Goal: Transaction & Acquisition: Purchase product/service

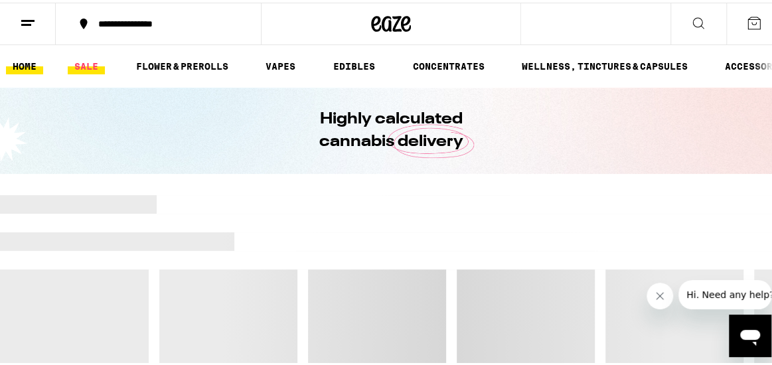
click at [85, 67] on link "SALE" at bounding box center [86, 64] width 37 height 16
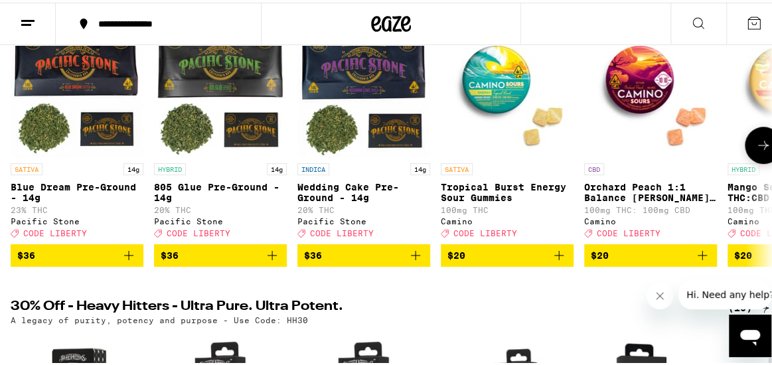
scroll to position [133, 0]
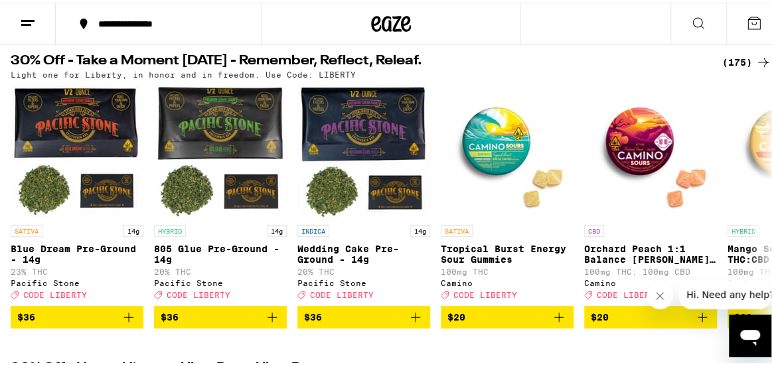
click at [756, 57] on icon at bounding box center [764, 60] width 16 height 16
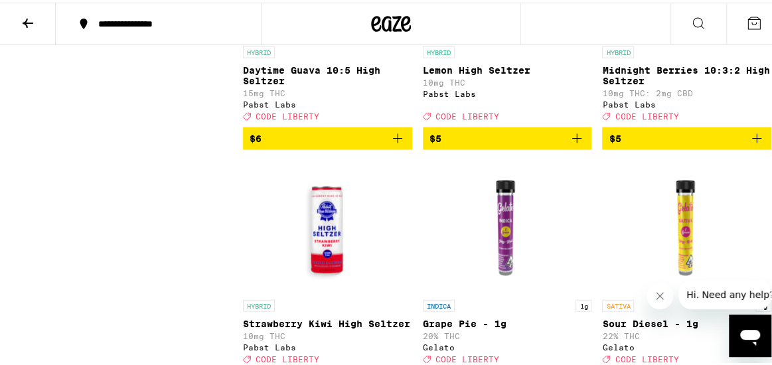
scroll to position [1262, 0]
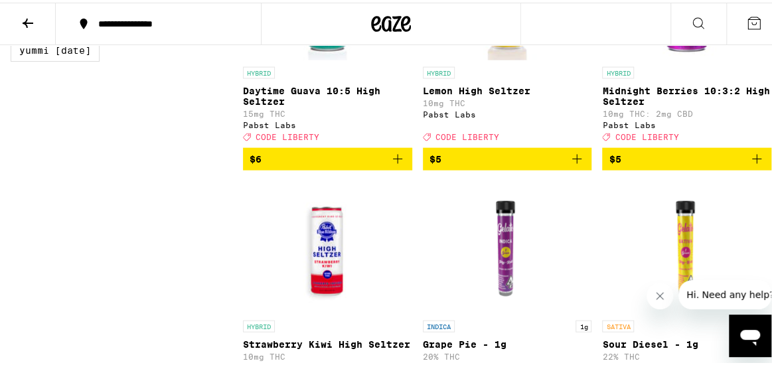
click at [749, 165] on icon "Add to bag" at bounding box center [757, 157] width 16 height 16
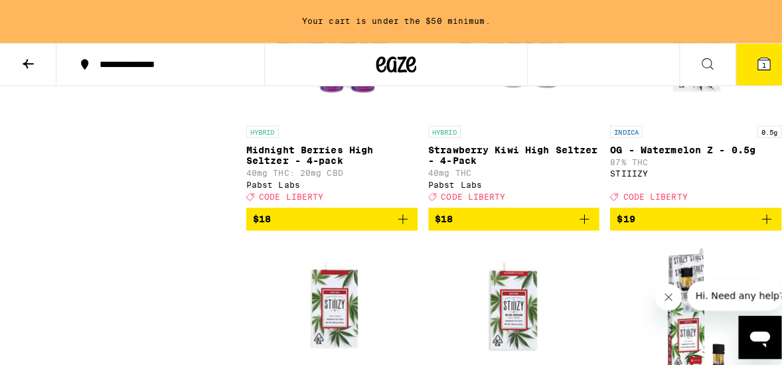
scroll to position [4824, 0]
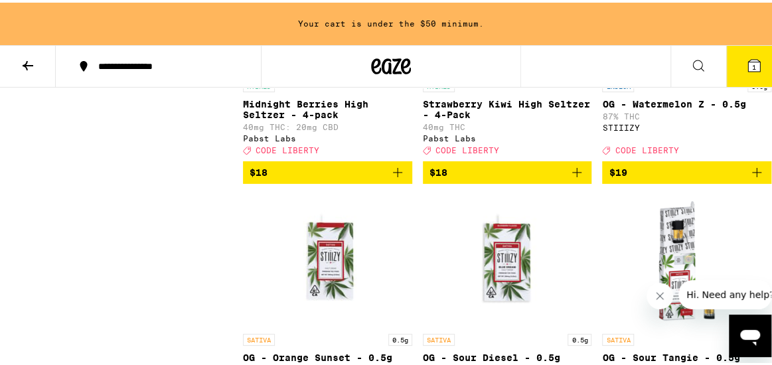
click at [355, 71] on img "Open page for Midnight Berries High Seltzer - 4-pack from Pabst Labs" at bounding box center [327, 4] width 133 height 133
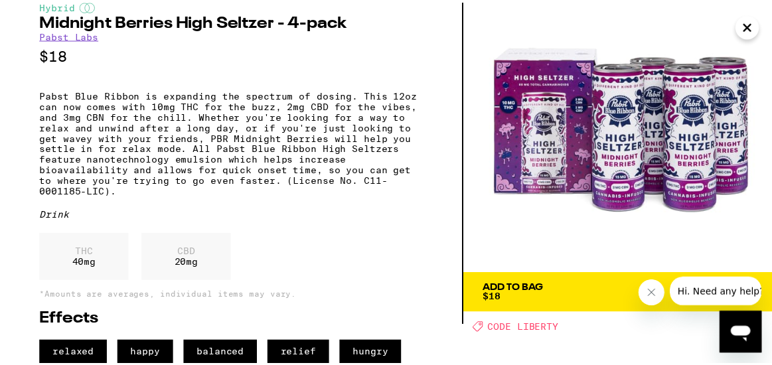
scroll to position [72, 0]
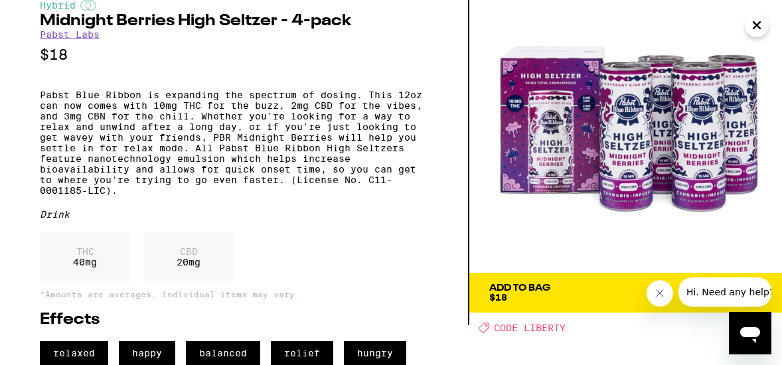
click at [752, 285] on icon at bounding box center [754, 293] width 16 height 16
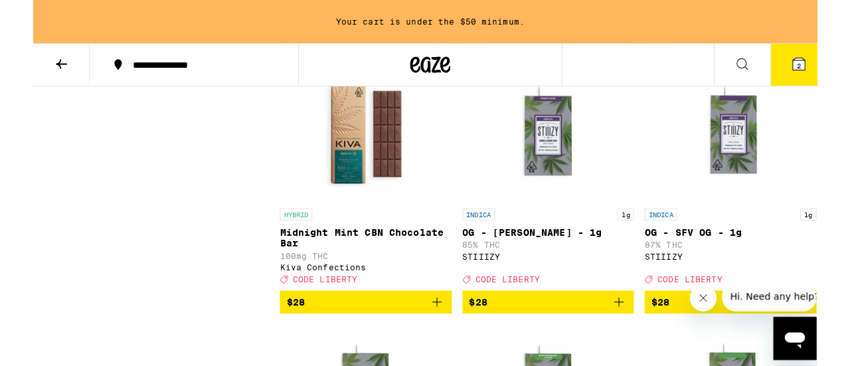
scroll to position [8543, 0]
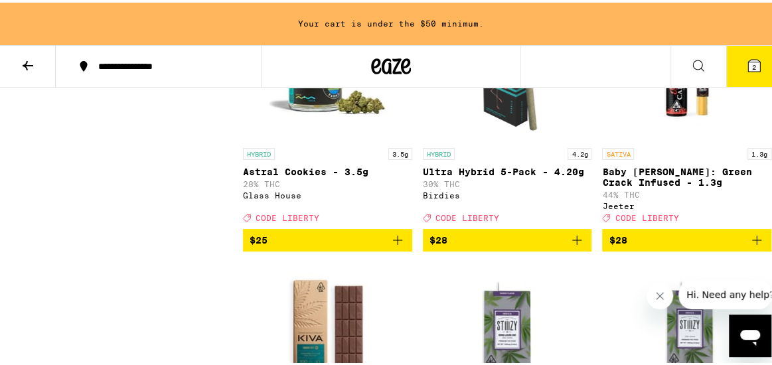
click at [753, 62] on button "2" at bounding box center [755, 63] width 56 height 41
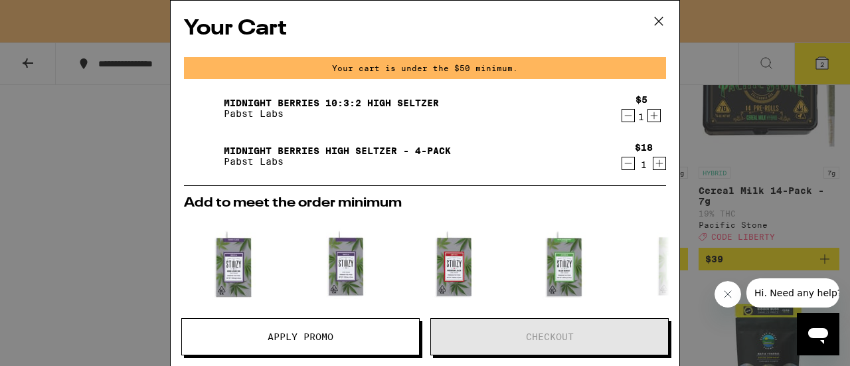
click at [622, 115] on icon "Decrement" at bounding box center [628, 116] width 12 height 16
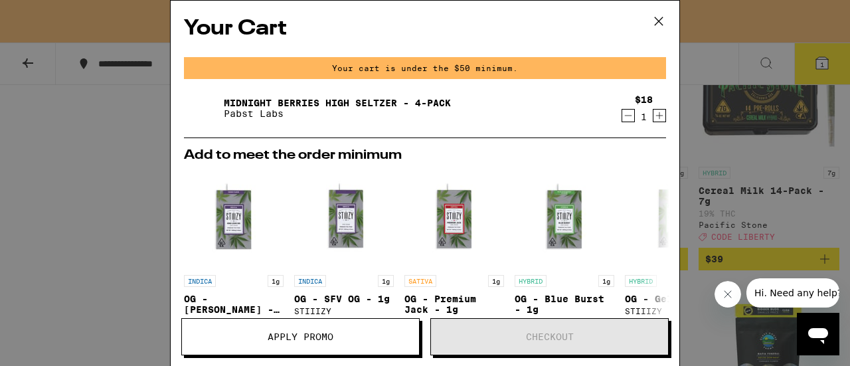
click at [653, 115] on icon "Increment" at bounding box center [659, 116] width 12 height 16
click at [653, 119] on icon "Increment" at bounding box center [659, 116] width 12 height 16
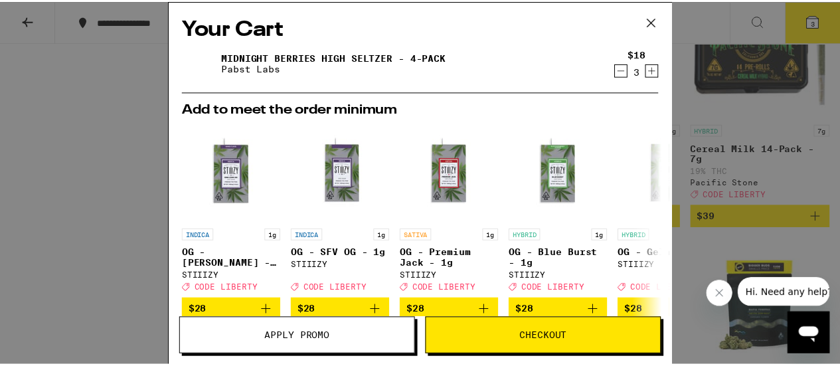
scroll to position [8501, 0]
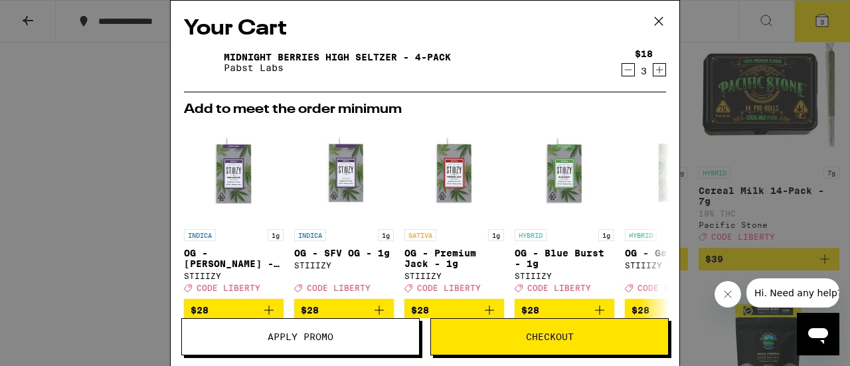
click at [656, 71] on icon "Increment" at bounding box center [659, 69] width 7 height 7
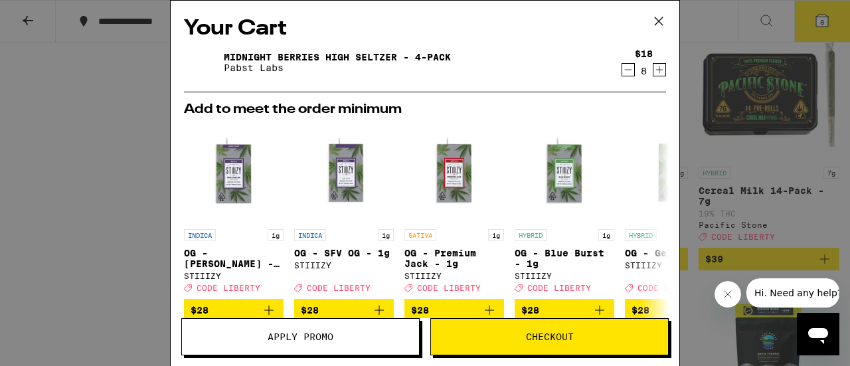
click at [352, 337] on span "Apply Promo" at bounding box center [300, 336] width 237 height 9
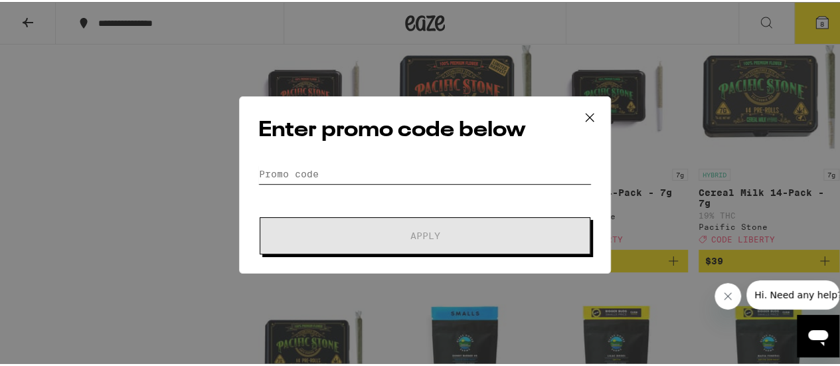
click at [389, 169] on input "Promo Code" at bounding box center [424, 172] width 333 height 20
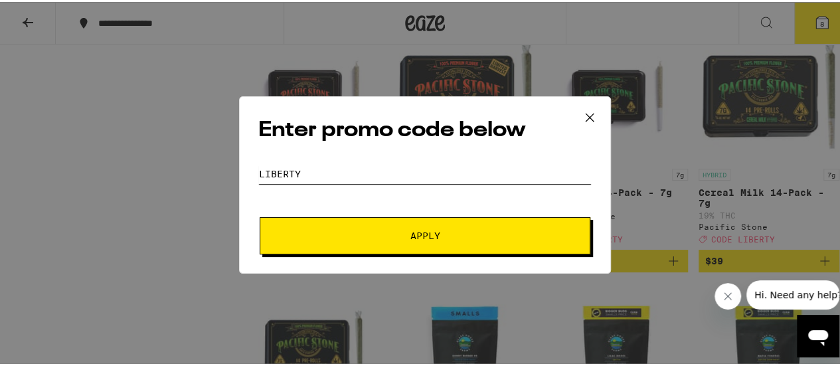
type input "LIBERTY"
click at [420, 229] on span "Apply" at bounding box center [425, 233] width 30 height 9
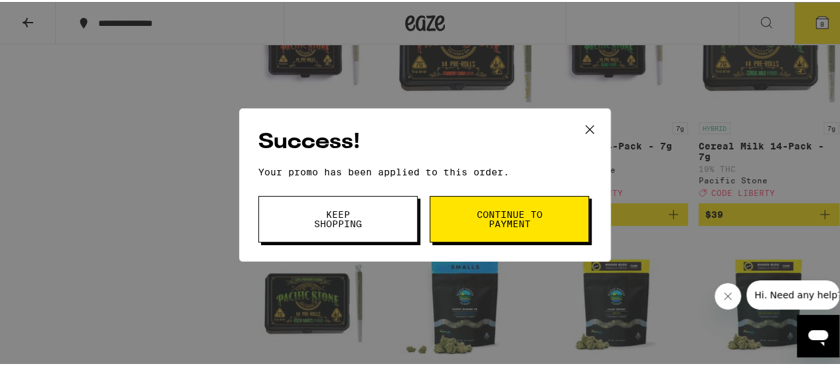
scroll to position [8567, 0]
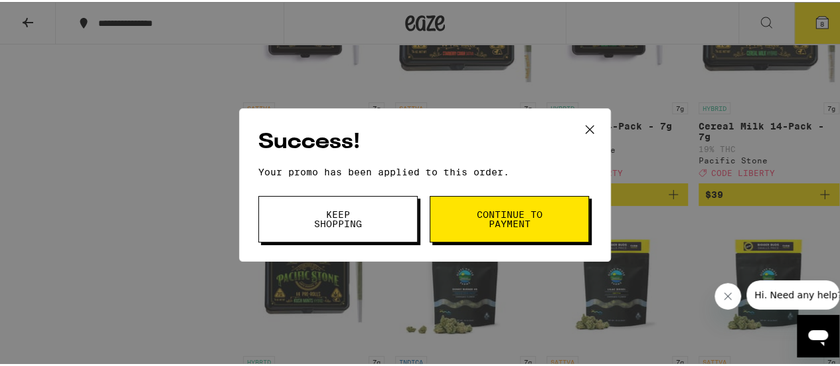
click at [493, 222] on span "Continue to payment" at bounding box center [510, 217] width 68 height 19
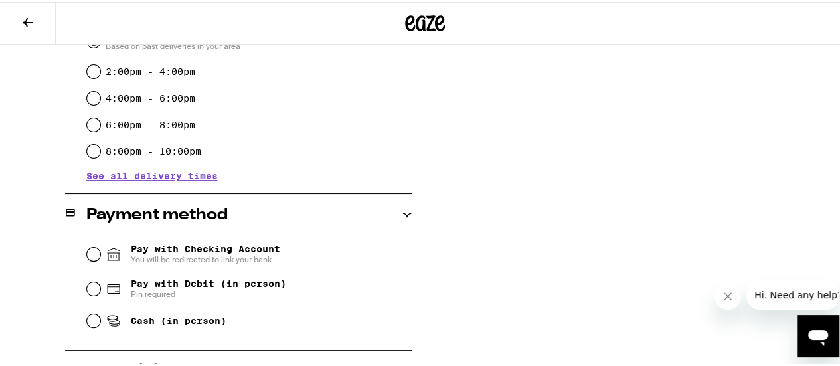
scroll to position [465, 0]
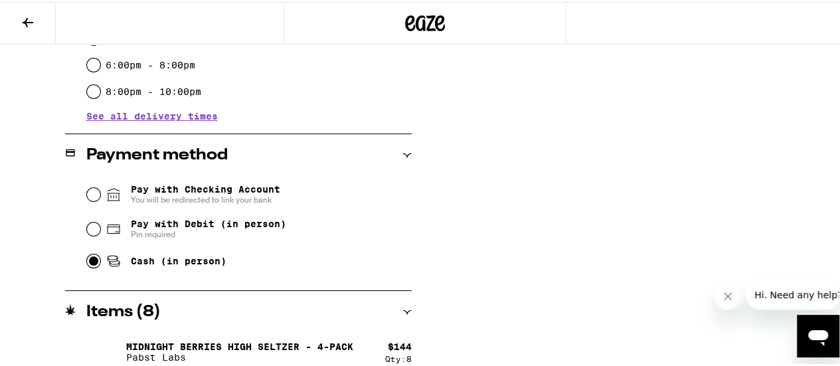
click at [94, 265] on input "Cash (in person)" at bounding box center [93, 258] width 13 height 13
radio input "true"
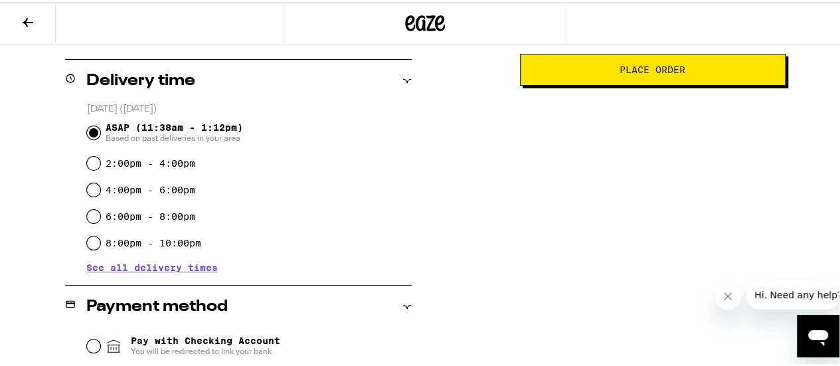
scroll to position [79, 0]
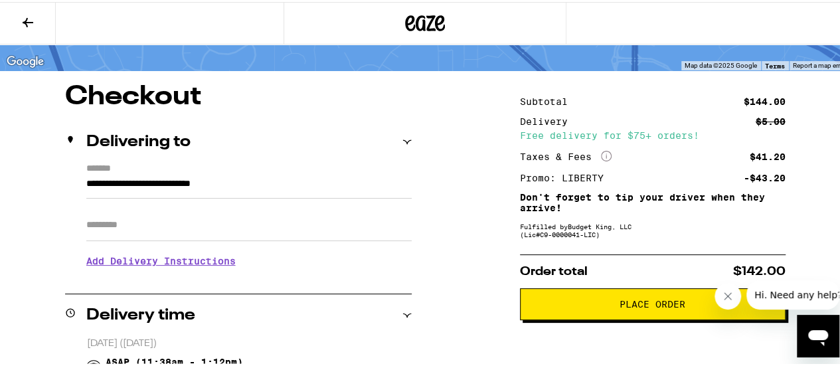
click at [659, 307] on span "Place Order" at bounding box center [653, 302] width 66 height 9
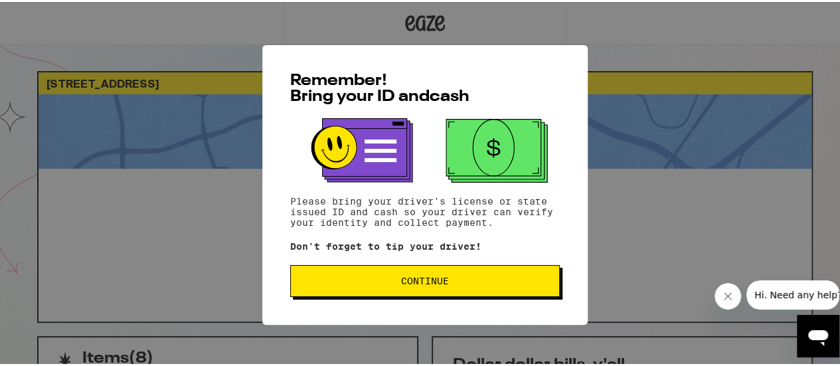
click at [405, 284] on span "Continue" at bounding box center [425, 278] width 48 height 9
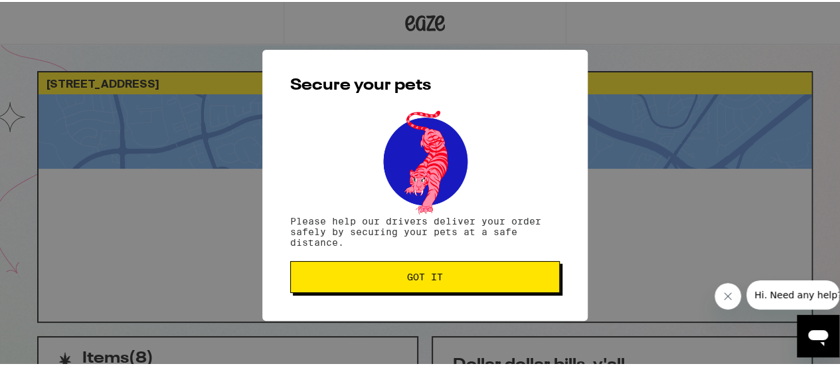
click at [416, 279] on span "Got it" at bounding box center [425, 274] width 36 height 9
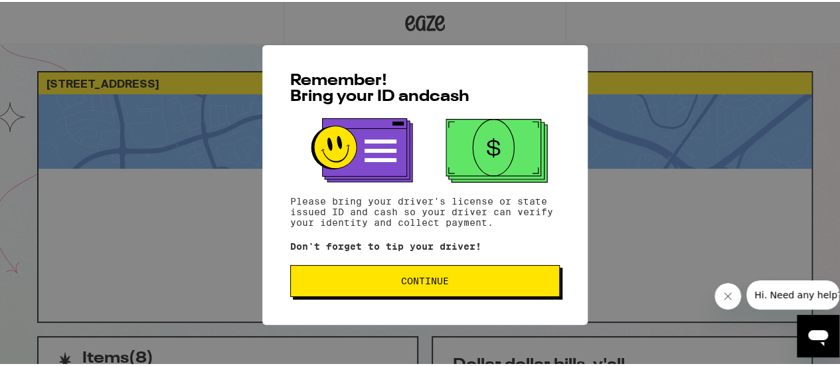
click at [419, 283] on span "Continue" at bounding box center [425, 278] width 48 height 9
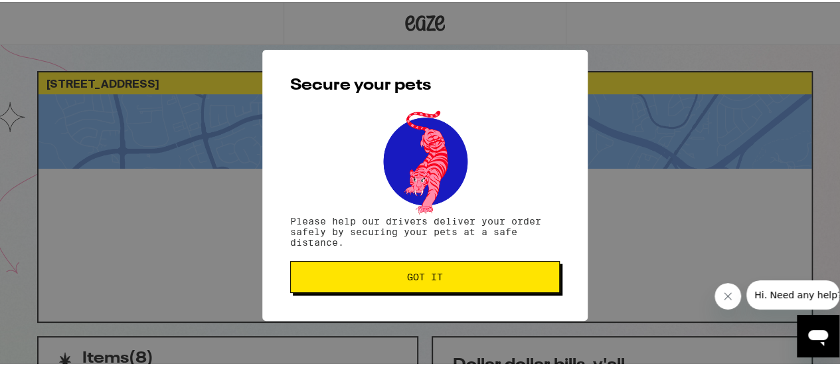
click at [419, 280] on span "Got it" at bounding box center [425, 274] width 36 height 9
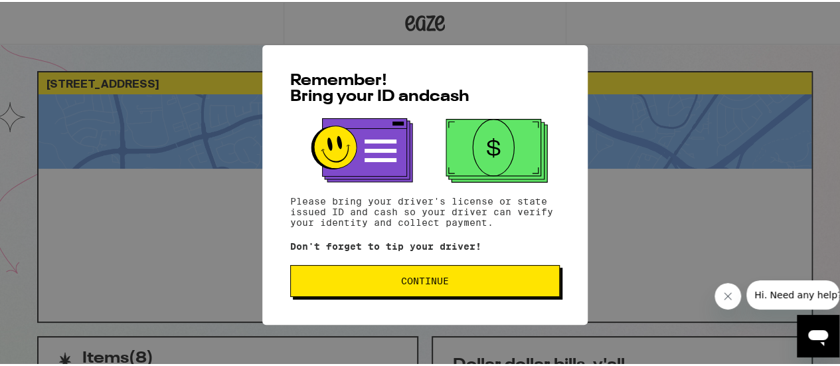
click at [458, 282] on span "Continue" at bounding box center [425, 278] width 247 height 9
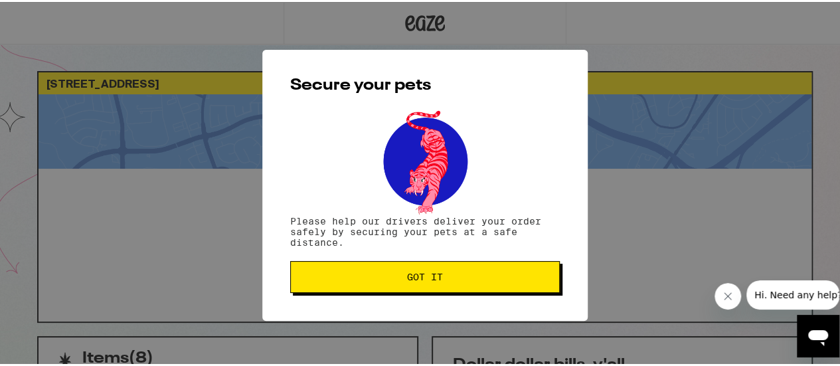
click at [457, 280] on span "Got it" at bounding box center [425, 274] width 247 height 9
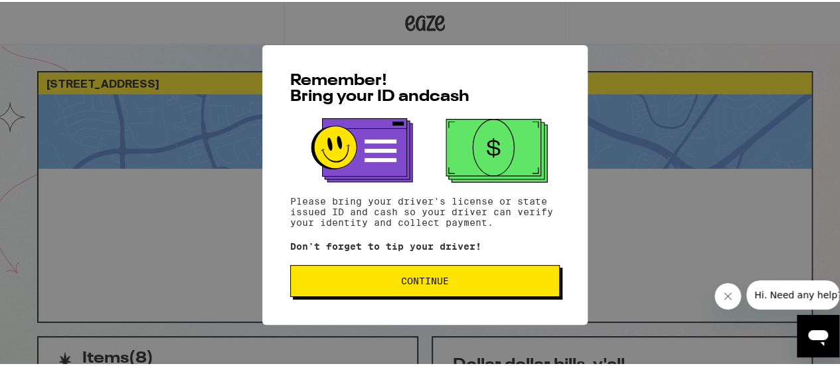
click at [408, 282] on span "Continue" at bounding box center [425, 278] width 48 height 9
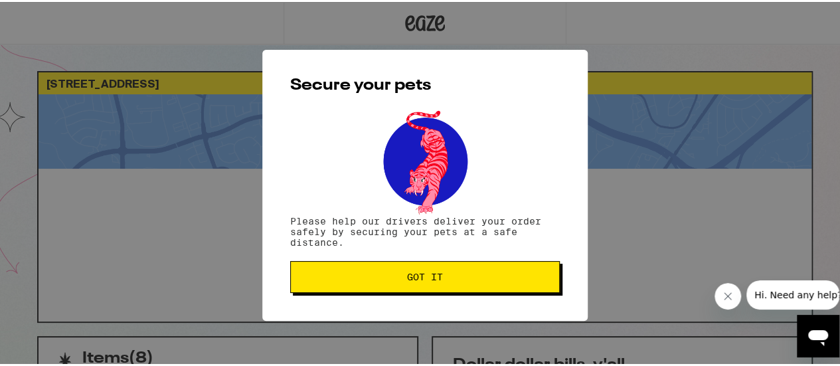
click at [418, 280] on span "Got it" at bounding box center [425, 274] width 36 height 9
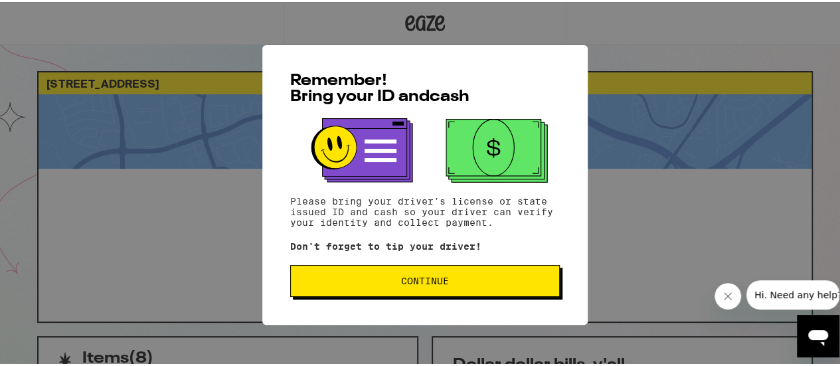
click at [422, 289] on button "Continue" at bounding box center [425, 279] width 270 height 32
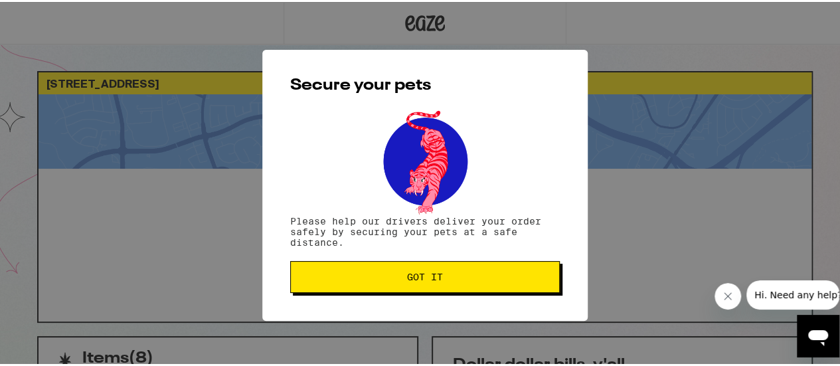
click at [423, 289] on button "Got it" at bounding box center [425, 275] width 270 height 32
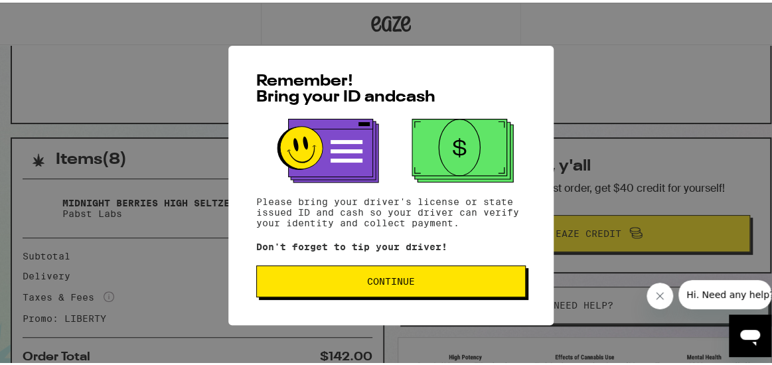
click at [416, 284] on span "Continue" at bounding box center [391, 278] width 247 height 9
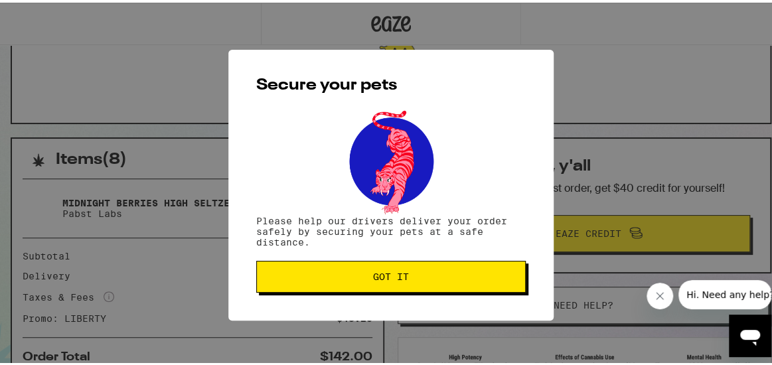
click at [373, 277] on span "Got it" at bounding box center [391, 274] width 36 height 9
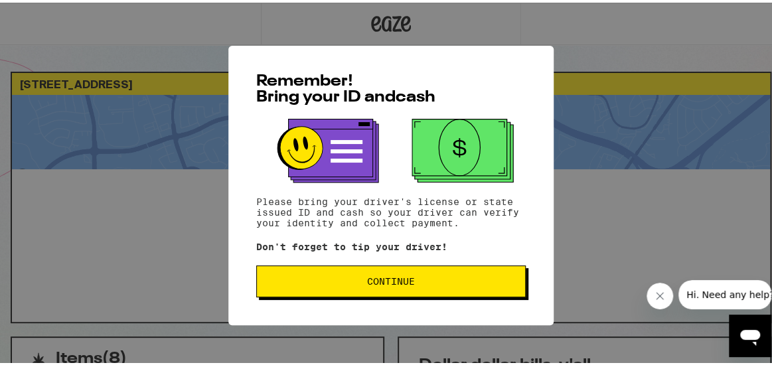
click at [371, 282] on span "Continue" at bounding box center [391, 278] width 48 height 9
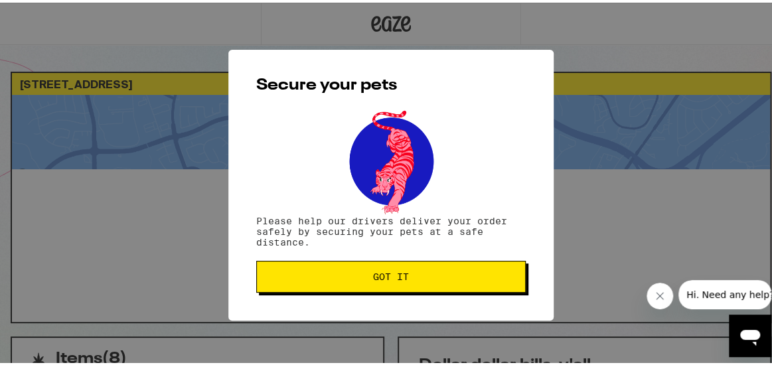
click at [373, 279] on span "Got it" at bounding box center [391, 274] width 36 height 9
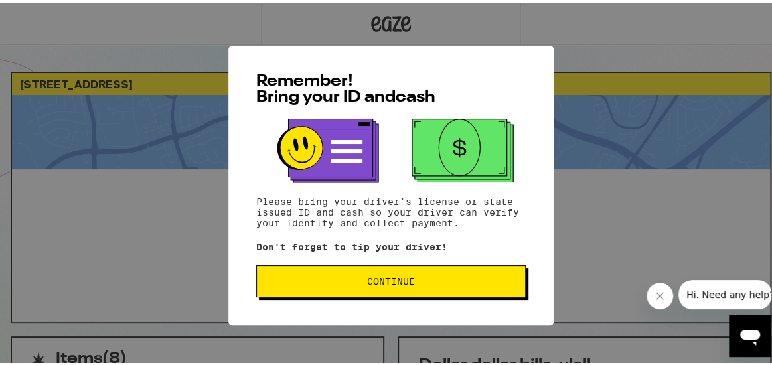
click at [386, 278] on span "Continue" at bounding box center [391, 278] width 48 height 9
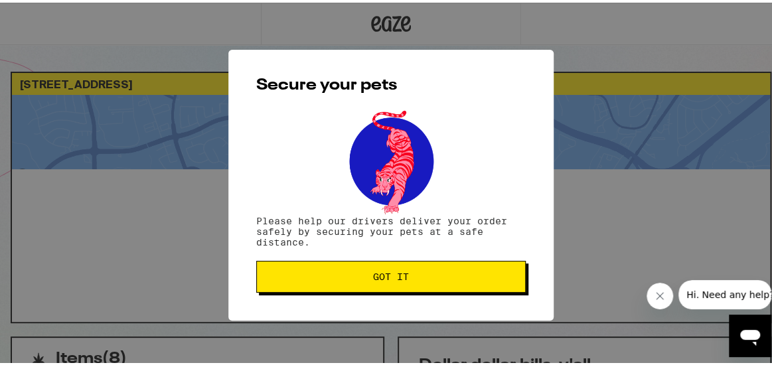
click at [388, 278] on span "Got it" at bounding box center [391, 274] width 36 height 9
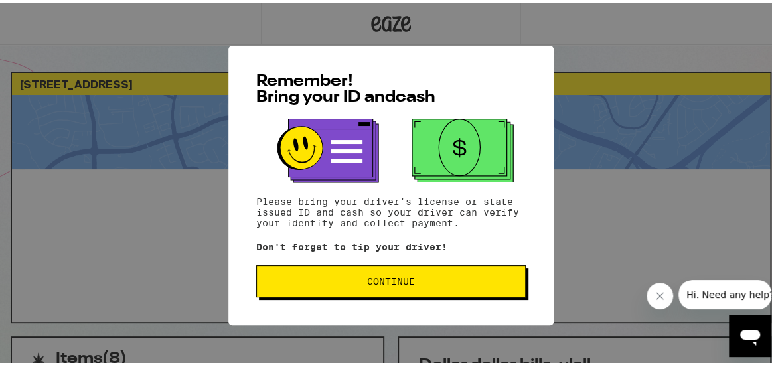
click at [381, 279] on span "Continue" at bounding box center [391, 278] width 48 height 9
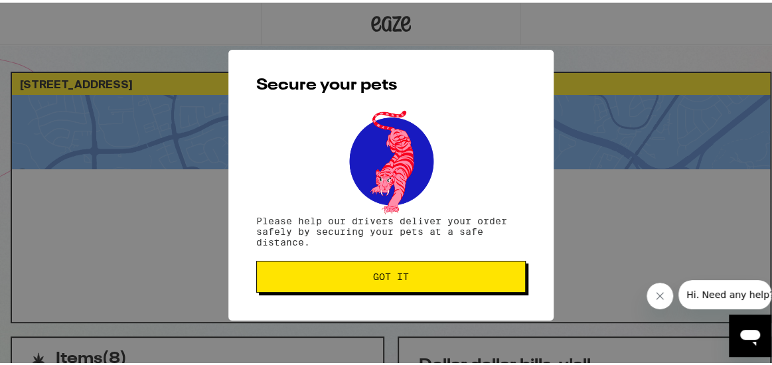
click at [388, 277] on span "Got it" at bounding box center [391, 274] width 36 height 9
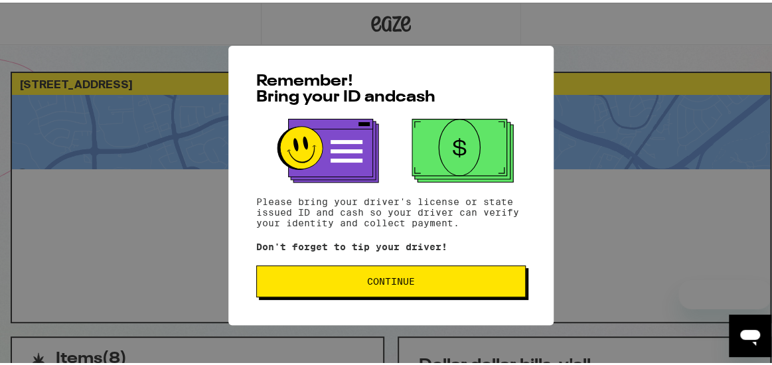
click at [381, 284] on span "Continue" at bounding box center [391, 278] width 48 height 9
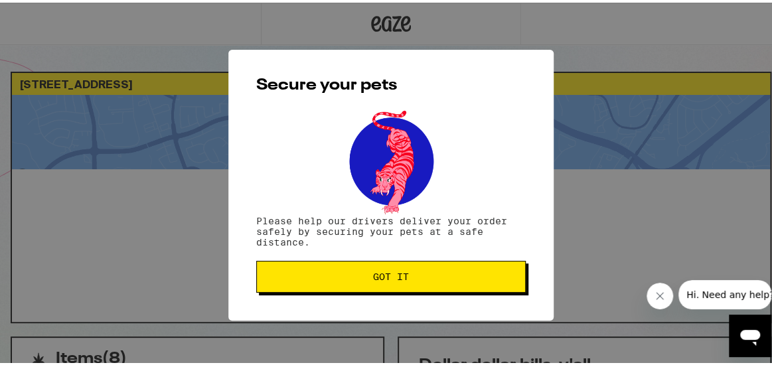
click at [383, 276] on span "Got it" at bounding box center [391, 274] width 36 height 9
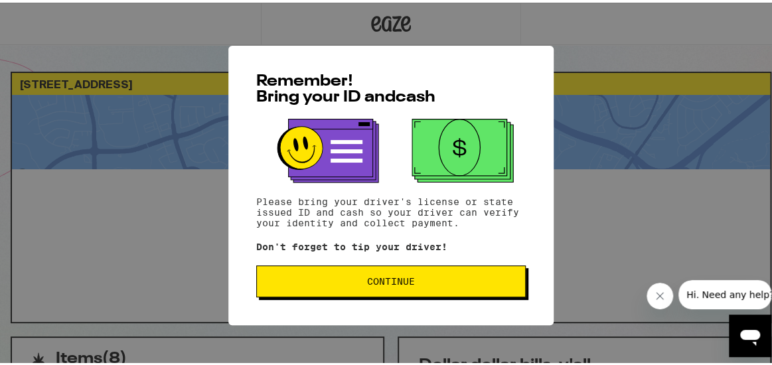
click at [387, 290] on button "Continue" at bounding box center [391, 279] width 270 height 32
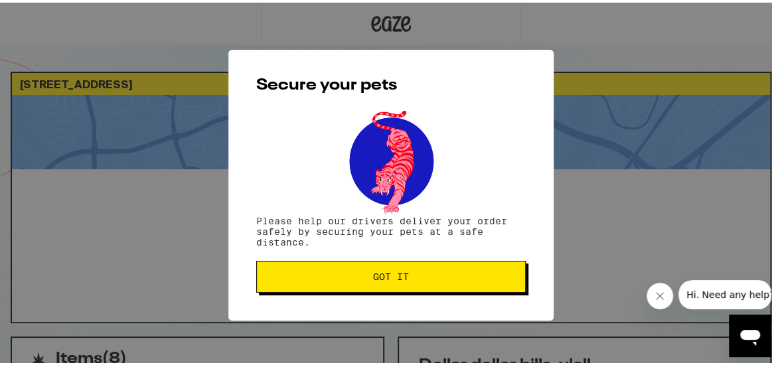
click at [388, 289] on button "Got it" at bounding box center [391, 274] width 270 height 32
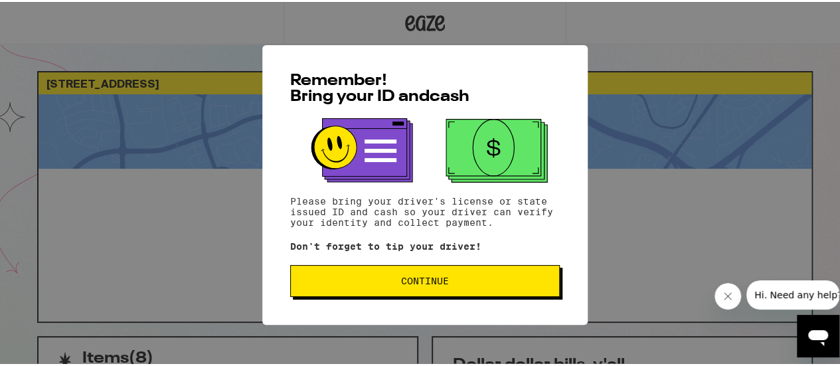
click at [433, 284] on span "Continue" at bounding box center [425, 278] width 48 height 9
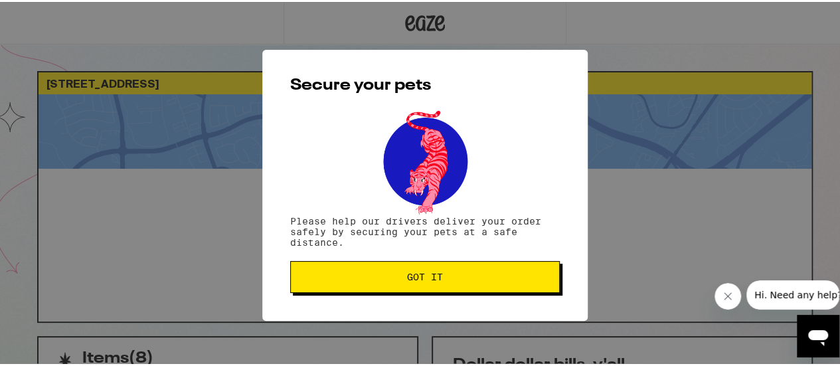
click at [434, 286] on button "Got it" at bounding box center [425, 275] width 270 height 32
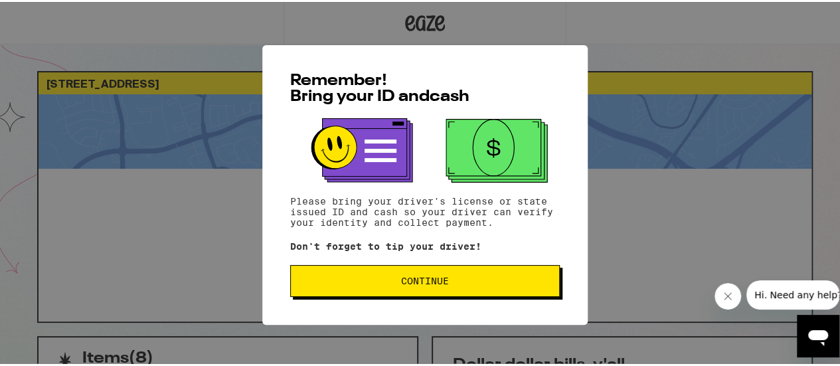
click at [424, 277] on span "Continue" at bounding box center [425, 278] width 48 height 9
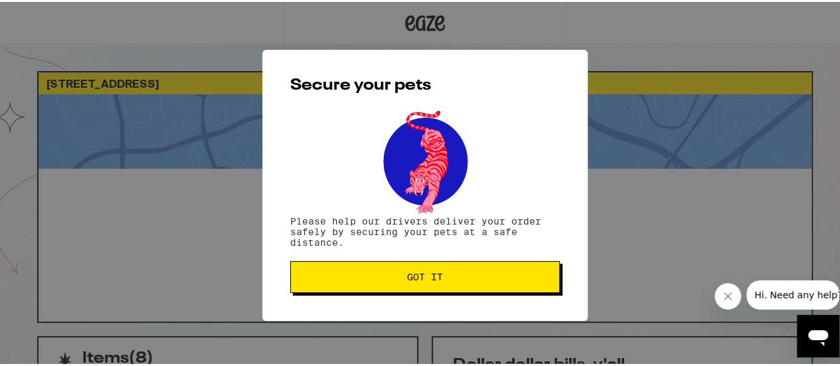
click at [424, 278] on span "Got it" at bounding box center [425, 274] width 36 height 9
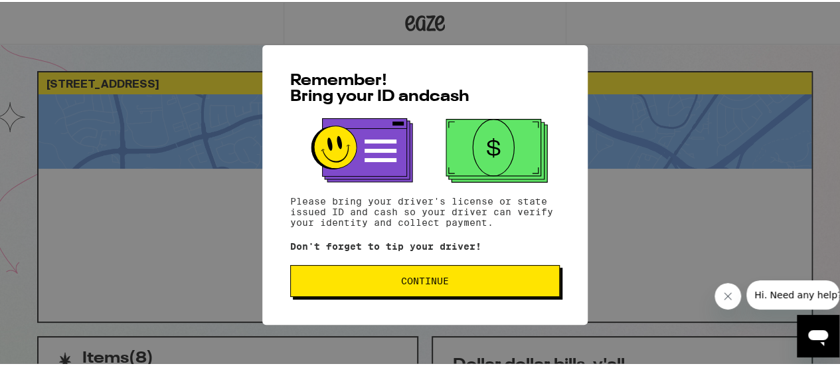
click at [426, 284] on span "Continue" at bounding box center [425, 278] width 48 height 9
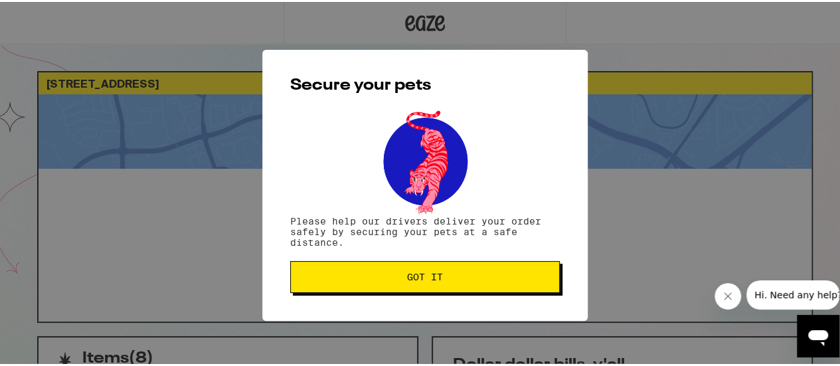
click at [426, 284] on button "Got it" at bounding box center [425, 275] width 270 height 32
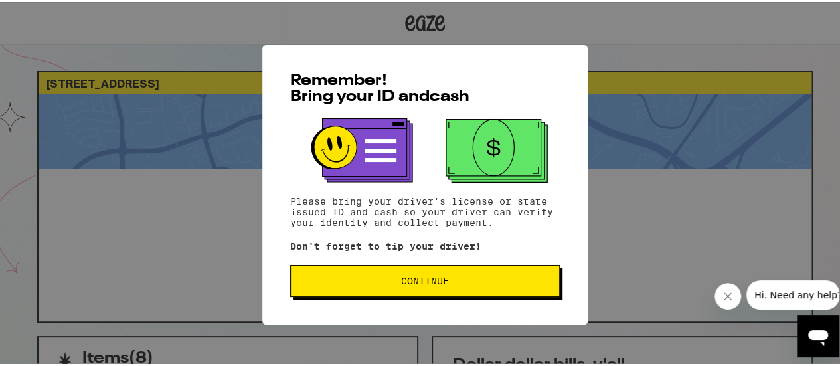
click at [428, 276] on span "Continue" at bounding box center [425, 278] width 48 height 9
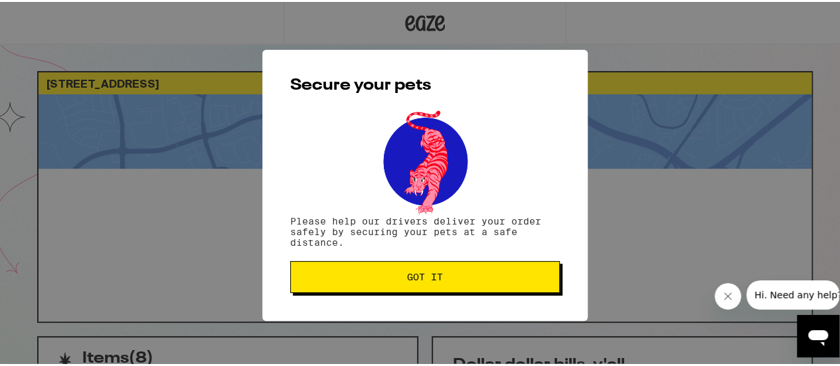
click at [428, 276] on span "Got it" at bounding box center [425, 274] width 36 height 9
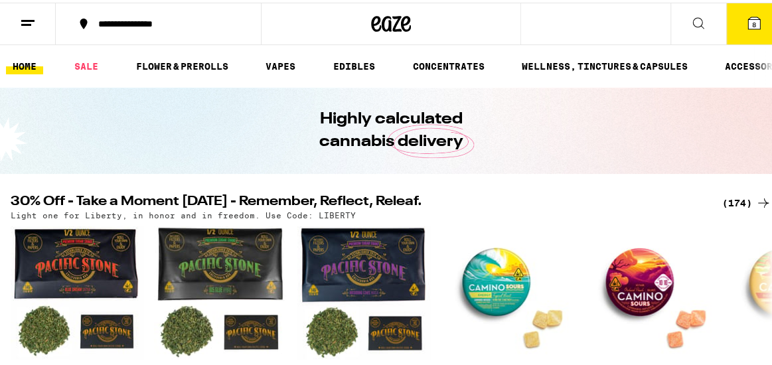
click at [734, 31] on button "8" at bounding box center [755, 21] width 56 height 41
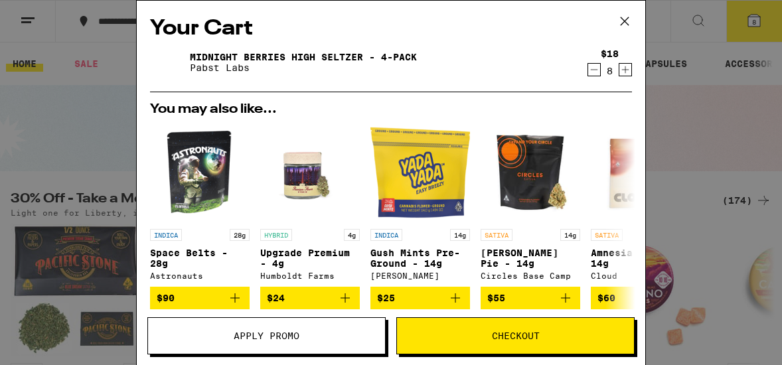
click at [629, 18] on icon at bounding box center [625, 21] width 20 height 20
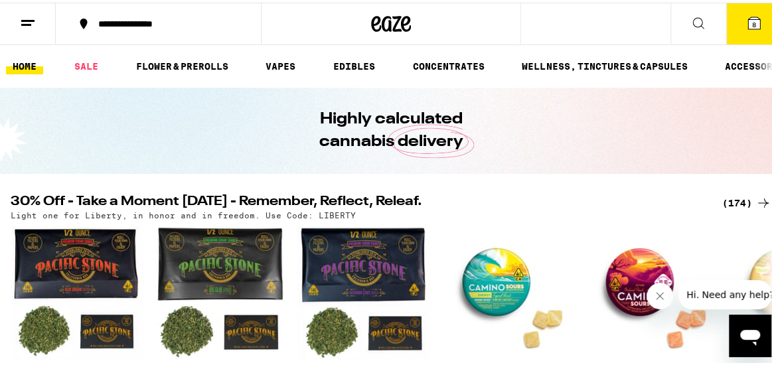
click at [748, 25] on icon at bounding box center [754, 21] width 12 height 12
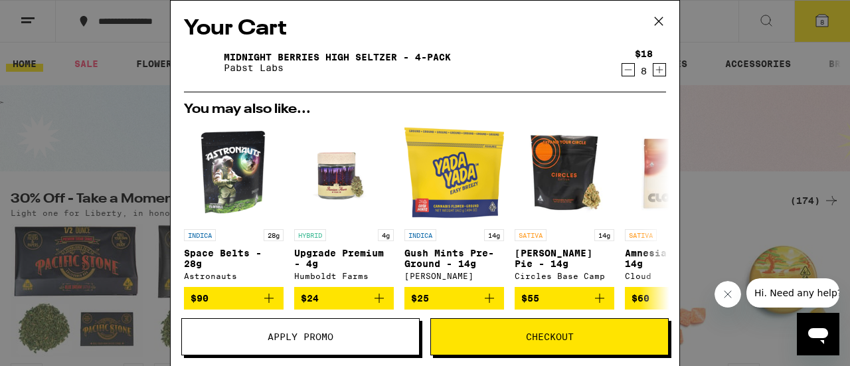
click at [49, 115] on div "Your Cart Midnight Berries High [PERSON_NAME] - 4-pack Pabst Labs $18 8 You may…" at bounding box center [425, 183] width 850 height 366
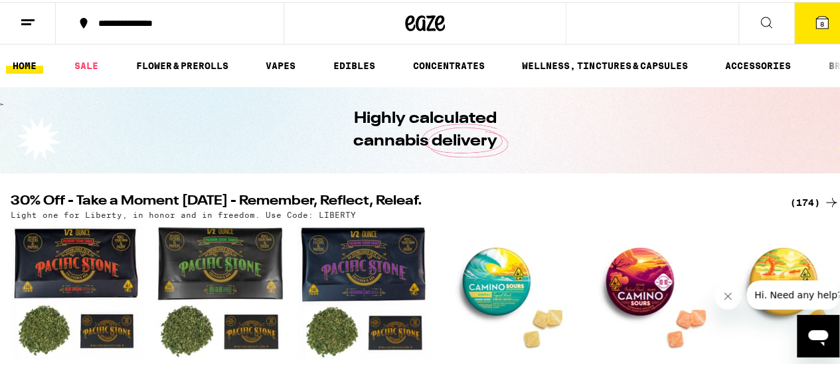
click at [772, 29] on button "8" at bounding box center [822, 21] width 56 height 41
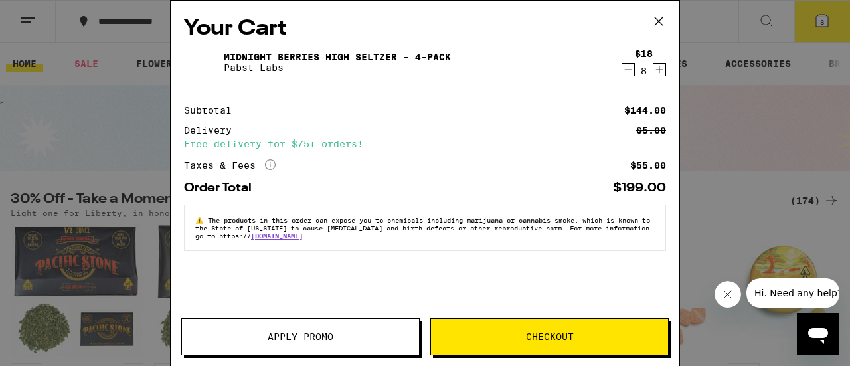
click at [321, 337] on span "Apply Promo" at bounding box center [301, 336] width 66 height 9
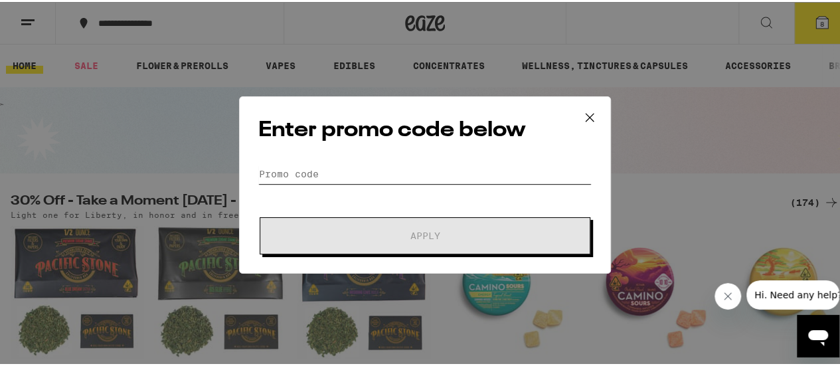
click at [357, 177] on input "Promo Code" at bounding box center [424, 172] width 333 height 20
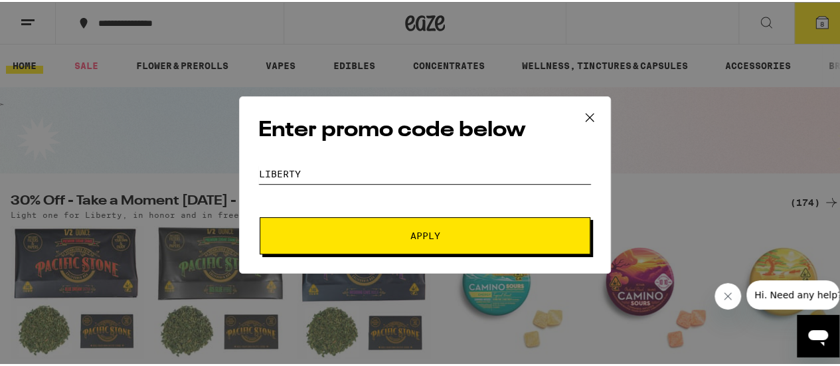
type input "LIBERTY"
click at [417, 232] on span "Apply" at bounding box center [425, 233] width 30 height 9
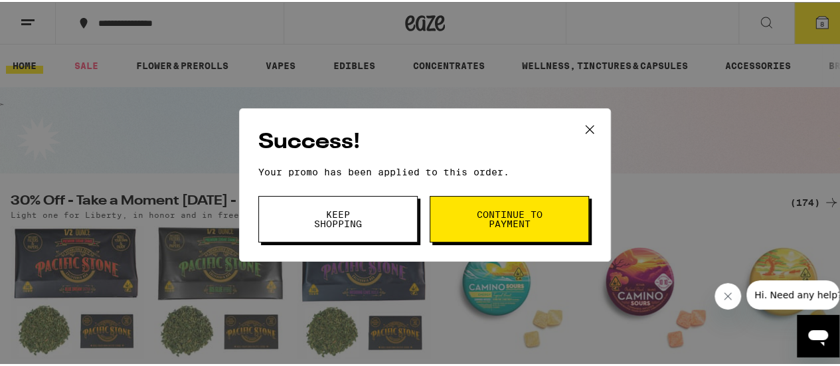
click at [507, 222] on span "Continue to payment" at bounding box center [510, 217] width 68 height 19
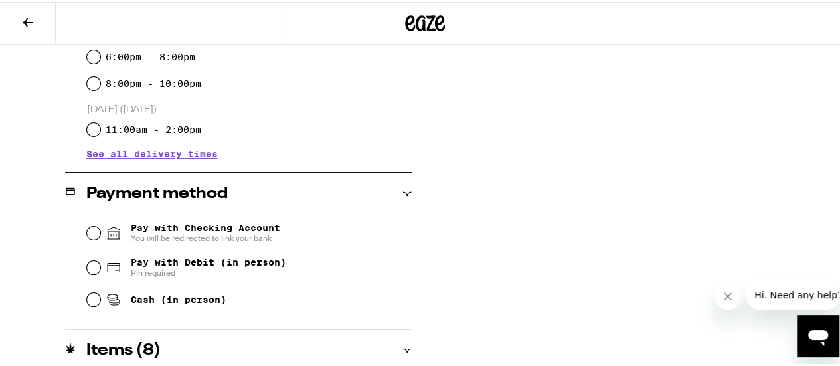
scroll to position [465, 0]
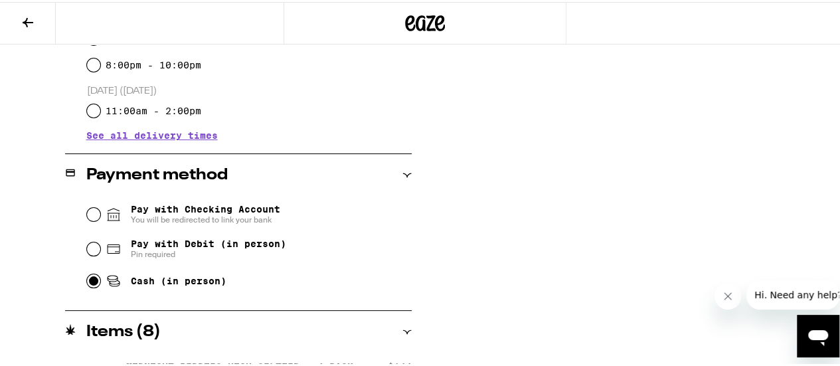
click at [92, 286] on input "Cash (in person)" at bounding box center [93, 278] width 13 height 13
radio input "true"
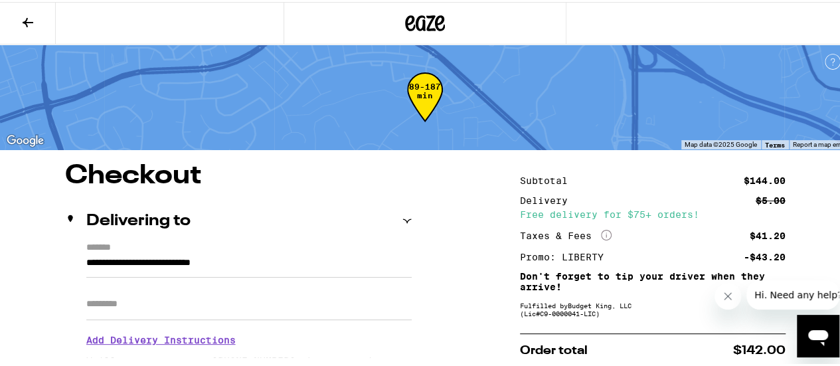
scroll to position [199, 0]
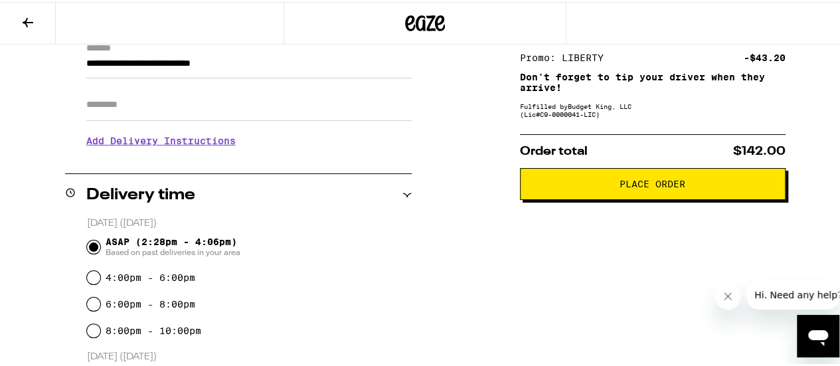
click at [659, 187] on span "Place Order" at bounding box center [653, 181] width 66 height 9
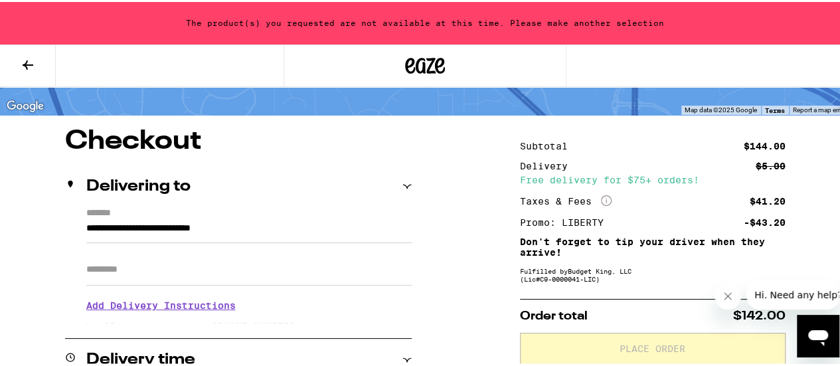
scroll to position [133, 0]
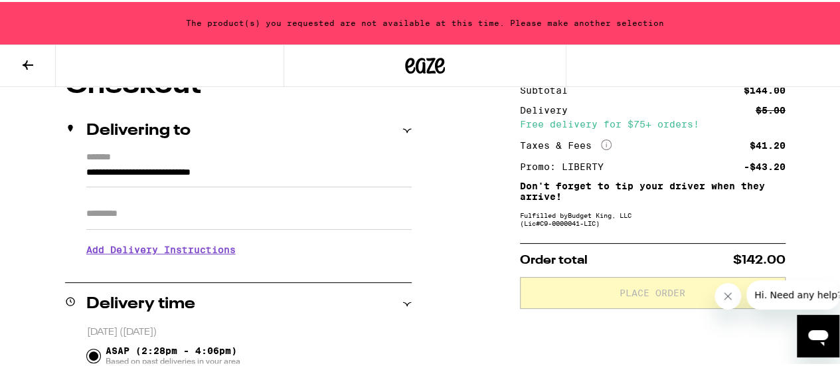
click at [772, 296] on span "Hi. Need any help?" at bounding box center [798, 295] width 88 height 11
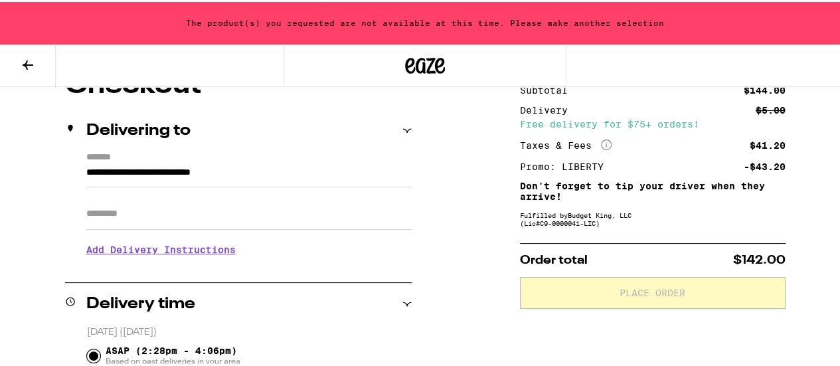
scroll to position [0, 0]
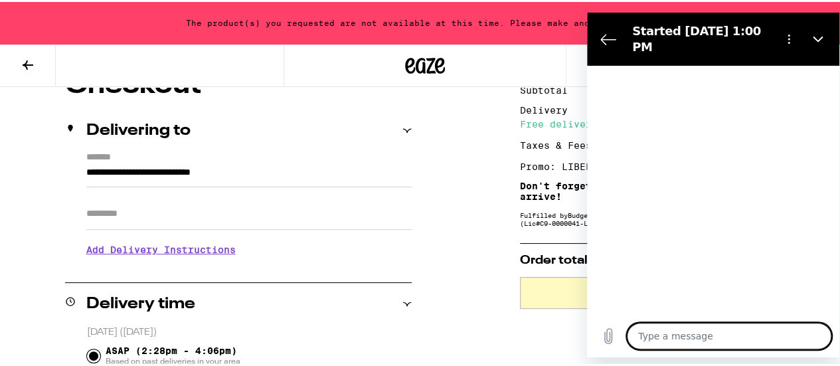
type textarea "x"
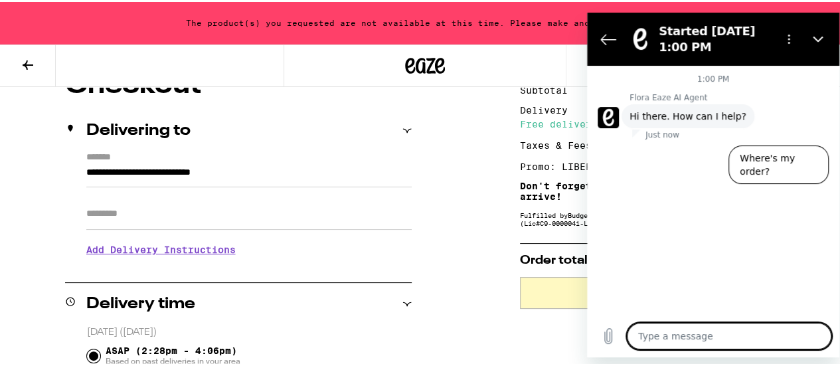
type textarea "Y"
type textarea "x"
type textarea "Yo"
type textarea "x"
type textarea "You"
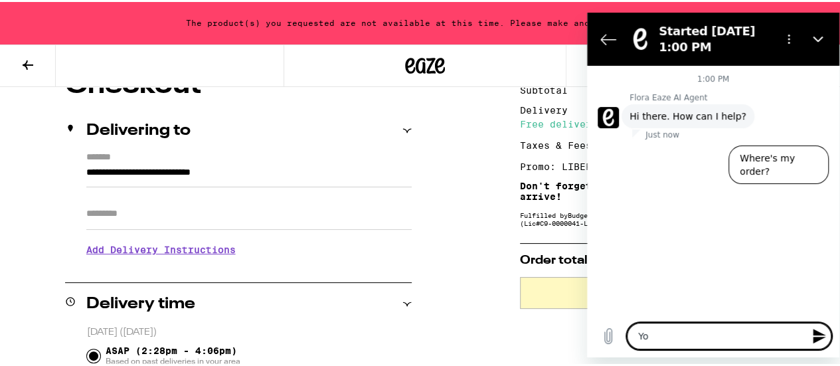
type textarea "x"
type textarea "You"
type textarea "x"
type textarea "You s"
type textarea "x"
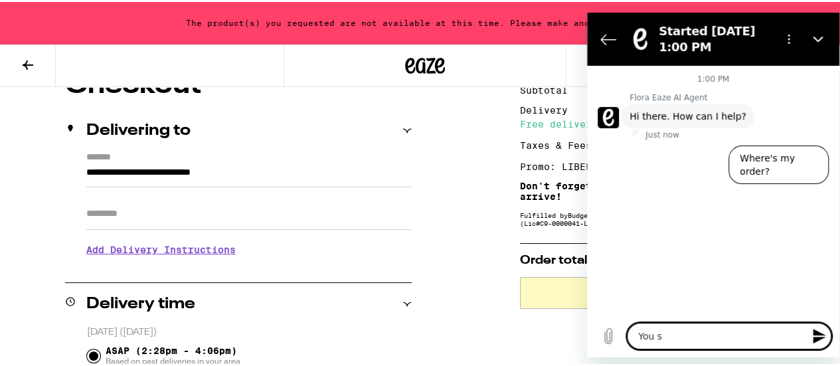
type textarea "You sc"
type textarea "x"
type textarea "You scr"
type textarea "x"
type textarea "You scre"
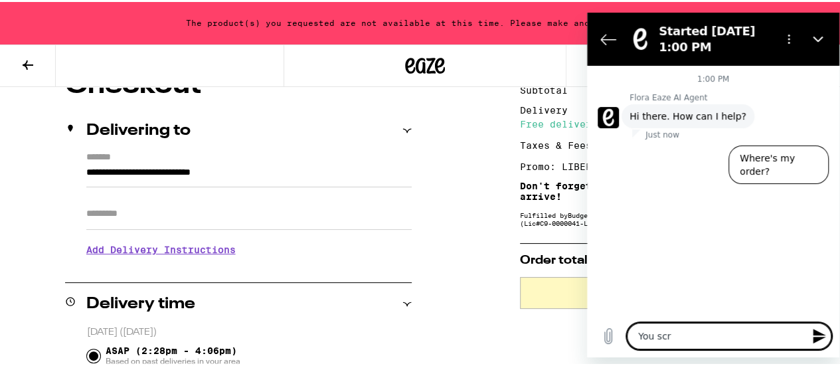
type textarea "x"
type textarea "You screw"
type textarea "x"
type textarea "You screw"
type textarea "x"
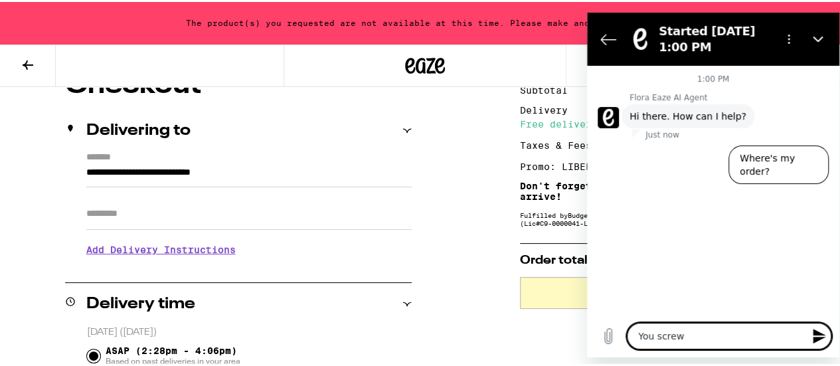
type textarea "You screw u"
type textarea "x"
type textarea "You screw up"
type textarea "x"
type textarea "You screw up"
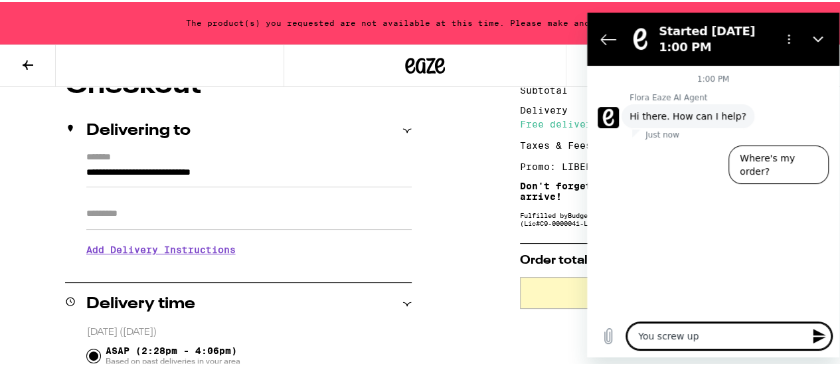
type textarea "x"
type textarea "You screw up m"
type textarea "x"
type textarea "You screw up my"
type textarea "x"
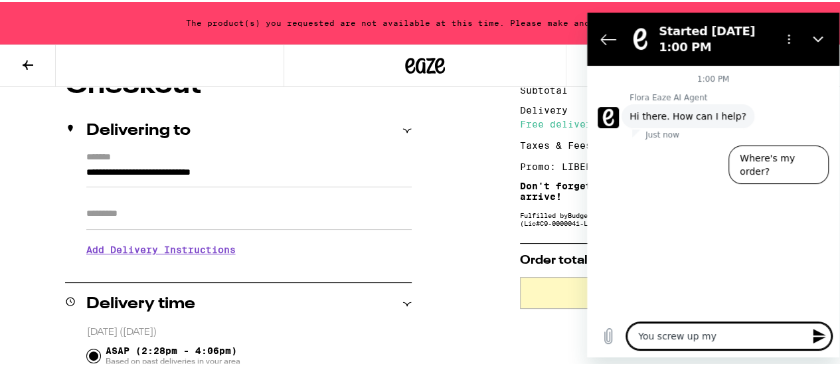
type textarea "You screw up my"
type textarea "x"
type textarea "You screw up my o"
type textarea "x"
type textarea "You screw up my or"
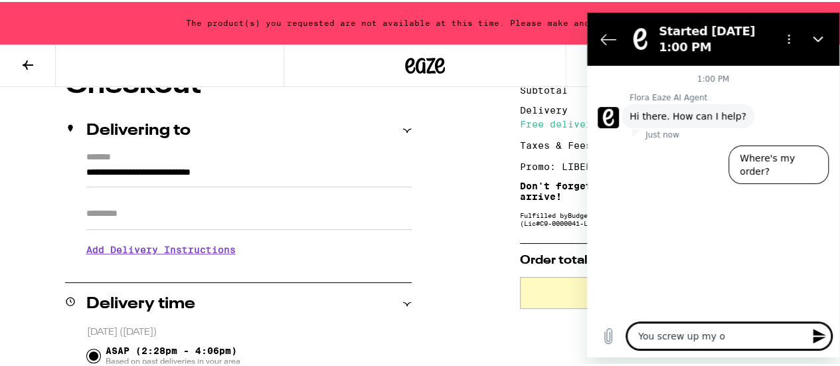
type textarea "x"
type textarea "You screw up my ord"
type textarea "x"
type textarea "You screw up my orde"
type textarea "x"
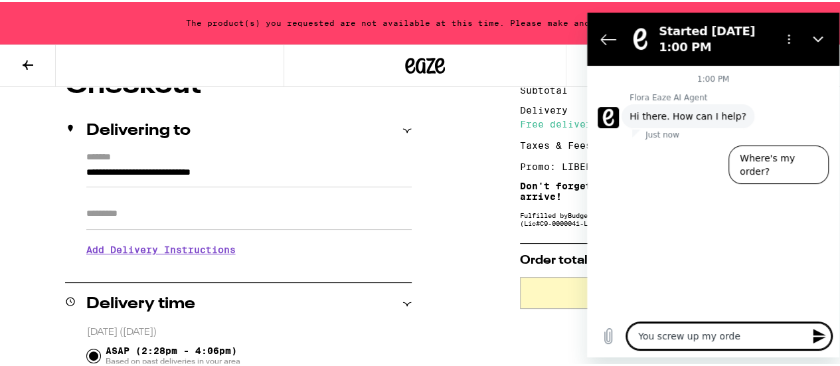
type textarea "You screw up my order"
type textarea "x"
type textarea "You screw up my order,"
type textarea "x"
type textarea "You screw up my order,e"
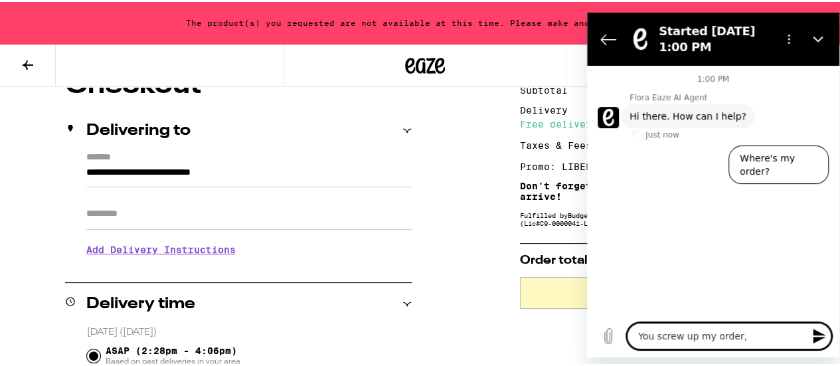
type textarea "x"
type textarea "You screw up my order,el"
type textarea "x"
type textarea "You screw up my order,ell"
type textarea "x"
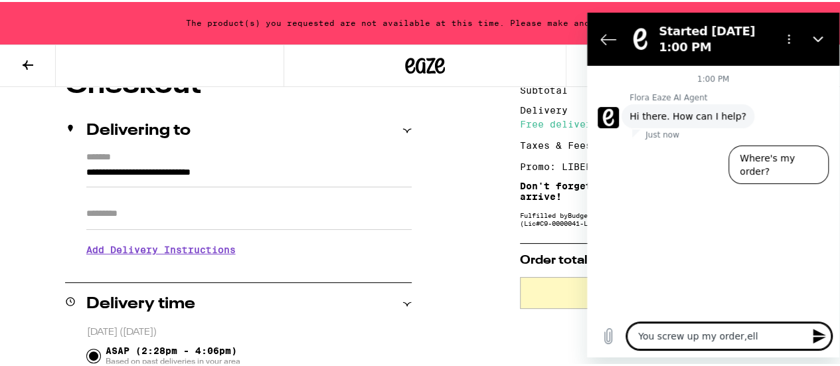
type textarea "You screw up my order,ell"
type textarea "x"
type textarea "You screw up my order,ell"
type textarea "x"
type textarea "You screw up my order,el"
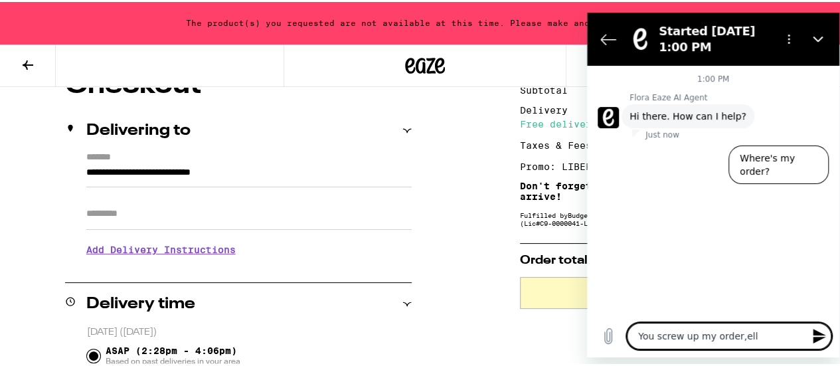
type textarea "x"
type textarea "You screw up my order,e"
type textarea "x"
type textarea "You screw up my order,"
type textarea "x"
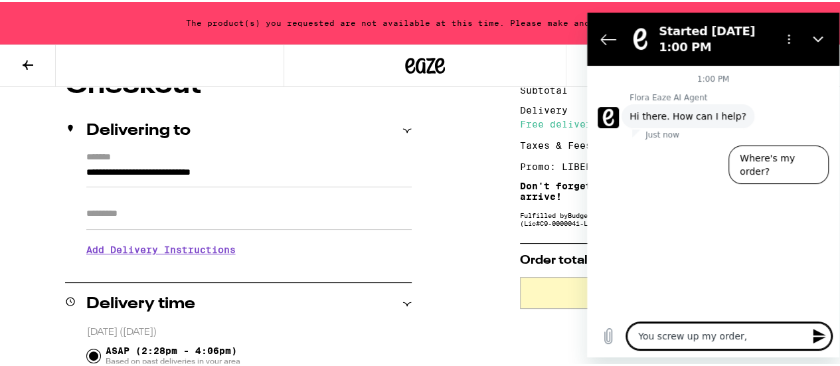
type textarea "You screw up my order,"
type textarea "x"
type textarea "You screw up my order, r"
type textarea "x"
type textarea "You screw up my order, re"
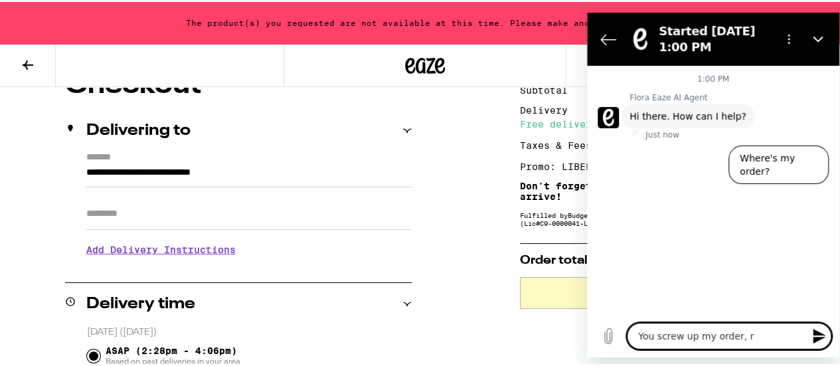
type textarea "x"
type textarea "You screw up my order, req"
type textarea "x"
type textarea "You screw up my order, requ"
type textarea "x"
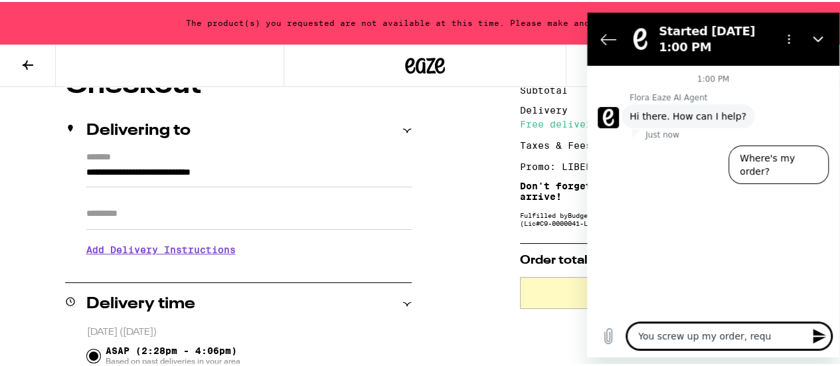
type textarea "You screw up my order, reque"
type textarea "x"
type textarea "You screw up my order, reques"
type textarea "x"
type textarea "You screw up my order, request"
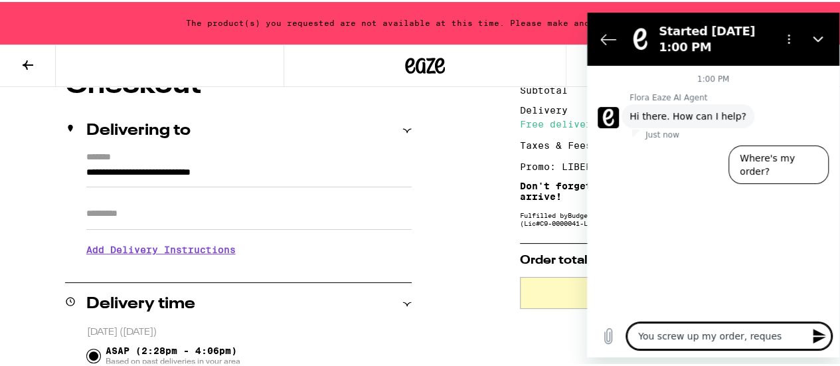
type textarea "x"
type textarea "You screw up my order, request"
type textarea "x"
type textarea "You screw up my order, request I"
type textarea "x"
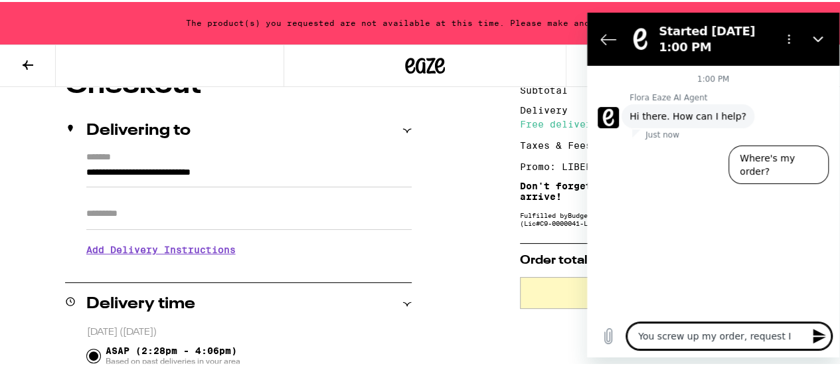
type textarea "You screw up my order, request I"
type textarea "x"
type textarea "You screw up my order, request I r"
type textarea "x"
type textarea "You screw up my order, request I re"
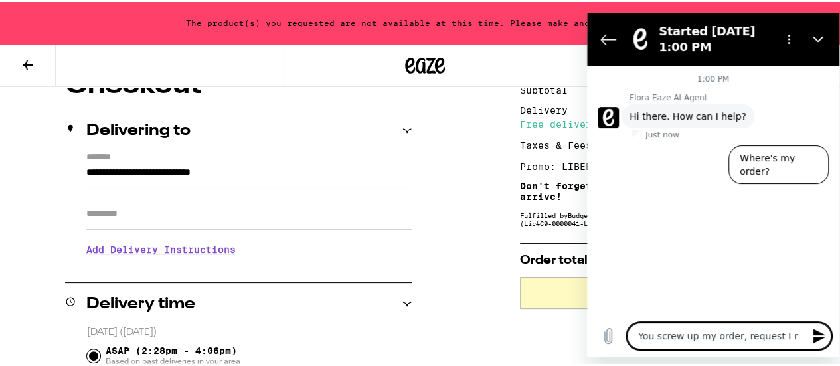
type textarea "x"
type textarea "You screw up my order, request I reo"
type textarea "x"
type textarea "You screw up my order, request I reor"
type textarea "x"
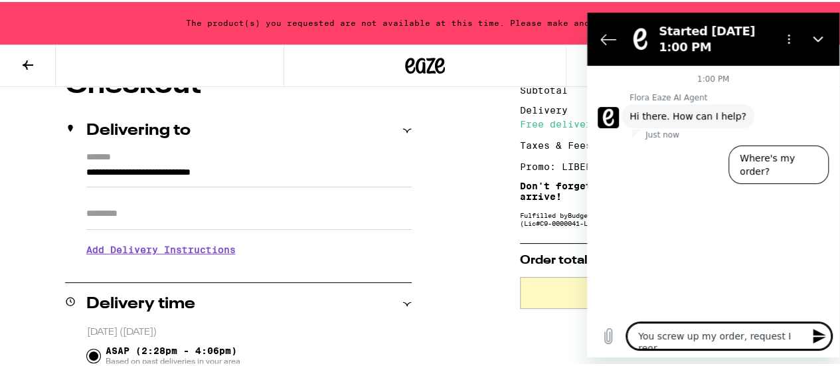
type textarea "You screw up my order, request I reord"
type textarea "x"
type textarea "You screw up my order, request I reorde"
type textarea "x"
type textarea "You screw up my order, request I reorder"
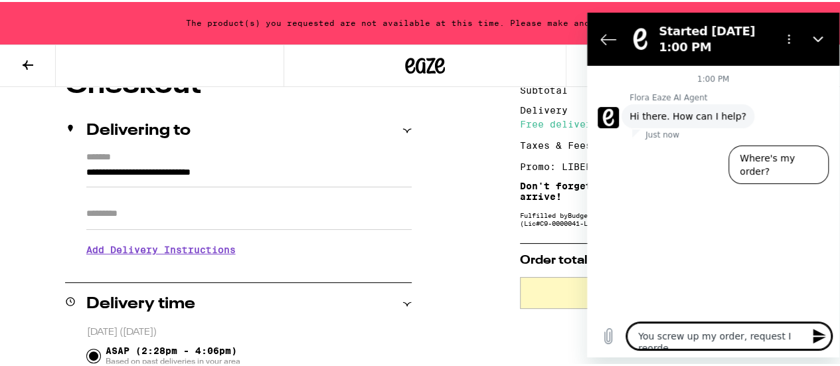
type textarea "x"
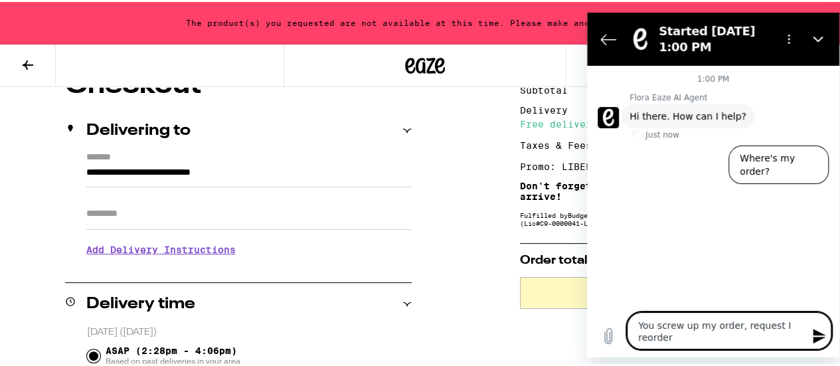
type textarea "You screw up my order, request I reorder,"
type textarea "x"
type textarea "You screw up my order, request I reorder,"
type textarea "x"
type textarea "You screw up my order, request I reorder, n"
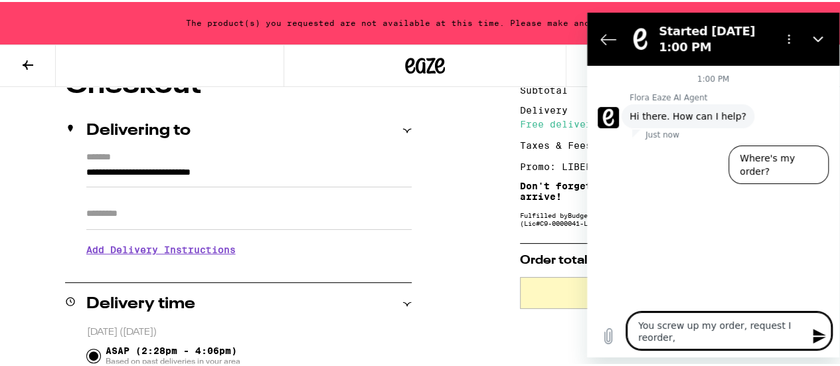
type textarea "x"
type textarea "You screw up my order, request I reorder, no"
type textarea "x"
type textarea "You screw up my order, request I reorder, now"
type textarea "x"
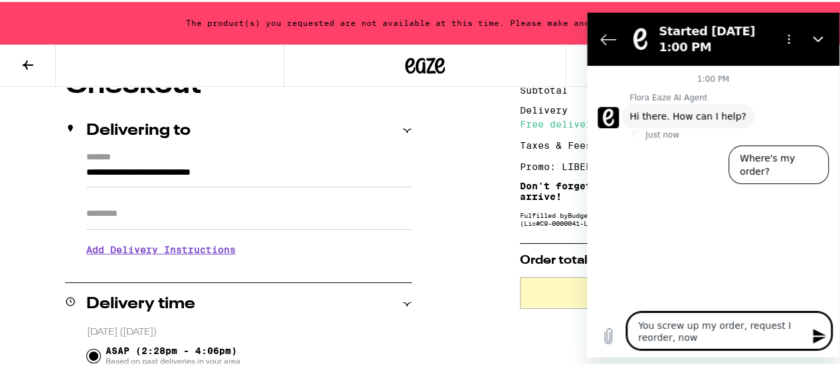
type textarea "You screw up my order, request I reorder, now"
type textarea "x"
type textarea "You screw up my order, request I reorder, now t"
type textarea "x"
type textarea "You screw up my order, request I reorder, now"
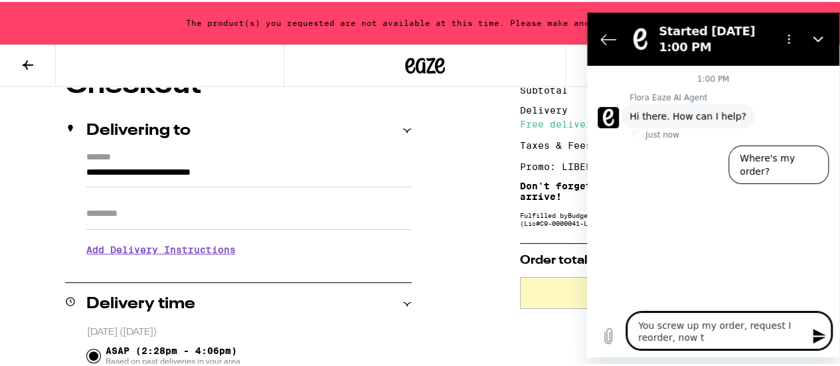
type textarea "x"
type textarea "You screw up my order, request I reorder, now i"
type textarea "x"
type textarea "You screw up my order, request I reorder, now ir"
type textarea "x"
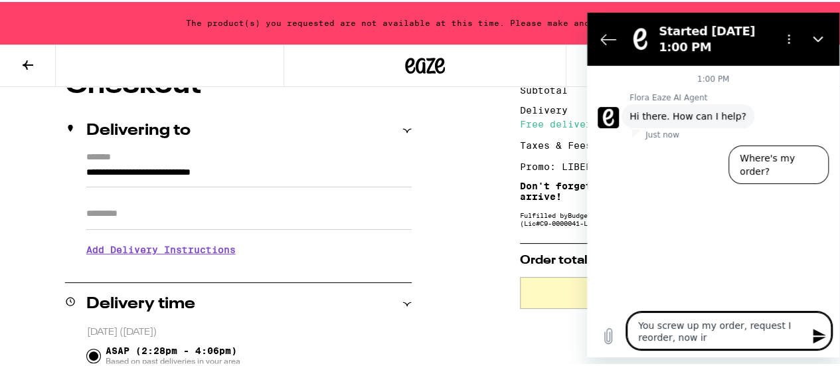
type textarea "You screw up my order, request I reorder, now i"
type textarea "x"
type textarea "You screw up my order, request I reorder, now it"
type textarea "x"
type textarea "You screw up my order, request I reorder, now it"
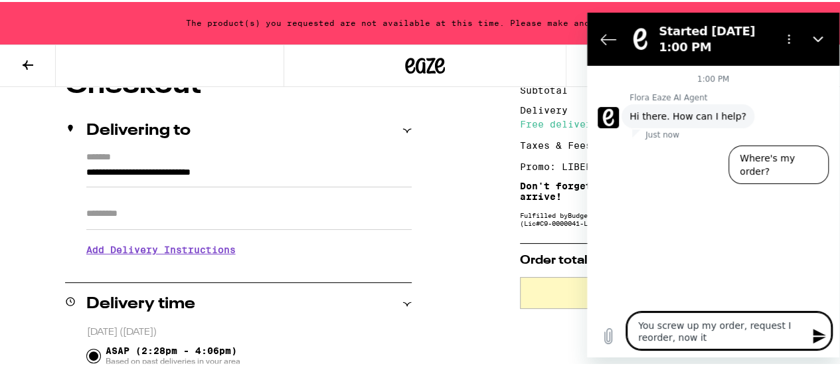
type textarea "x"
type textarea "You screw up my order, request I reorder, now it s"
type textarea "x"
type textarea "You screw up my order, request I reorder, now it sh"
type textarea "x"
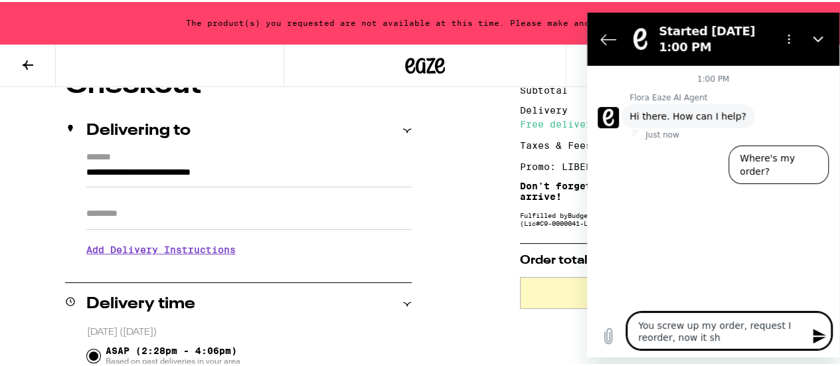
type textarea "You screw up my order, request I reorder, now it sho"
type textarea "x"
type textarea "You screw up my order, request I reorder, now it show"
type textarea "x"
type textarea "You screw up my order, request I reorder, now it shows"
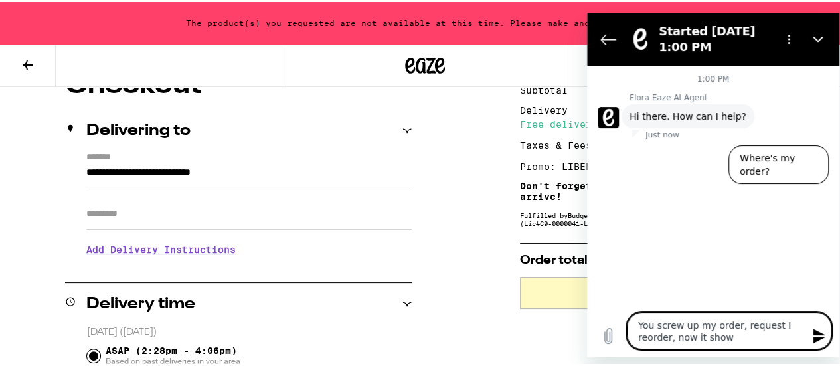
type textarea "x"
type textarea "You screw up my order, request I reorder, now it shows"
type textarea "x"
type textarea "You screw up my order, request I reorder, now it shows y"
type textarea "x"
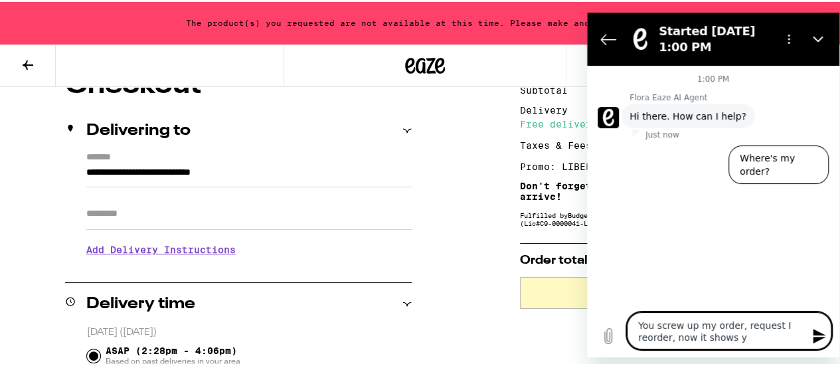
type textarea "You screw up my order, request I reorder, now it shows yi"
type textarea "x"
type textarea "You screw up my order, request I reorder, now it shows y"
type textarea "x"
type textarea "You screw up my order, request I reorder, now it shows y="
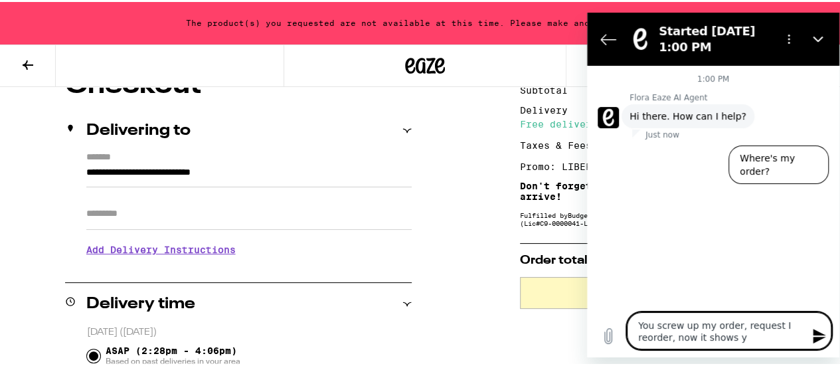
type textarea "x"
type textarea "You screw up my order, request I reorder, now it shows y"
type textarea "x"
type textarea "You screw up my order, request I reorder, now it shows yo"
type textarea "x"
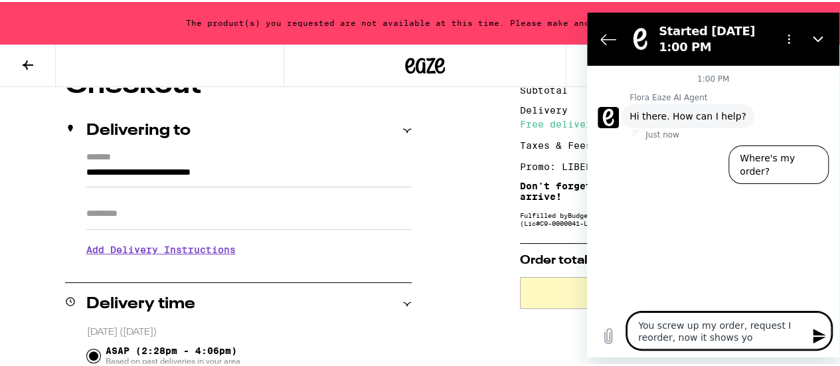
type textarea "You screw up my order, request I reorder, now it shows you"
type textarea "x"
type textarea "You screw up my order, request I reorder, now it shows youa"
type textarea "x"
type textarea "You screw up my order, request I reorder, now it shows you"
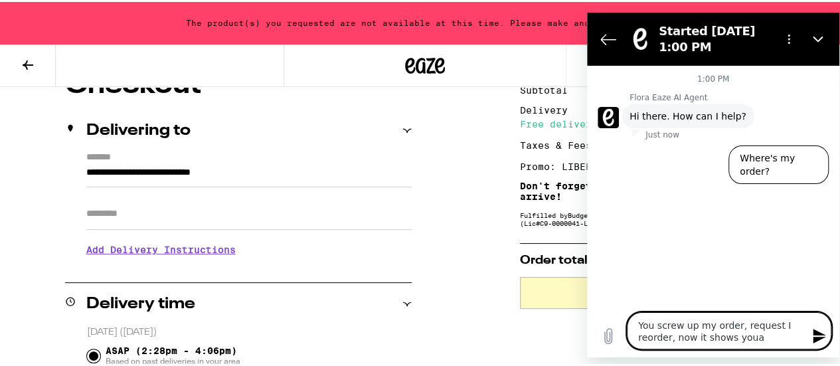
type textarea "x"
type textarea "You screw up my order, request I reorder, now it shows you"
type textarea "x"
type textarea "You screw up my order, request I reorder, now it shows you a"
type textarea "x"
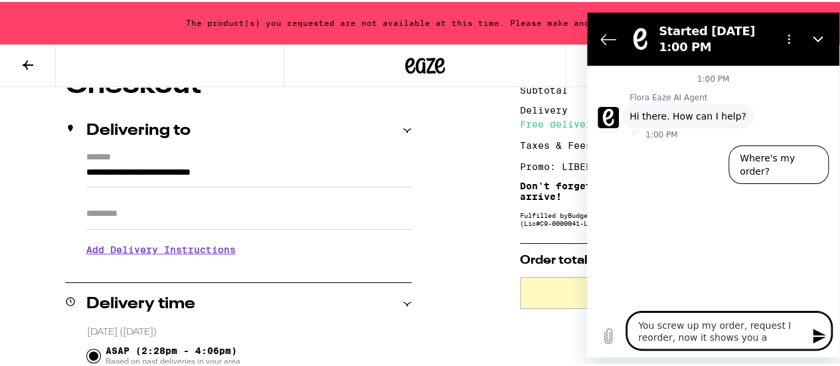
type textarea "You screw up my order, request I reorder, now it shows you ae"
type textarea "x"
type textarea "You screw up my order, request I reorder, now it shows you aew"
type textarea "x"
type textarea "You screw up my order, request I reorder, now it shows you ae"
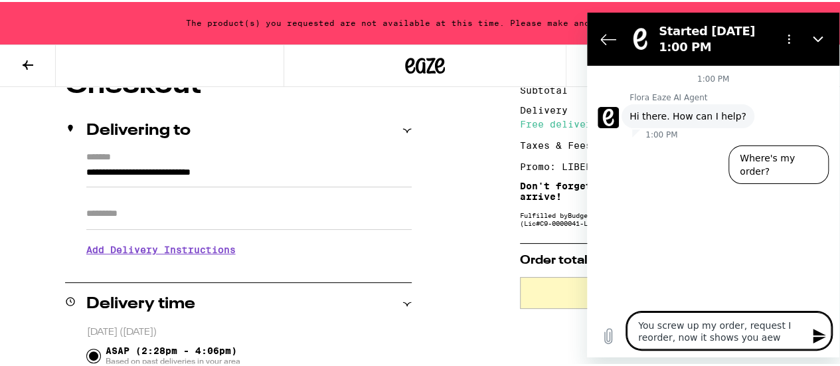
type textarea "x"
type textarea "You screw up my order, request I reorder, now it shows you a"
type textarea "x"
type textarea "You screw up my order, request I reorder, now it shows you ae"
type textarea "x"
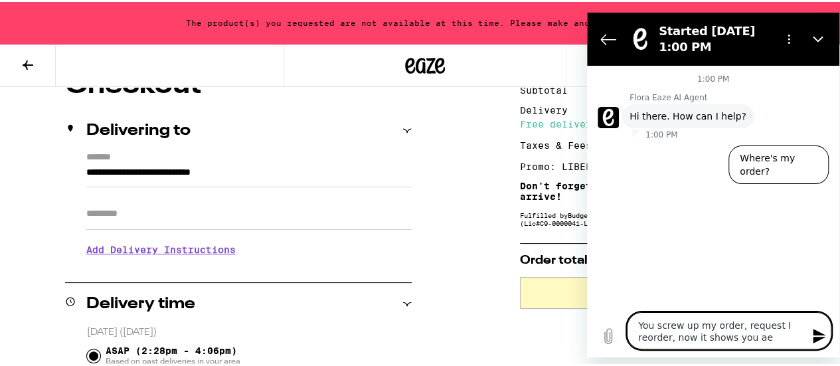
type textarea "You screw up my order, request I reorder, now it shows you aew"
type textarea "x"
type textarea "You screw up my order, request I reorder, now it shows you ae"
type textarea "x"
type textarea "You screw up my order, request I reorder, now it shows you a"
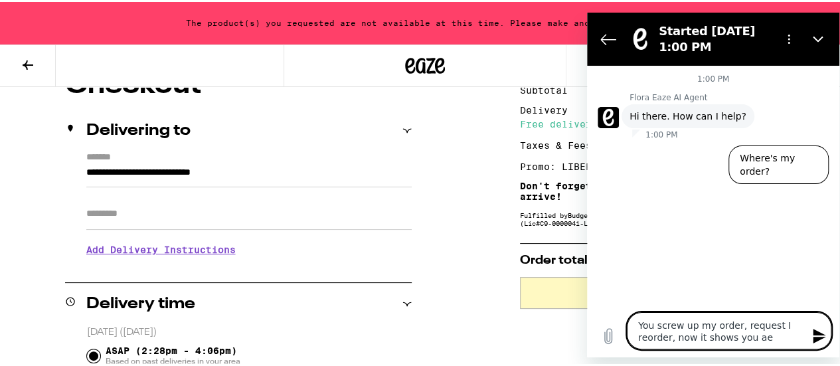
type textarea "x"
type textarea "You screw up my order, request I reorder, now it shows you ar"
type textarea "x"
type textarea "You screw up my order, request I reorder, now it shows you are"
type textarea "x"
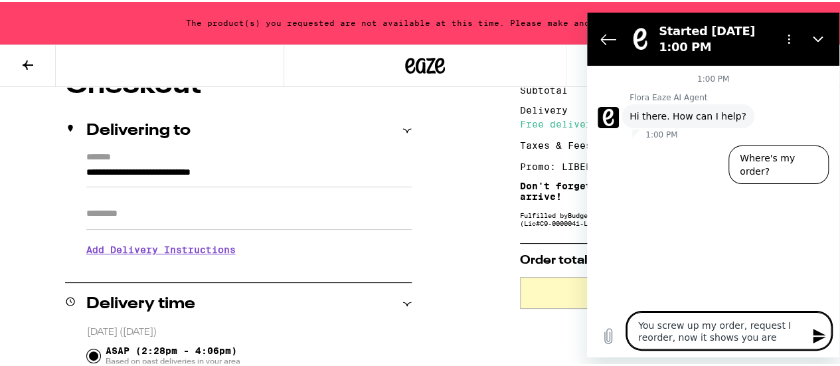
type textarea "You screw up my order, request I reorder, now it shows you arew"
type textarea "x"
type textarea "You screw up my order, request I reorder, now it shows you arew"
type textarea "x"
type textarea "You screw up my order, request I reorder, now it shows you arew"
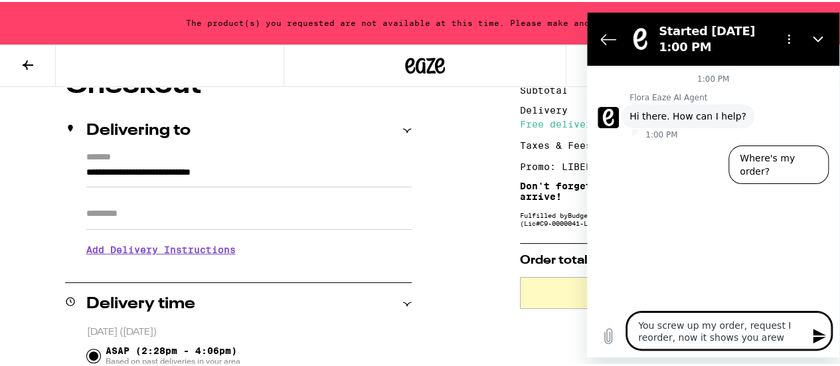
type textarea "x"
type textarea "You screw up my order, request I reorder, now it shows you are"
type textarea "x"
type textarea "You screw up my order, request I reorder, now it shows you are"
type textarea "x"
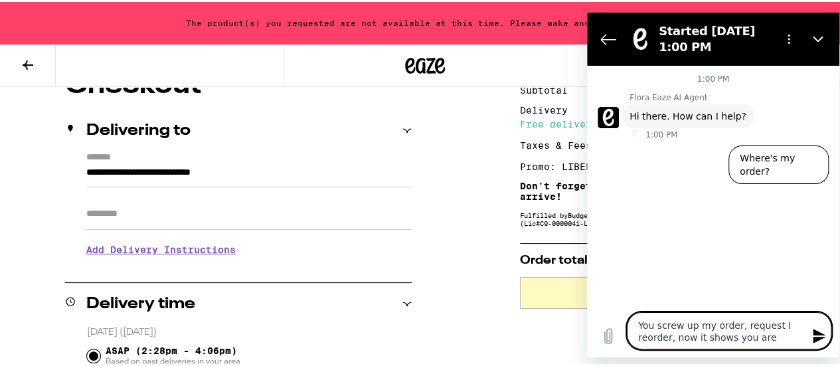
type textarea "You screw up my order, request I reorder, now it shows you are o"
type textarea "x"
type textarea "You screw up my order, request I reorder, now it shows you are ou"
type textarea "x"
type textarea "You screw up my order, request I reorder, now it shows you are our"
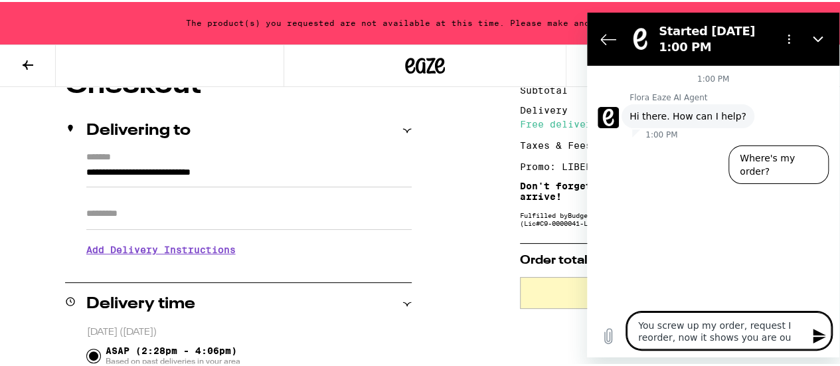
type textarea "x"
type textarea "You screw up my order, request I reorder, now it shows you are our"
type textarea "x"
type textarea "You screw up my order, request I reorder, now it shows you are our"
type textarea "x"
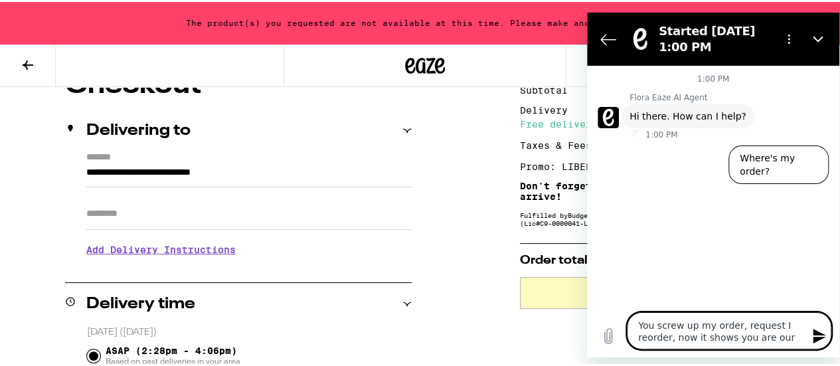
type textarea "You screw up my order, request I reorder, now it shows you are ou"
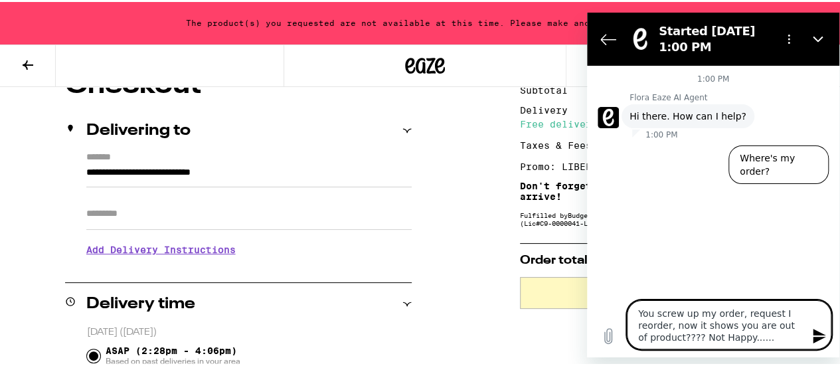
click at [772, 334] on icon "Send message" at bounding box center [819, 336] width 13 height 15
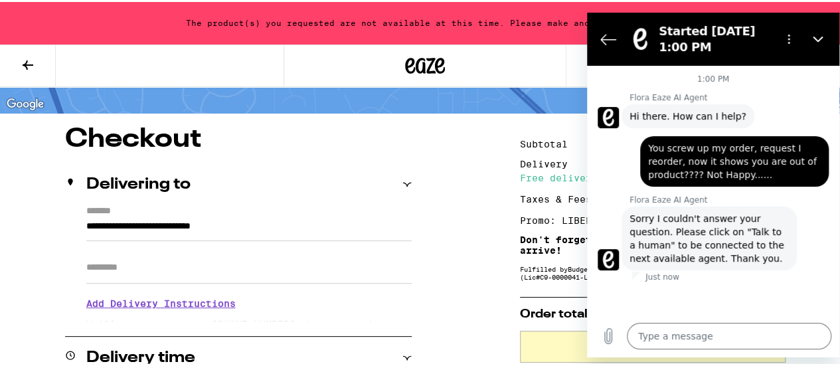
scroll to position [66, 0]
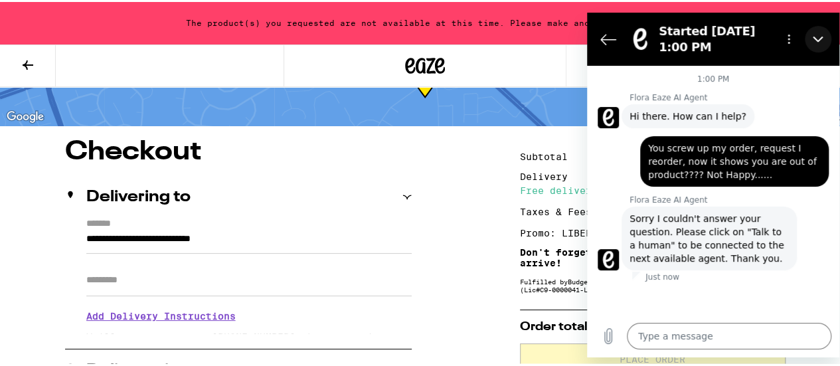
click at [772, 38] on icon "Close" at bounding box center [818, 39] width 11 height 11
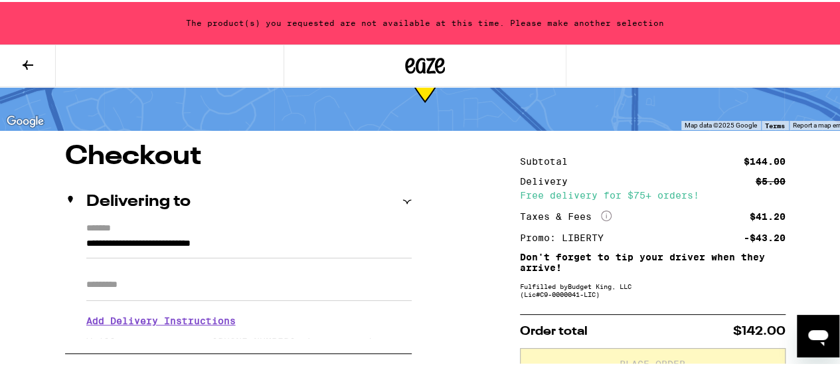
scroll to position [0, 0]
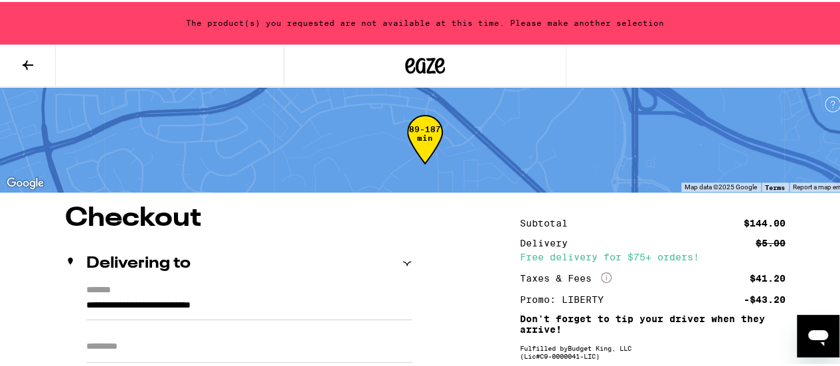
click at [21, 60] on icon at bounding box center [28, 63] width 16 height 16
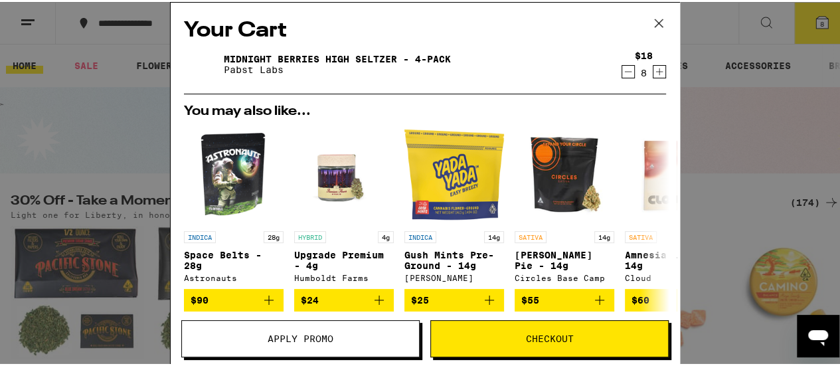
click at [748, 107] on div "Your Cart Midnight Berries High [PERSON_NAME] - 4-pack Pabst Labs $18 8 You may…" at bounding box center [425, 183] width 850 height 366
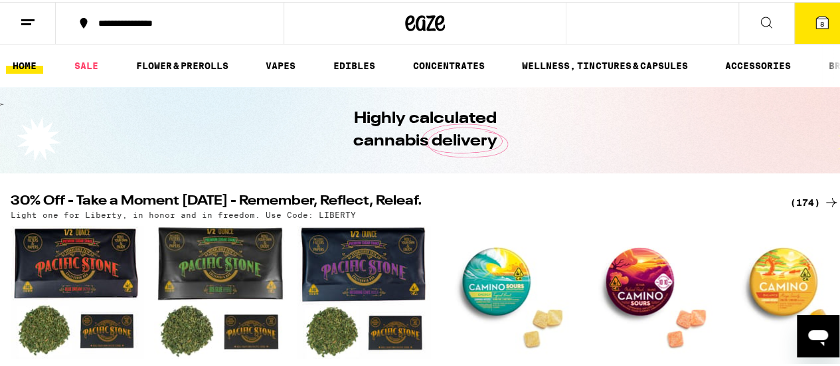
click at [761, 24] on icon at bounding box center [766, 20] width 11 height 11
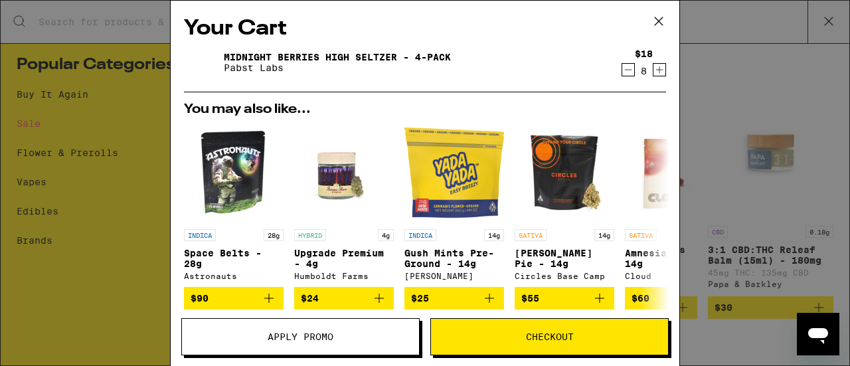
click at [663, 13] on icon at bounding box center [659, 21] width 20 height 20
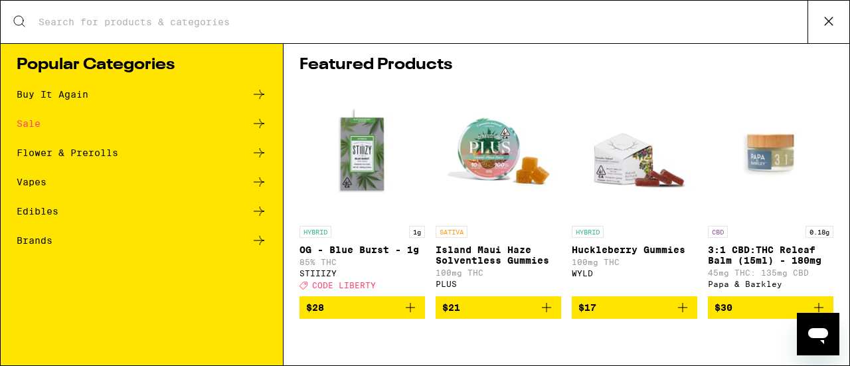
click at [817, 19] on button at bounding box center [829, 22] width 42 height 43
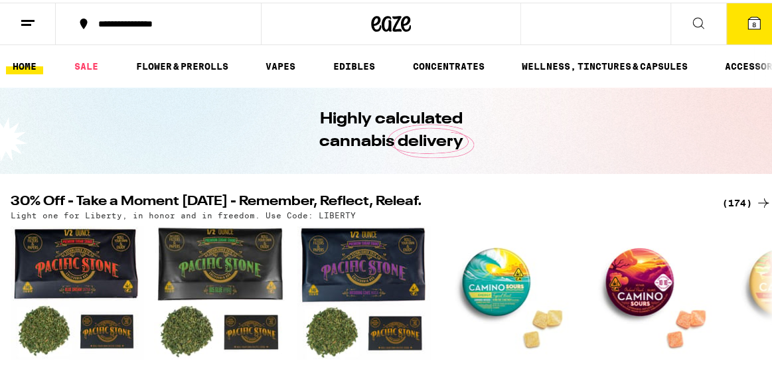
click at [744, 31] on button "8" at bounding box center [755, 21] width 56 height 41
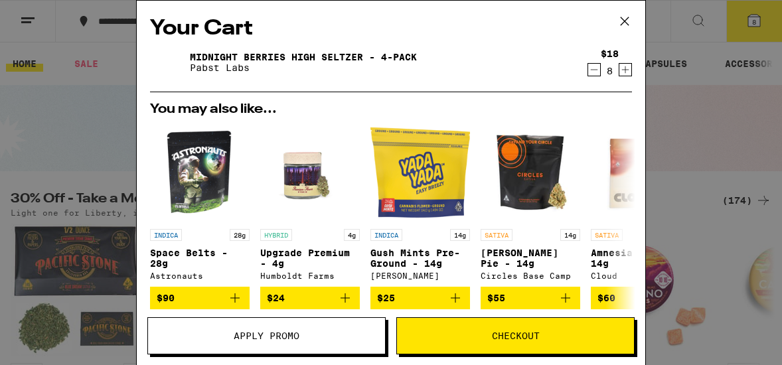
click at [226, 330] on button "Apply Promo" at bounding box center [266, 335] width 238 height 37
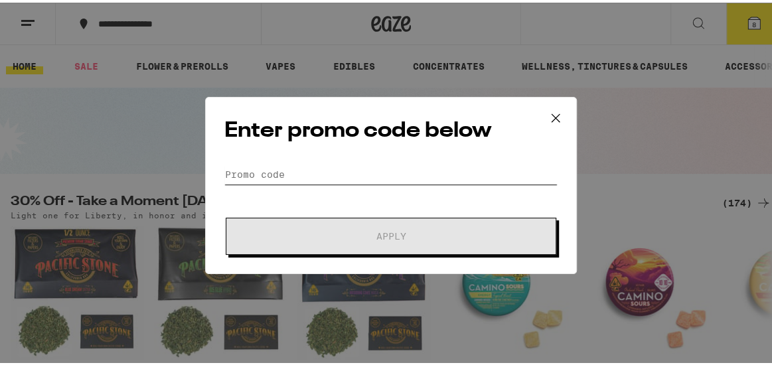
click at [328, 172] on input "Promo Code" at bounding box center [390, 172] width 333 height 20
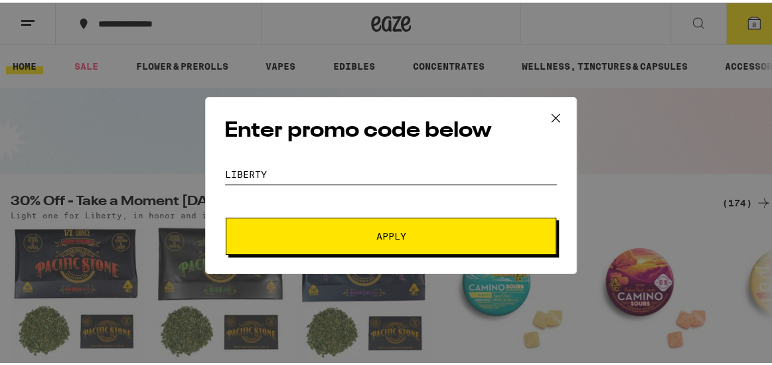
type input "LIBERTY"
click at [382, 230] on span "Apply" at bounding box center [392, 233] width 30 height 9
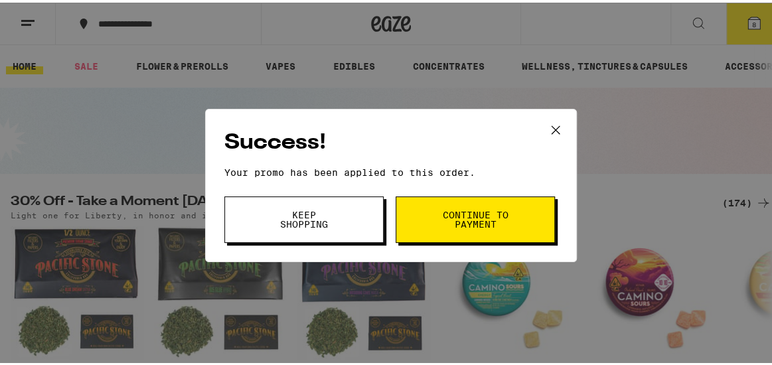
click at [478, 211] on span "Continue to payment" at bounding box center [476, 217] width 68 height 19
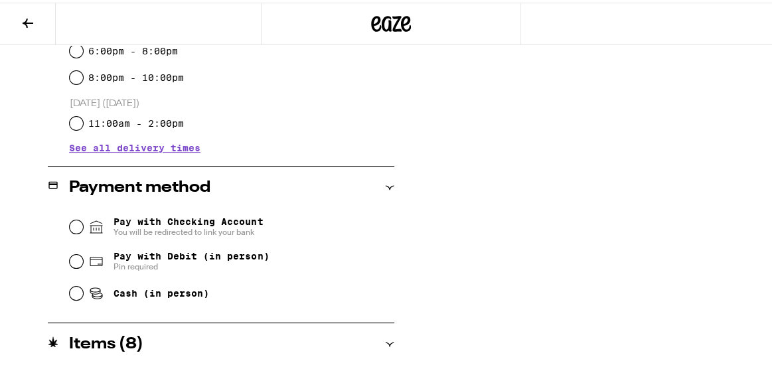
scroll to position [465, 0]
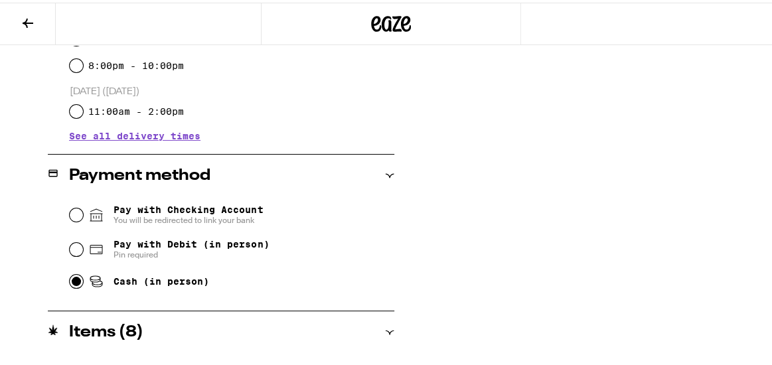
click at [74, 280] on input "Cash (in person)" at bounding box center [76, 278] width 13 height 13
radio input "true"
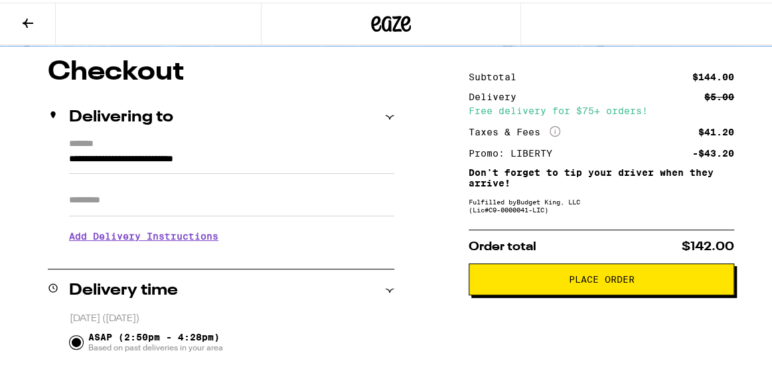
scroll to position [100, 0]
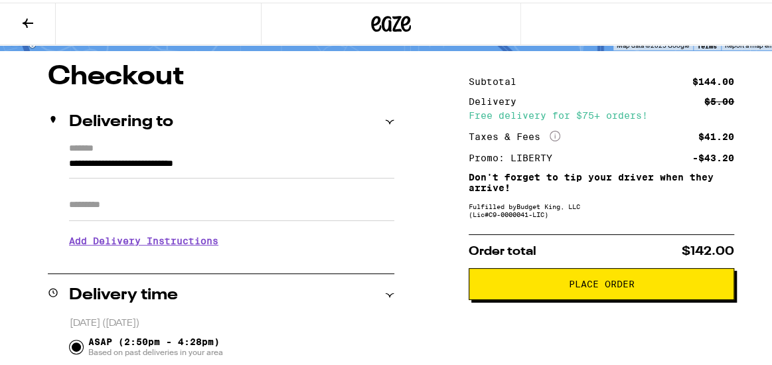
click at [593, 281] on span "Place Order" at bounding box center [602, 281] width 66 height 9
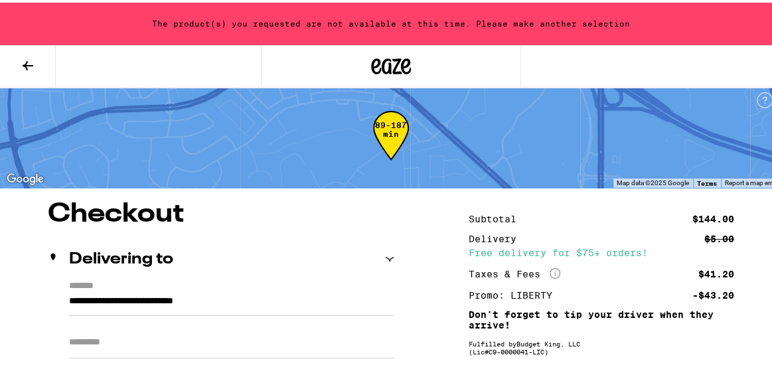
scroll to position [0, 0]
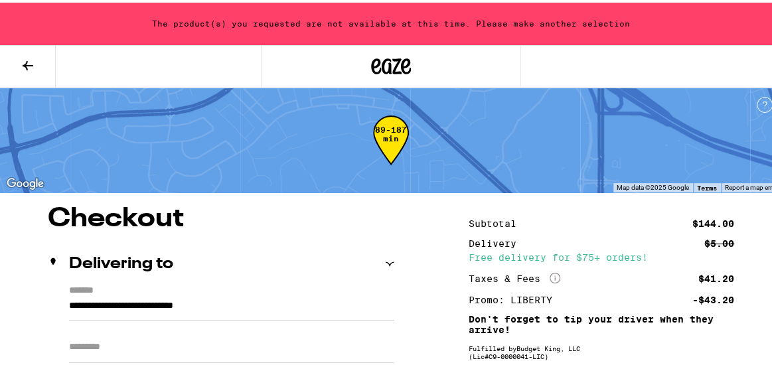
click at [32, 64] on icon at bounding box center [28, 63] width 16 height 16
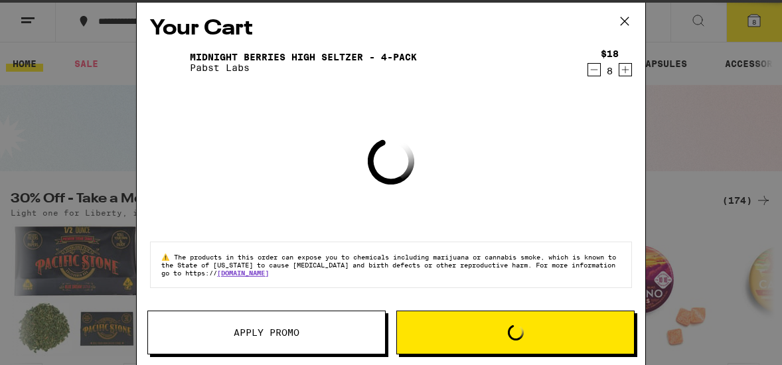
click at [626, 18] on icon at bounding box center [625, 21] width 20 height 20
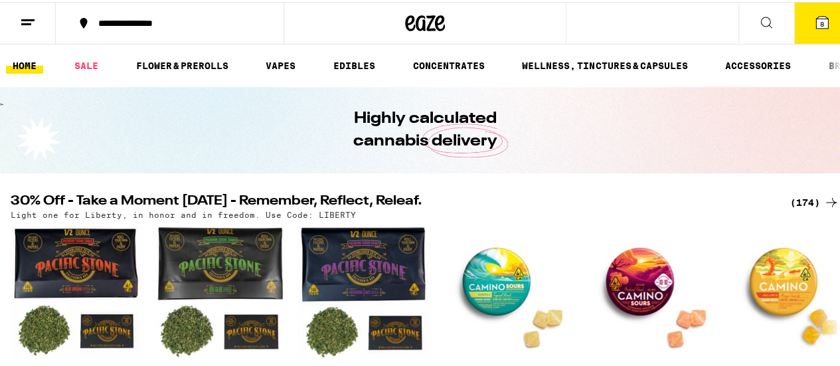
click at [25, 60] on link "HOME" at bounding box center [24, 64] width 37 height 16
click at [31, 18] on line at bounding box center [27, 18] width 13 height 0
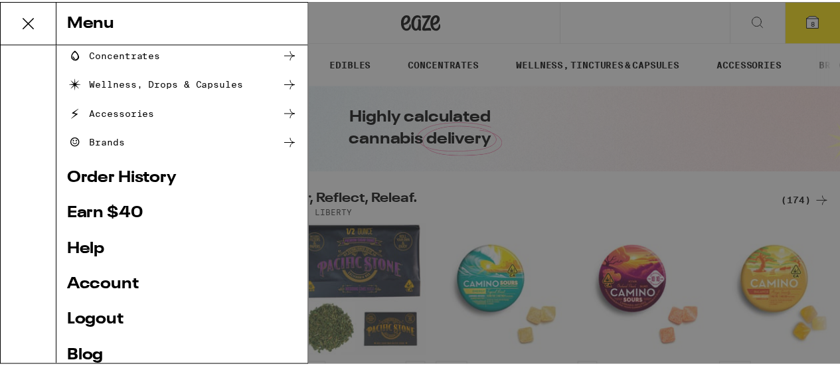
scroll to position [199, 0]
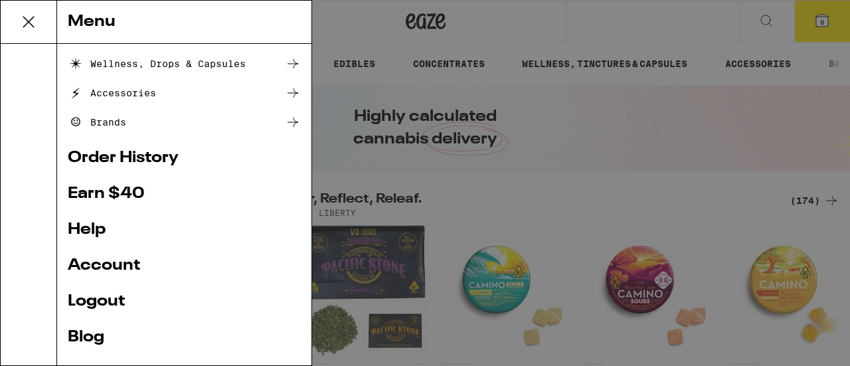
click at [86, 229] on link "Help" at bounding box center [184, 230] width 233 height 16
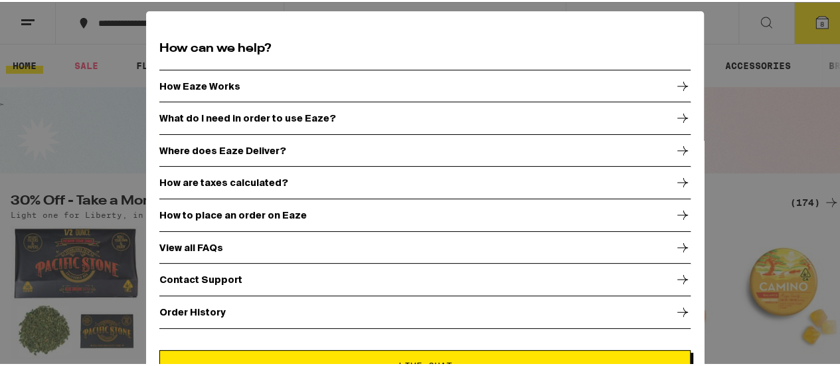
scroll to position [60, 0]
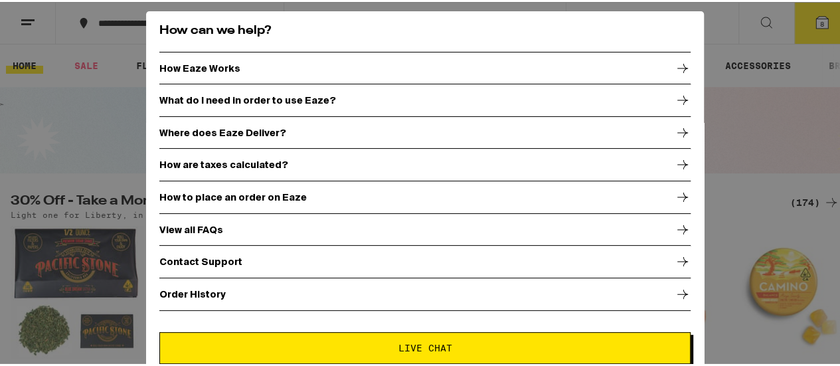
click at [675, 256] on icon at bounding box center [683, 260] width 16 height 16
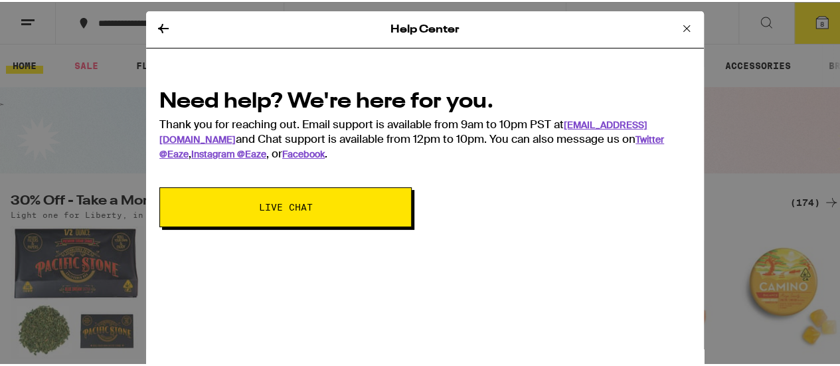
click at [286, 201] on span "Live Chat" at bounding box center [286, 205] width 54 height 9
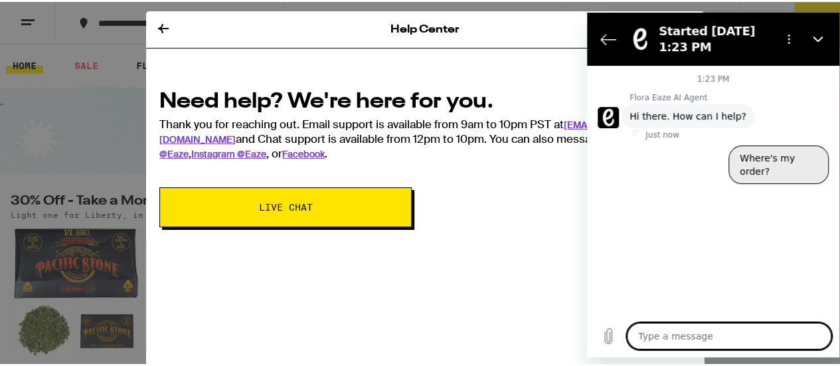
click at [772, 154] on button "Where's my order?" at bounding box center [779, 164] width 100 height 39
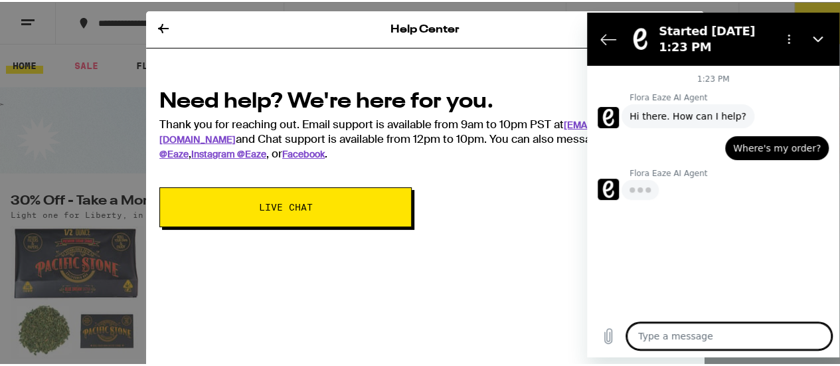
type textarea "x"
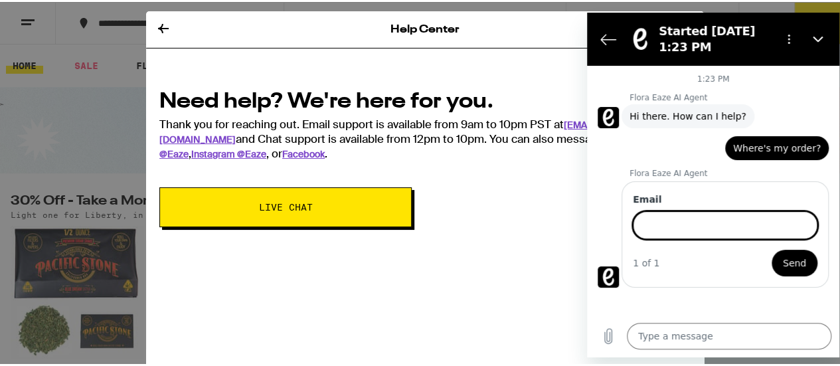
click at [676, 224] on input "Email" at bounding box center [725, 225] width 185 height 28
type input "jackyoder_ahc@yahoo.com"
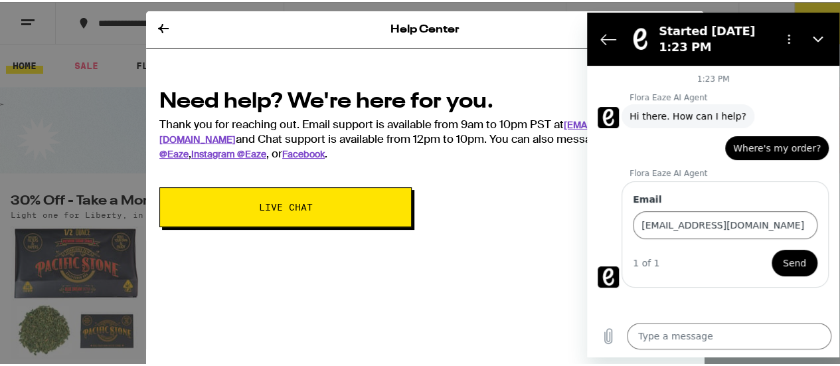
click at [772, 258] on span "Send" at bounding box center [794, 263] width 23 height 16
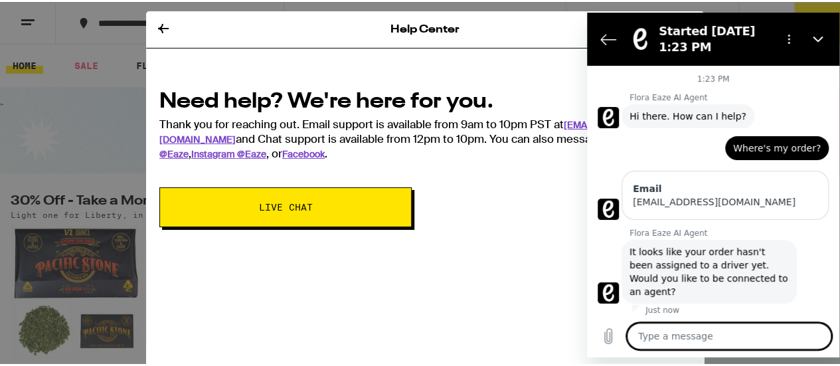
scroll to position [20, 0]
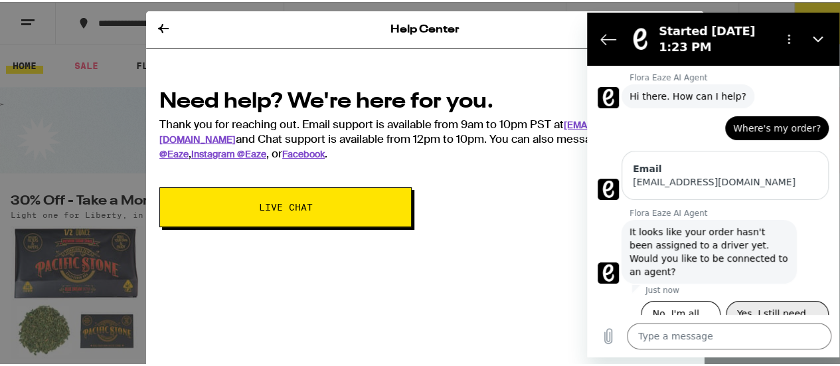
click at [772, 301] on button "Yes, I still need help" at bounding box center [777, 320] width 103 height 39
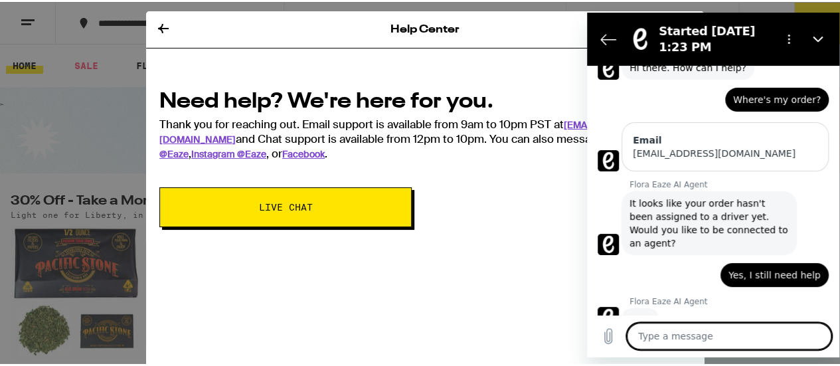
scroll to position [47, 0]
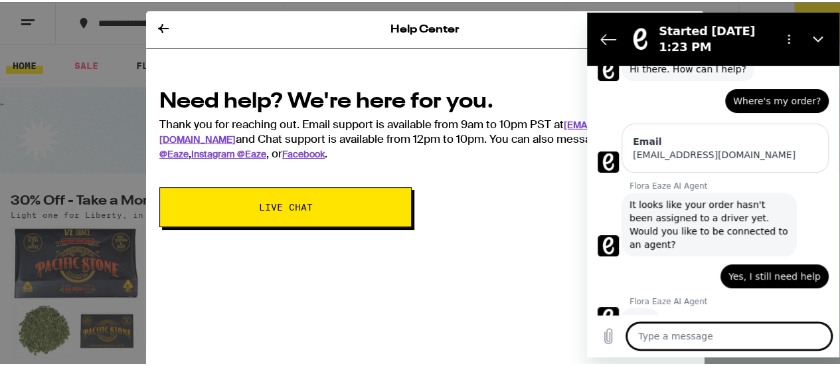
type textarea "x"
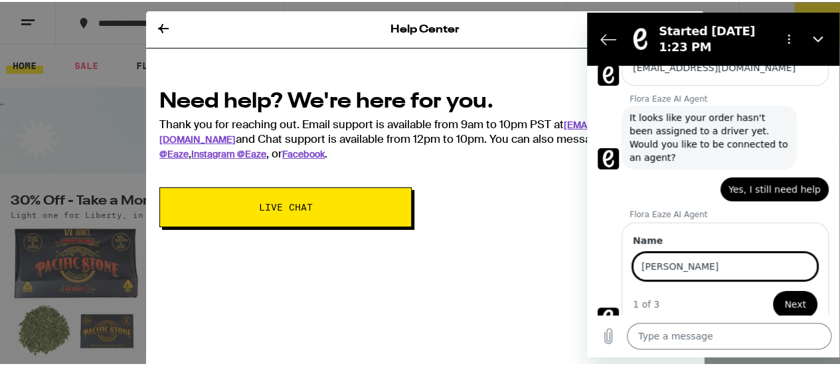
type input "Jack Yoder"
click at [772, 296] on span "Next" at bounding box center [795, 304] width 22 height 16
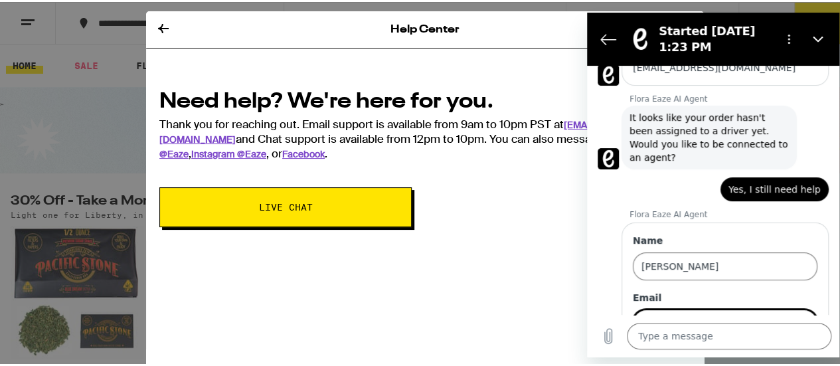
scroll to position [191, 0]
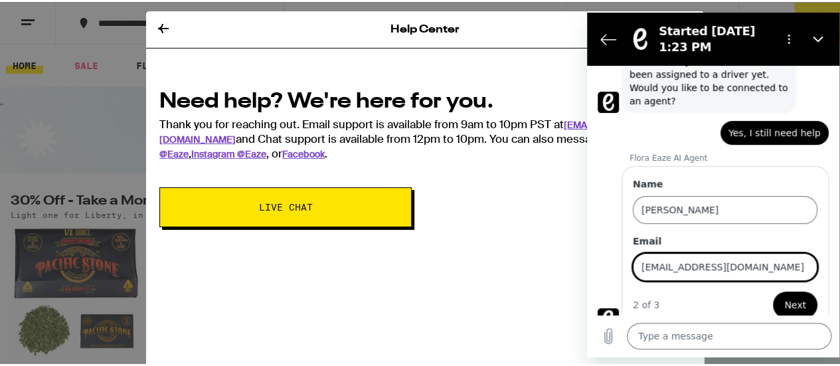
type input "jackyoder_ahc@yahoo.com"
click at [772, 297] on span "Next" at bounding box center [795, 305] width 22 height 16
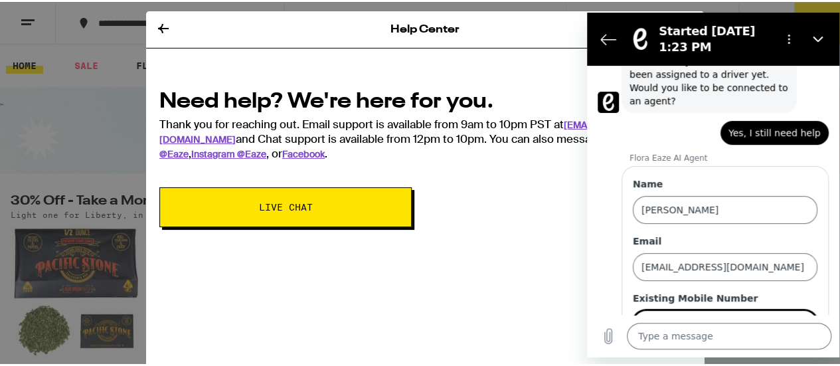
scroll to position [247, 0]
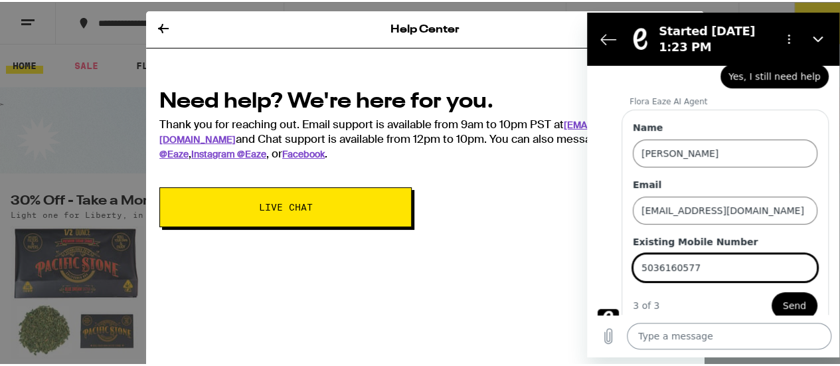
type input "5036160577"
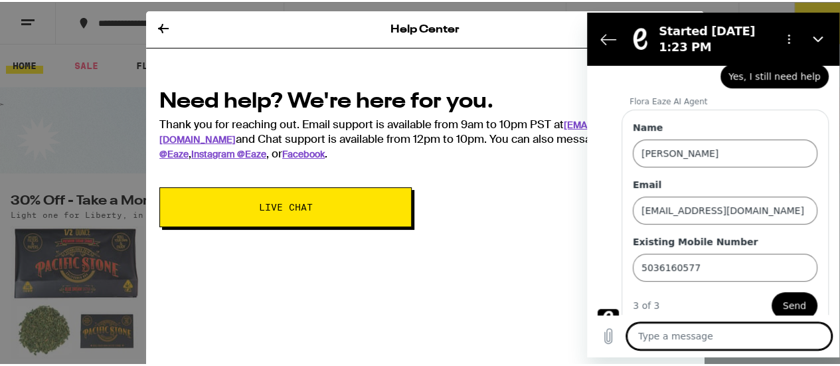
click at [719, 333] on textarea at bounding box center [729, 336] width 205 height 27
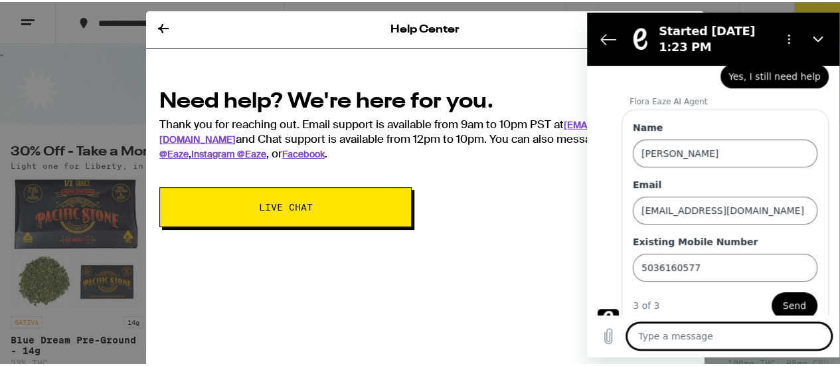
scroll to position [66, 0]
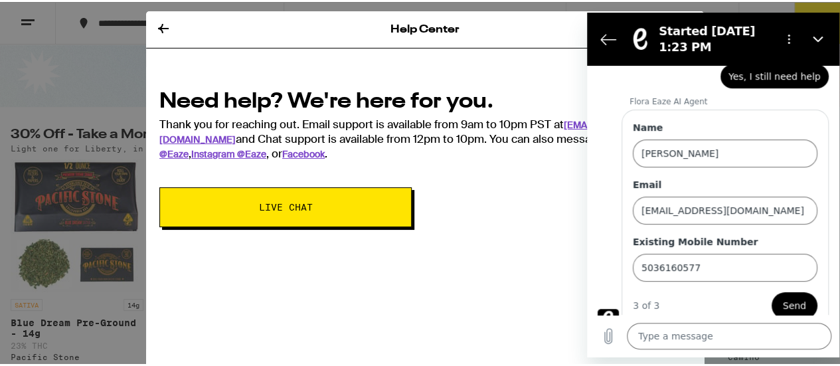
click at [772, 298] on span "Send" at bounding box center [794, 306] width 23 height 16
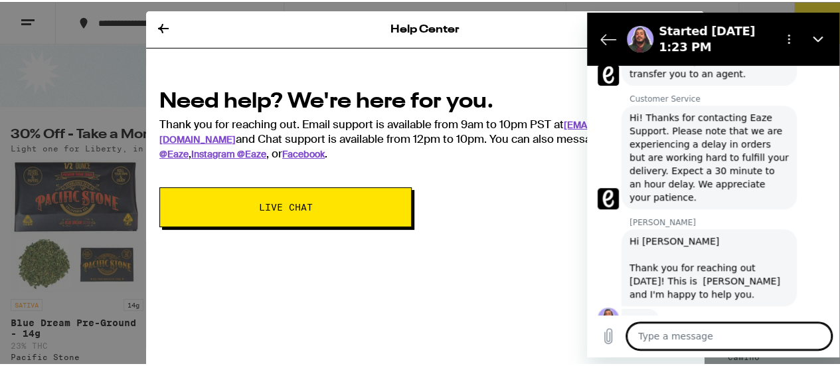
scroll to position [440, 0]
type textarea "x"
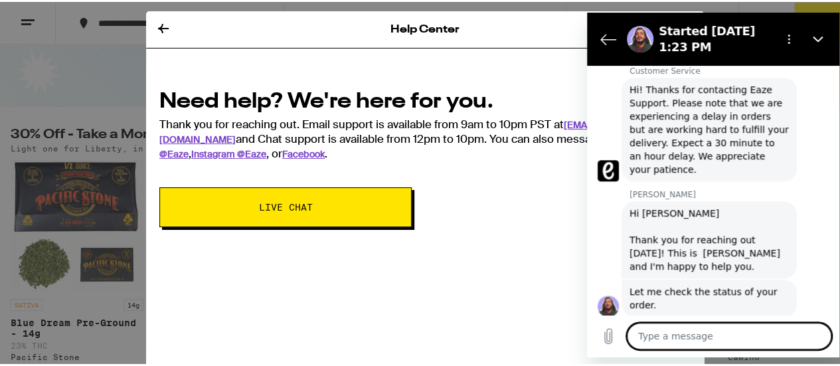
scroll to position [472, 0]
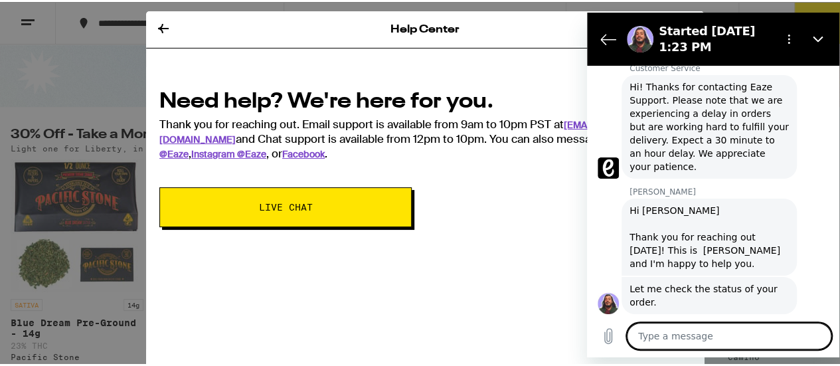
type textarea "L"
type textarea "x"
type textarea "Lo"
type textarea "x"
type textarea "Loo"
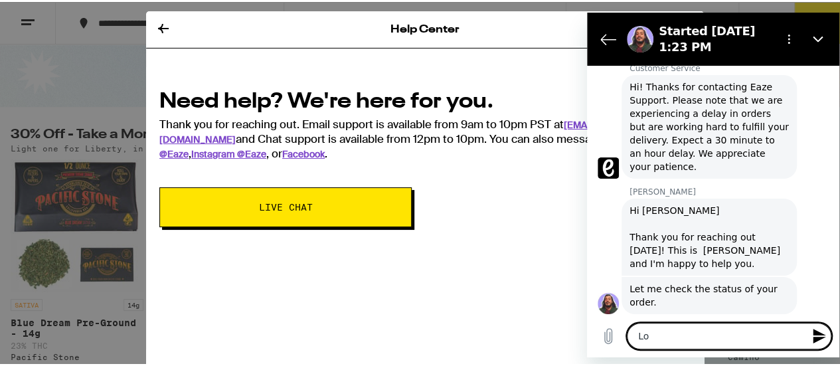
type textarea "x"
type textarea "Look"
type textarea "x"
type textarea "Loo"
type textarea "x"
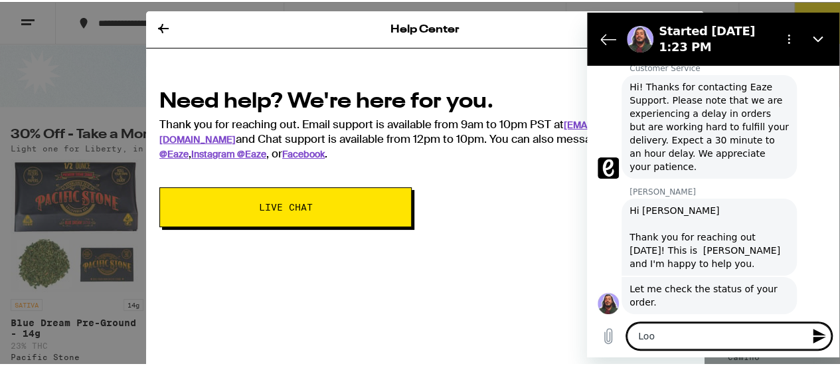
type textarea "Lo"
type textarea "x"
type textarea "L"
type textarea "x"
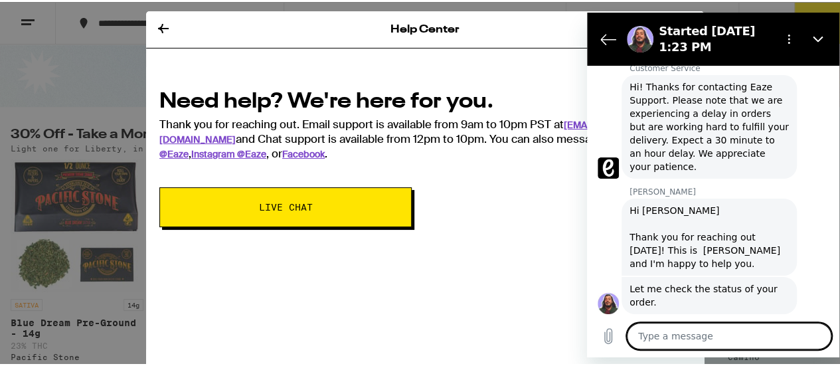
type textarea "I"
type textarea "x"
type textarea "I"
type textarea "x"
type textarea "I w"
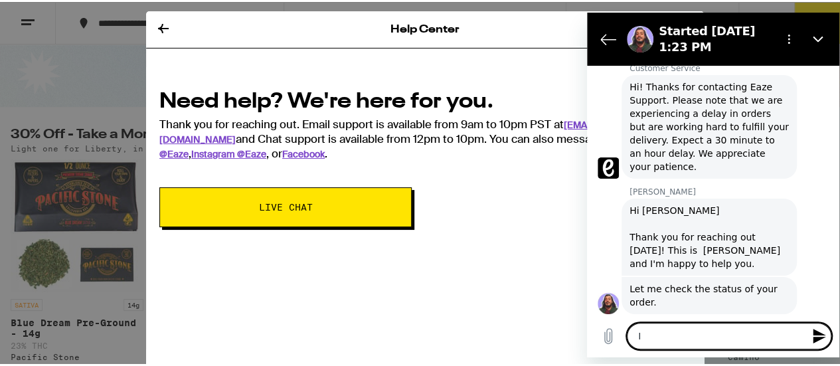
type textarea "x"
type textarea "I wa"
type textarea "x"
type textarea "I was"
type textarea "x"
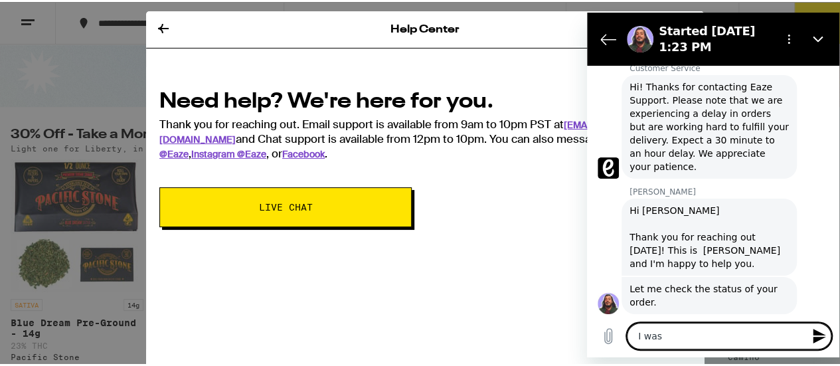
type textarea "I was"
type textarea "x"
type textarea "I was r"
type textarea "x"
type textarea "I was"
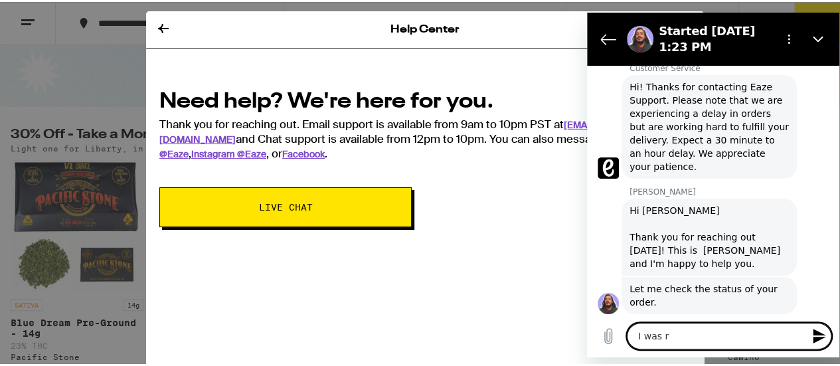
type textarea "x"
type textarea "I was t"
type textarea "x"
type textarea "I was to"
type textarea "x"
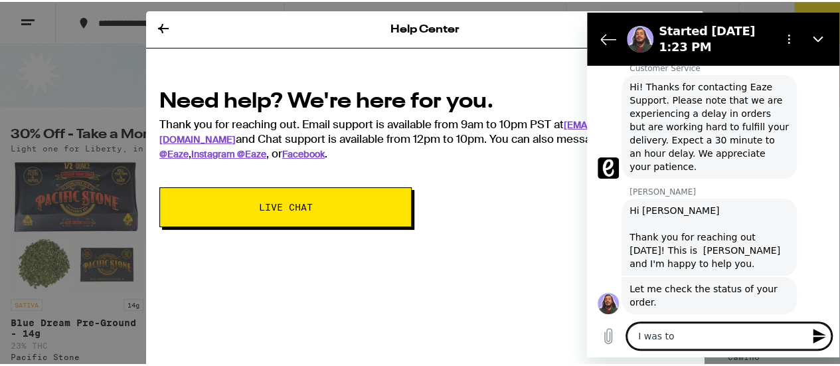
type textarea "I was tol"
type textarea "x"
type textarea "I was told"
type textarea "x"
type textarea "I was told"
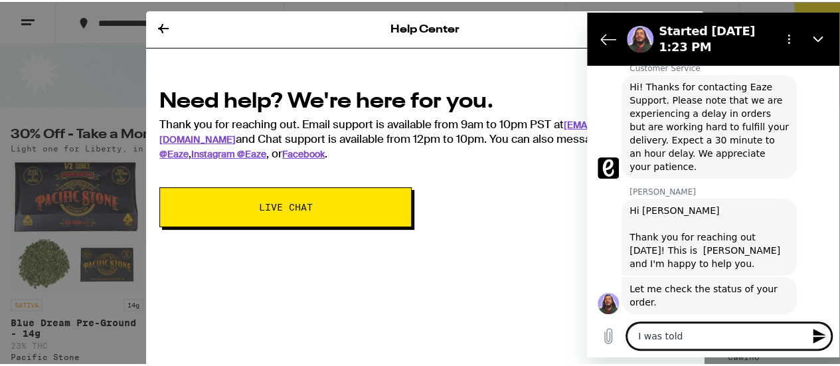
type textarea "x"
type textarea "I was told t"
type textarea "x"
type textarea "I was told to"
type textarea "x"
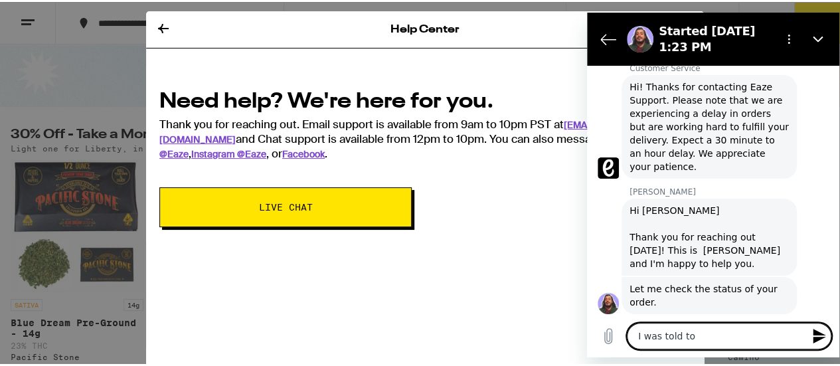
type textarea "I was told to"
type textarea "x"
type textarea "I was told to r"
type textarea "x"
type textarea "I was told to re"
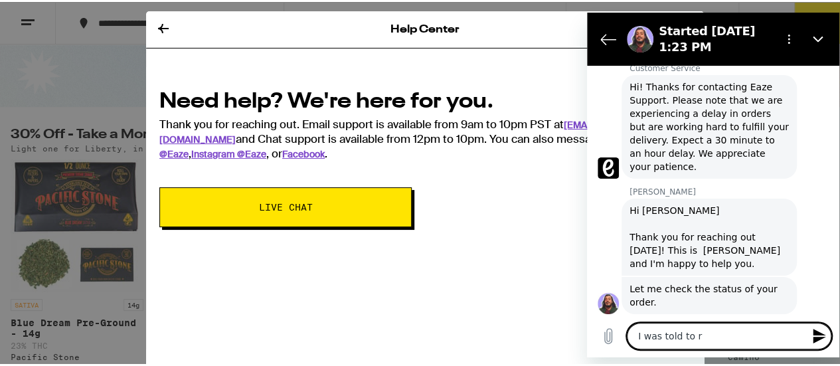
type textarea "x"
type textarea "I was told to reo"
type textarea "x"
type textarea "I was told to reor"
type textarea "x"
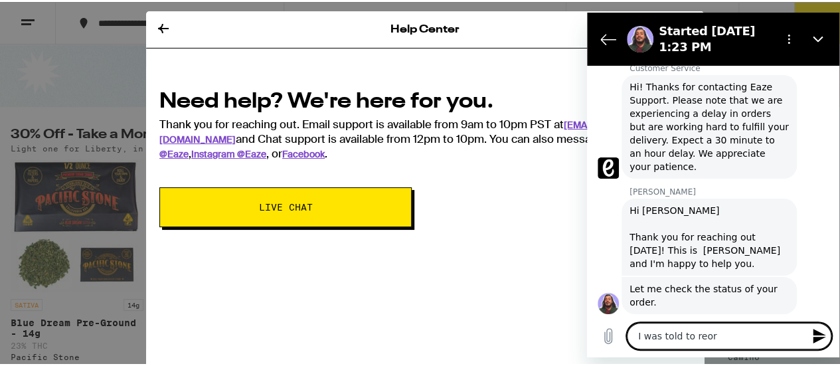
type textarea "I was told to reord"
type textarea "x"
type textarea "I was told to reorde"
type textarea "x"
type textarea "I was told to reorder"
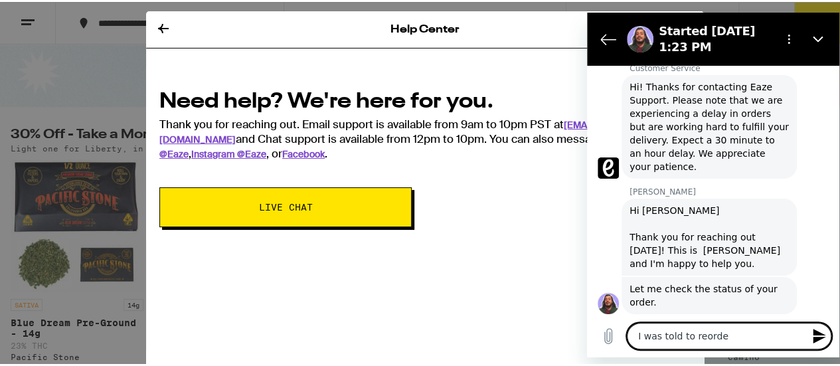
type textarea "x"
type textarea "I was told to reorder,"
type textarea "x"
type textarea "I was told to reorder,"
type textarea "x"
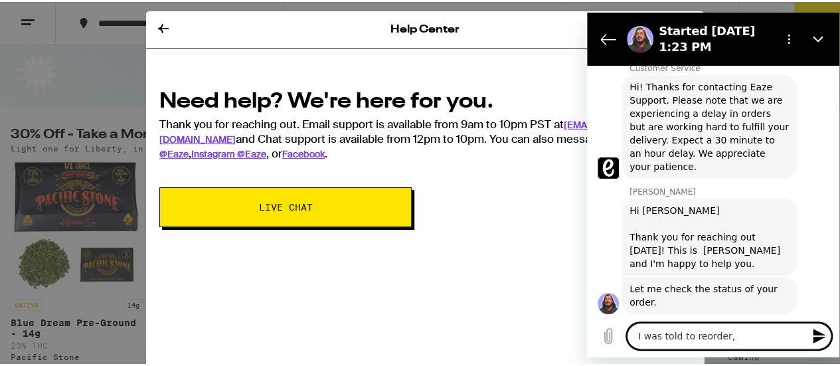
type textarea "I was told to reorder, t"
type textarea "x"
type textarea "I was told to reorder, th"
type textarea "x"
type textarea "I was told to reorder, the"
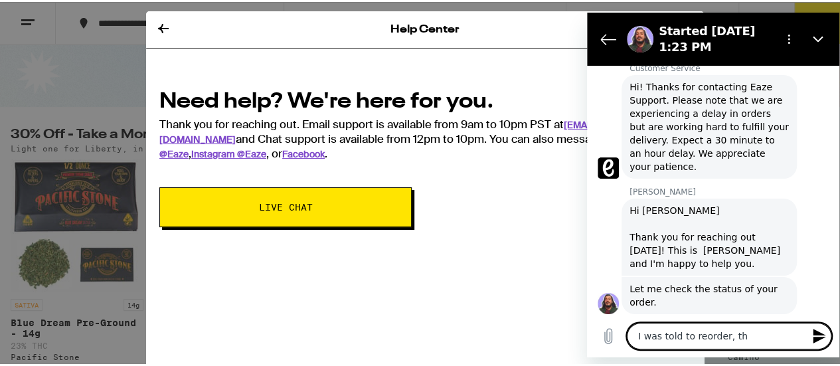
type textarea "x"
type textarea "I was told to reorder, the"
type textarea "x"
type textarea "I was told to reorder, the"
type textarea "x"
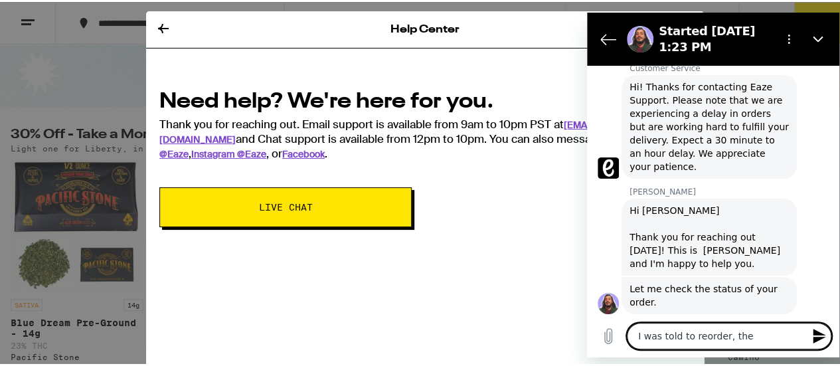
type textarea "I was told to reorder, then"
type textarea "x"
type textarea "I was told to reorder, then"
type textarea "x"
type textarea "I was told to reorder, then t"
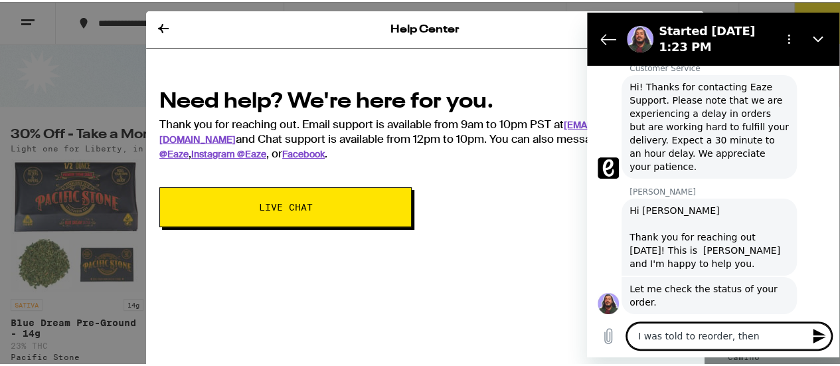
type textarea "x"
type textarea "I was told to reorder, then to"
type textarea "x"
type textarea "I was told to reorder, then toel"
type textarea "x"
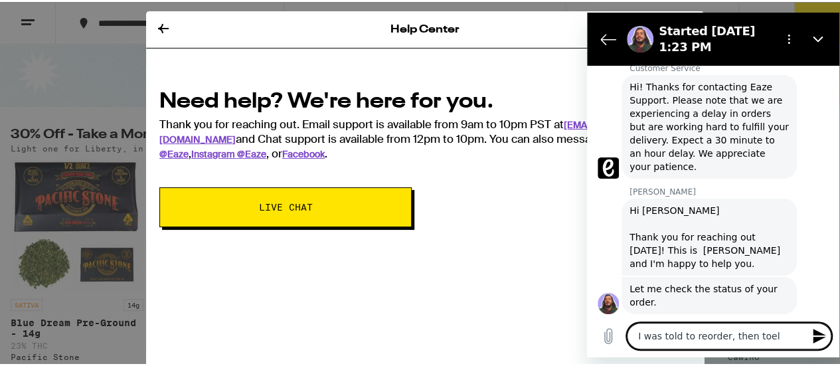
type textarea "I was told to reorder, then toe"
type textarea "x"
type textarea "I was told to reorder, then to"
type textarea "x"
type textarea "I was told to reorder, then tol"
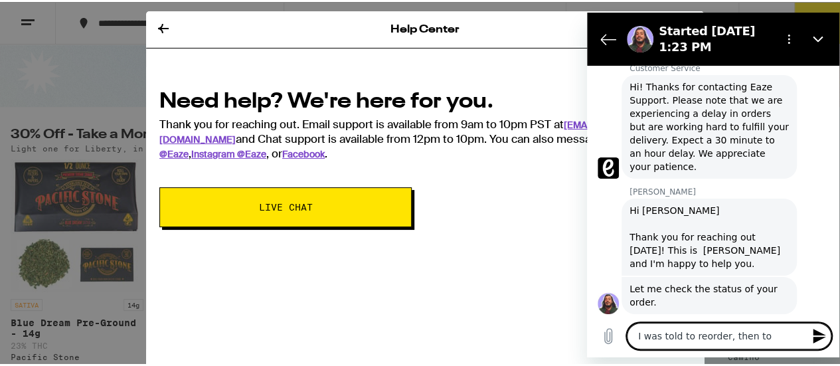
type textarea "x"
type textarea "I was told to reorder, then told"
type textarea "x"
type textarea "I was told to reorder, then toldd"
type textarea "x"
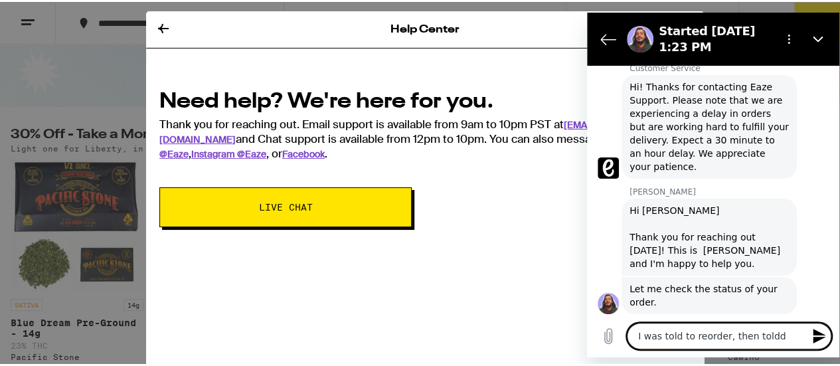
type textarea "I was told to reorder, then told"
type textarea "x"
type textarea "I was told to reorder, then told"
type textarea "x"
type textarea "I was told to reorder, then told t"
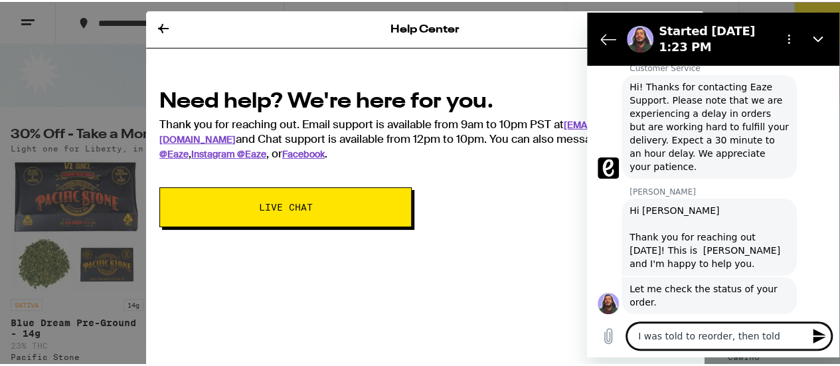
type textarea "x"
type textarea "I was told to reorder, then told th"
type textarea "x"
type textarea "I was told to reorder, then told the"
type textarea "x"
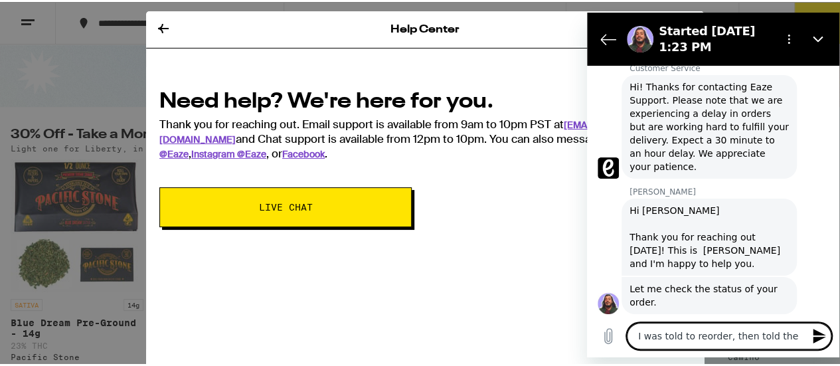
type textarea "I was told to reorder, then told the"
type textarea "x"
type textarea "I was told to reorder, then told the p"
type textarea "x"
type textarea "I was told to reorder, then told the pr"
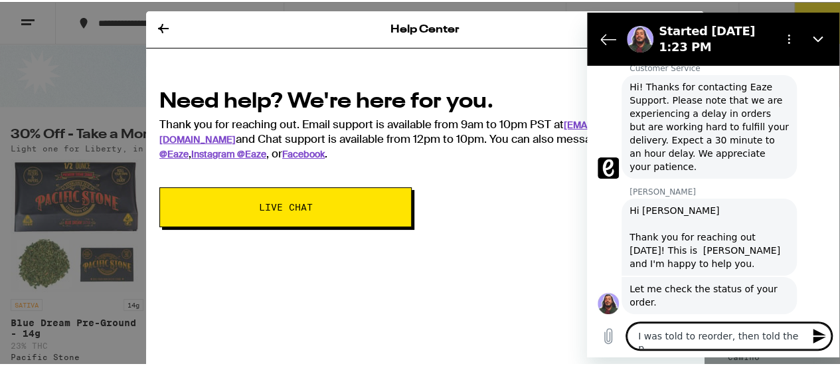
type textarea "x"
type textarea "I was told to reorder, then told the pro"
type textarea "x"
type textarea "I was told to reorder, then told the proj"
type textarea "x"
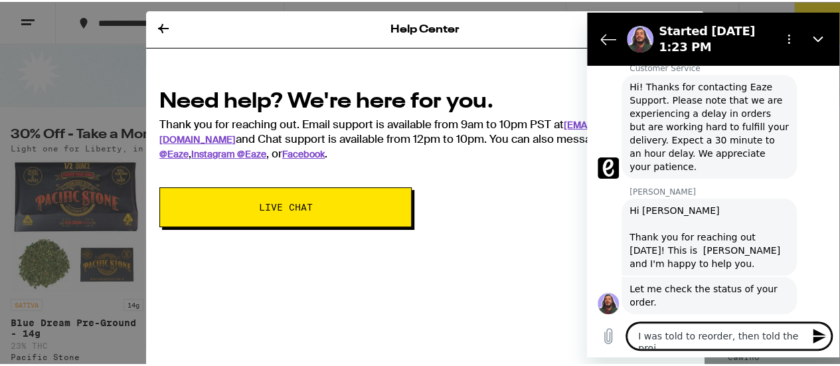
type textarea "I was told to reorder, then told the pro"
type textarea "x"
type textarea "I was told to reorder, then told the prod"
type textarea "x"
type textarea "I was told to reorder, then told the produ"
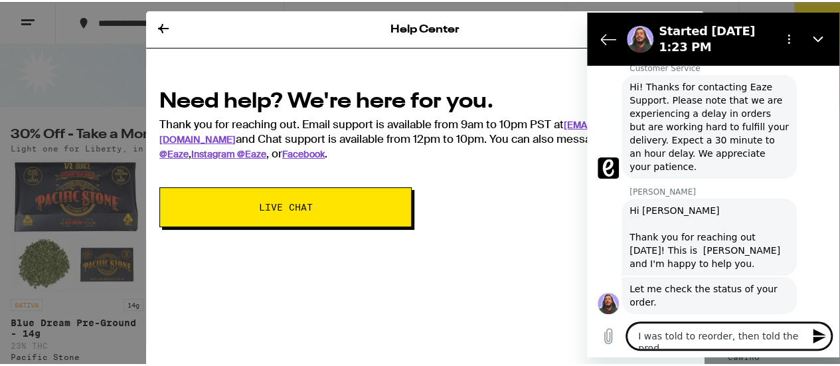
type textarea "x"
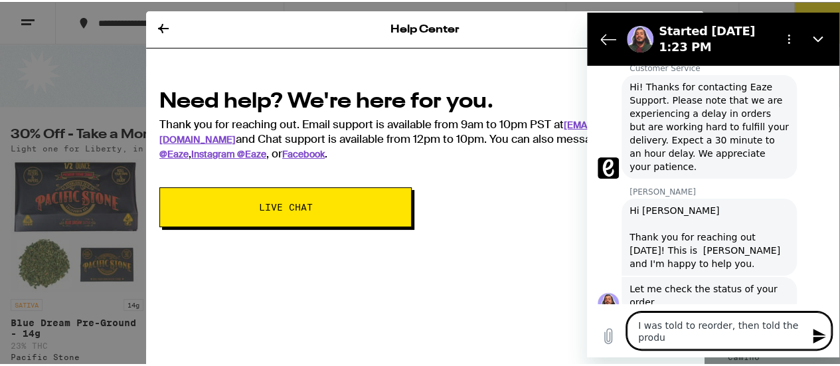
type textarea "I was told to reorder, then told the produc"
type textarea "x"
type textarea "I was told to reorder, then told the product"
type textarea "x"
type textarea "I was told to reorder, then told the product"
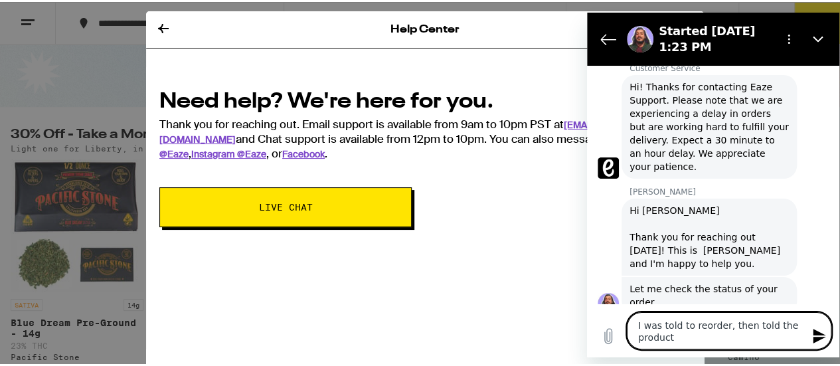
type textarea "x"
type textarea "I was told to reorder, then told the product q"
type textarea "x"
type textarea "I was told to reorder, then told the product"
type textarea "x"
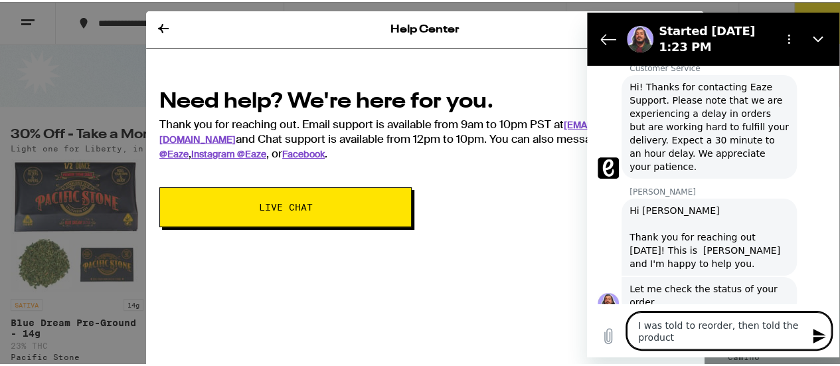
type textarea "I was told to reorder, then told the product w"
type textarea "x"
type textarea "I was told to reorder, then told the product wa"
type textarea "x"
type textarea "I was told to reorder, then told the product was"
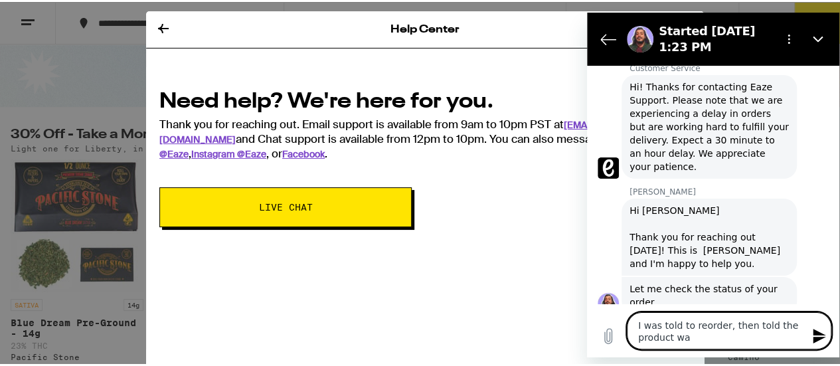
type textarea "x"
type textarea "I was told to reorder, then told the product was"
type textarea "x"
type textarea "I was told to reorder, then told the product was u"
type textarea "x"
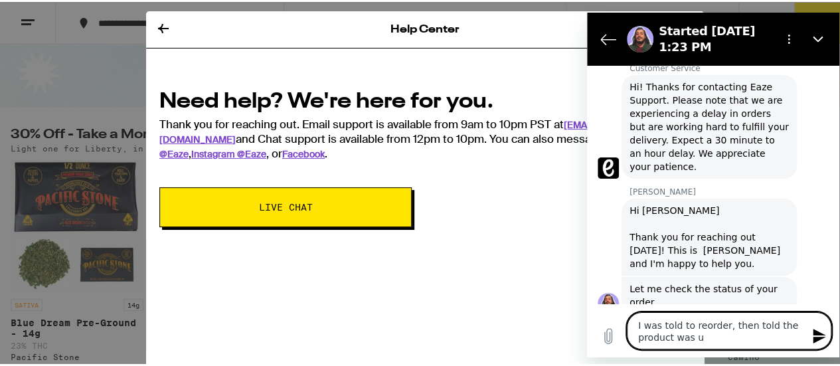
type textarea "I was told to reorder, then told the product was un"
type textarea "x"
type textarea "I was told to reorder, then told the product was una"
type textarea "x"
type textarea "I was told to reorder, then told the product was unav"
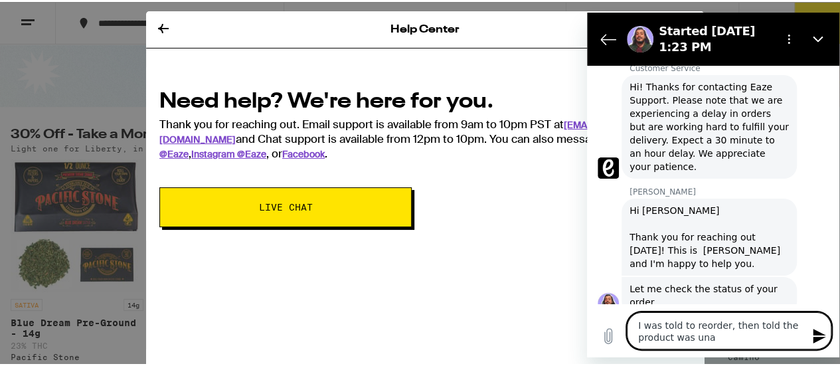
type textarea "x"
type textarea "I was told to reorder, then told the product was unava"
type textarea "x"
type textarea "I was told to reorder, then told the product was unavai"
type textarea "x"
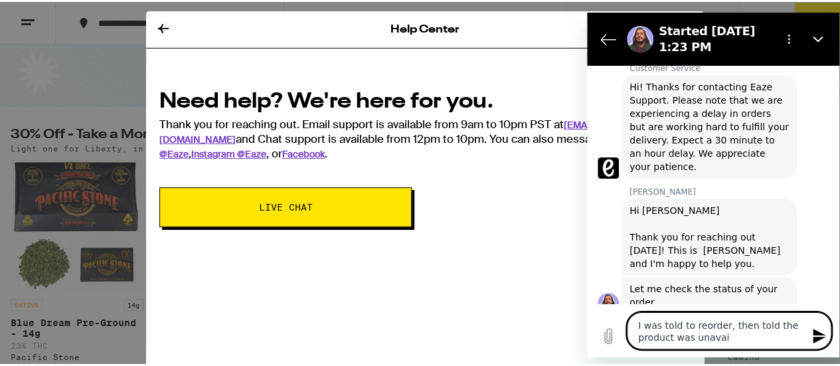
type textarea "I was told to reorder, then told the product was unavail"
type textarea "x"
type textarea "I was told to reorder, then told the product was unavaila"
type textarea "x"
type textarea "I was told to reorder, then told the product was unavailab"
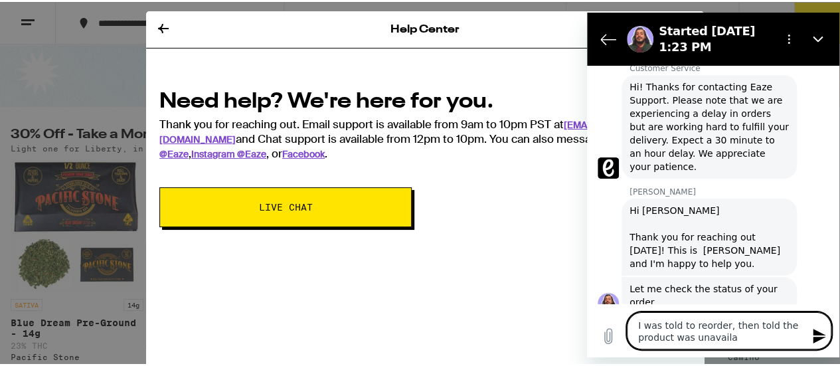
type textarea "x"
type textarea "I was told to reorder, then told the product was unavailabl"
type textarea "x"
type textarea "I was told to reorder, then told the product was unavailable"
type textarea "x"
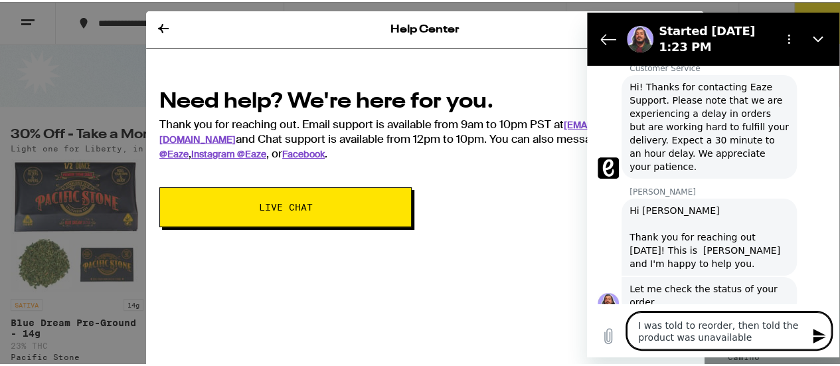
type textarea "I was told to reorder, then told the product was unavailable?"
type textarea "x"
type textarea "I was told to reorder, then told the product was unavailable?"
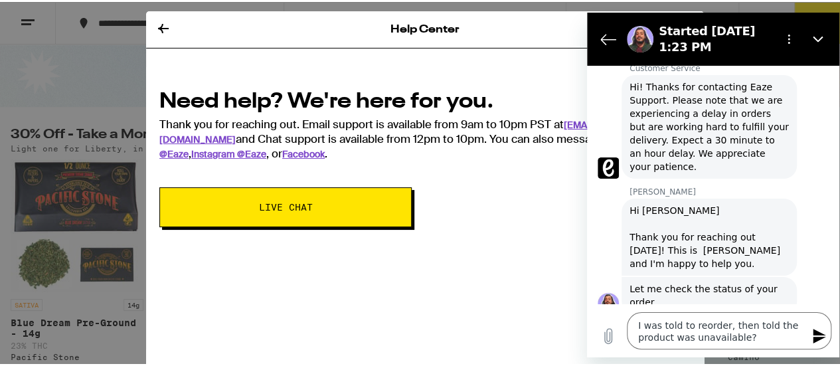
click at [772, 333] on icon "Send message" at bounding box center [819, 336] width 13 height 15
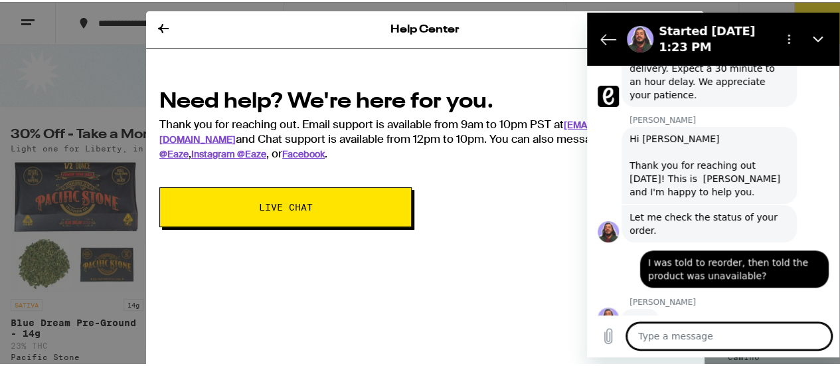
scroll to position [542, 0]
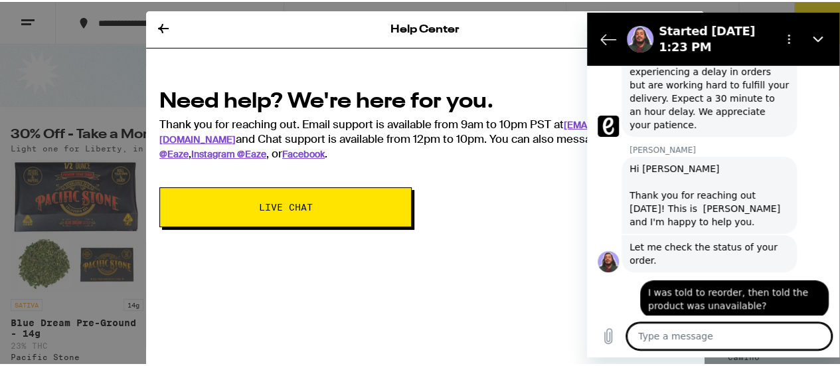
type textarea "x"
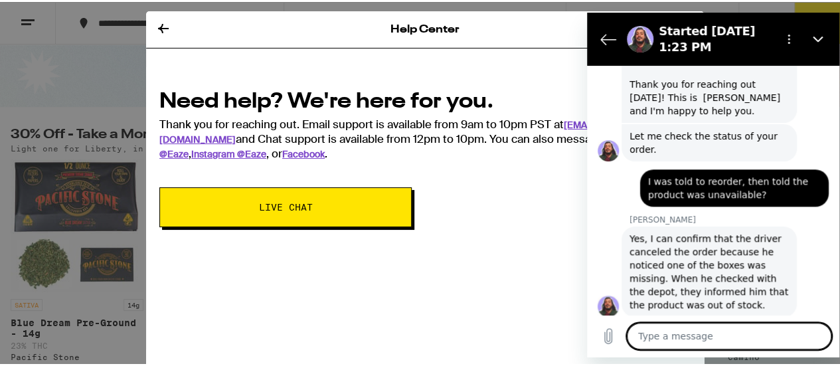
scroll to position [627, 0]
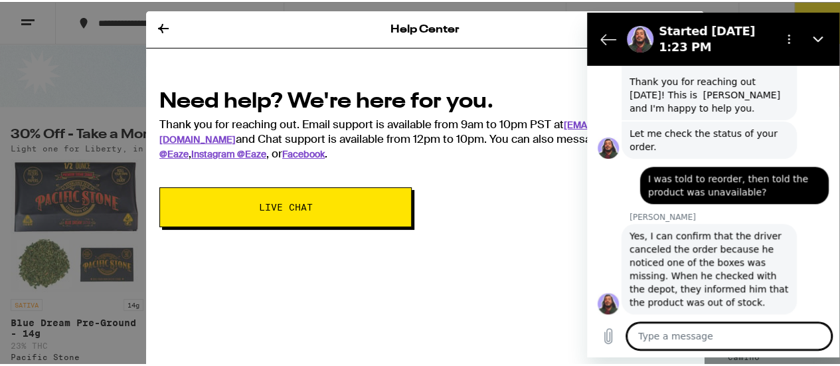
type textarea "W"
type textarea "x"
type textarea "Wh"
type textarea "x"
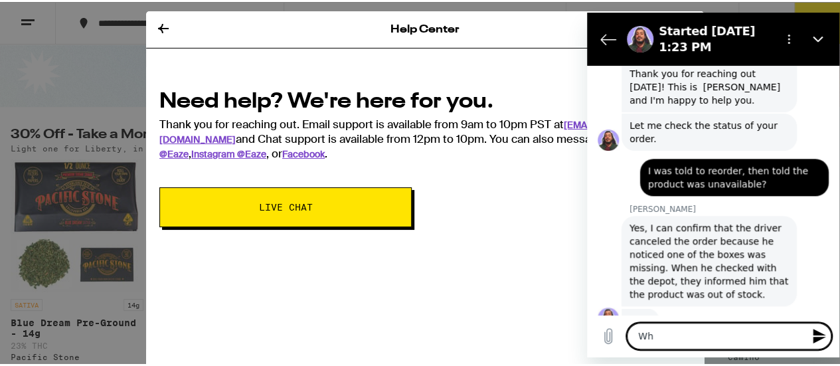
type textarea "Wha"
type textarea "x"
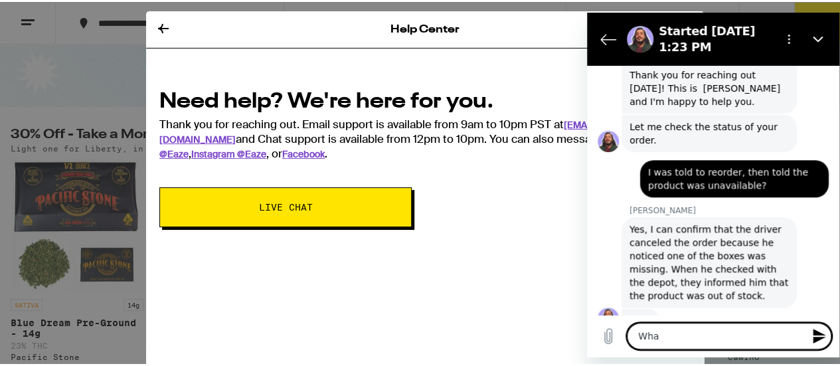
type textarea "What"
type textarea "x"
type textarea "What"
type textarea "x"
type textarea "What I"
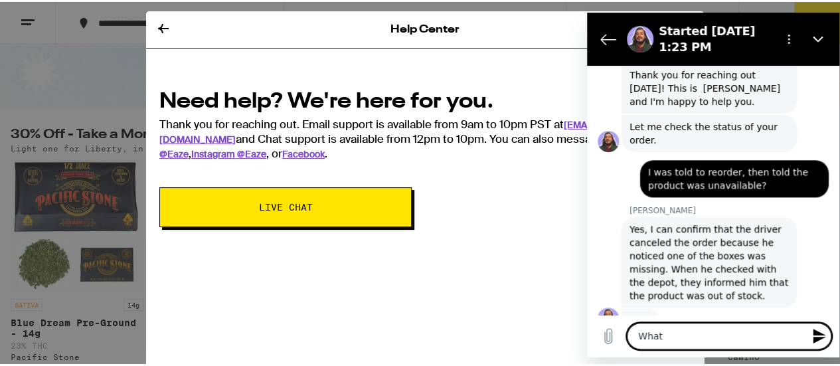
type textarea "x"
type textarea "What I"
type textarea "x"
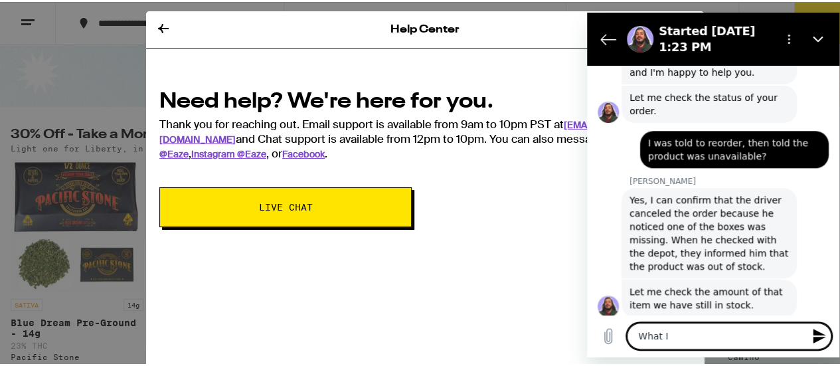
type textarea "What I h"
type textarea "x"
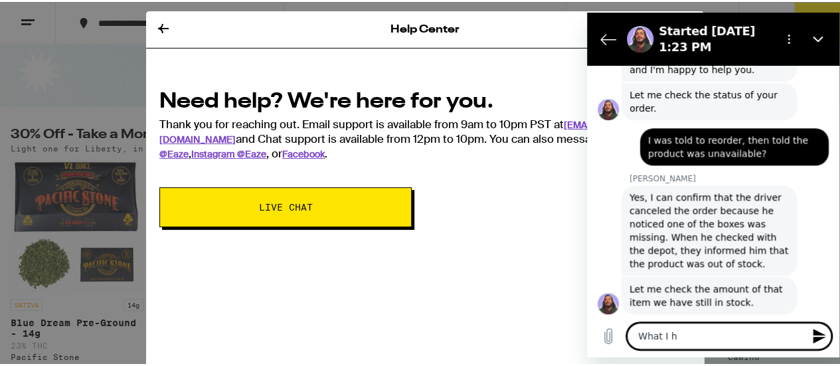
type textarea "What I he"
type textarea "x"
type textarea "What I hea"
type textarea "x"
type textarea "What I head"
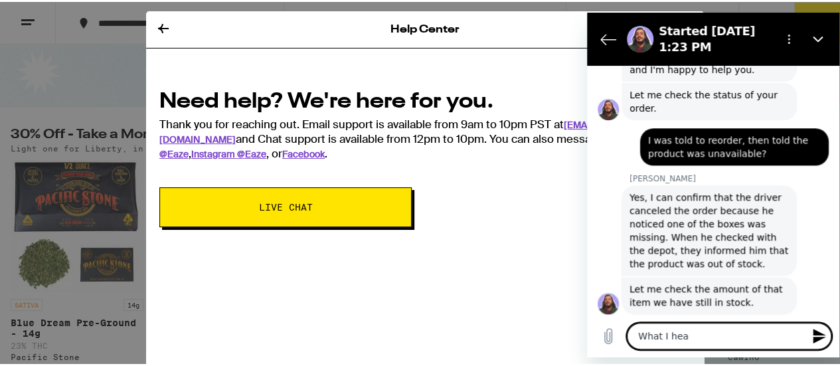
type textarea "x"
type textarea "What I head"
type textarea "x"
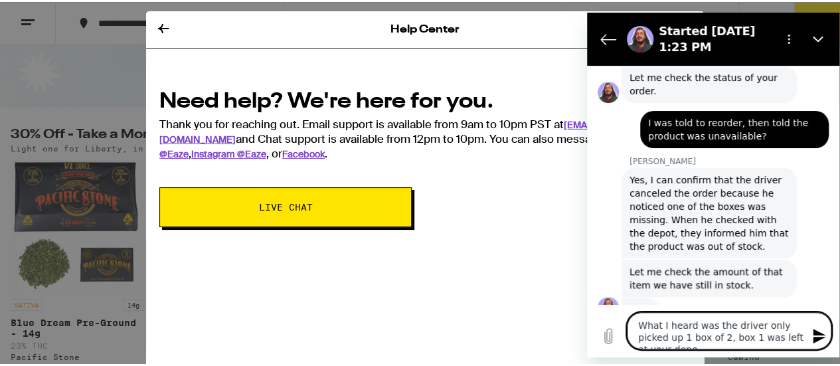
scroll to position [684, 0]
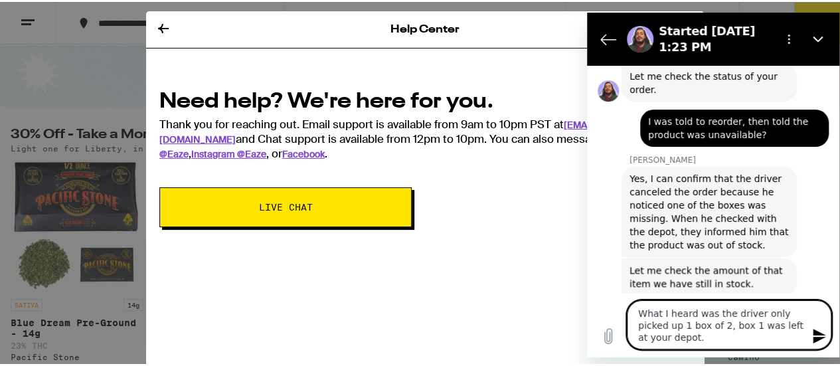
click at [772, 341] on div "Type a message What I heard was the driver only picked up 1 box of 2, box 1 was…" at bounding box center [713, 324] width 252 height 65
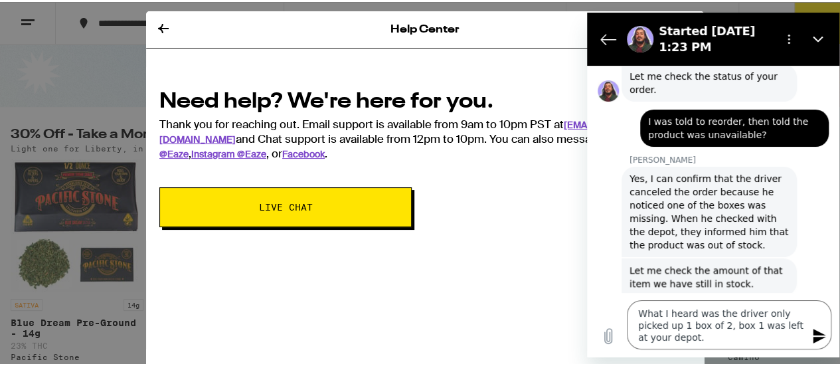
click at [772, 336] on icon "Send message" at bounding box center [820, 336] width 16 height 16
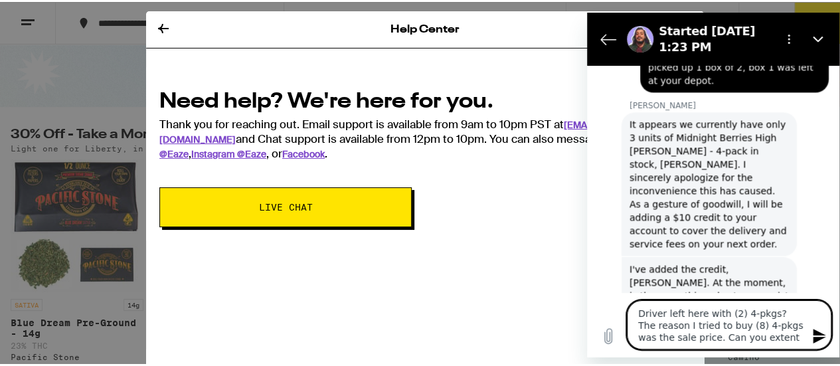
scroll to position [948, 0]
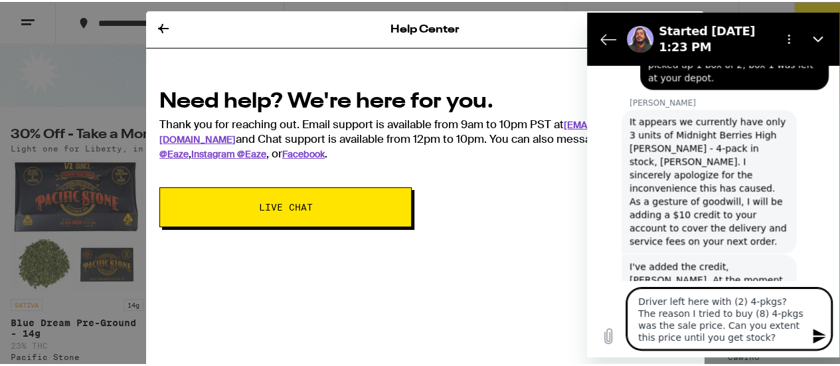
click at [772, 337] on icon "Send message" at bounding box center [819, 336] width 13 height 15
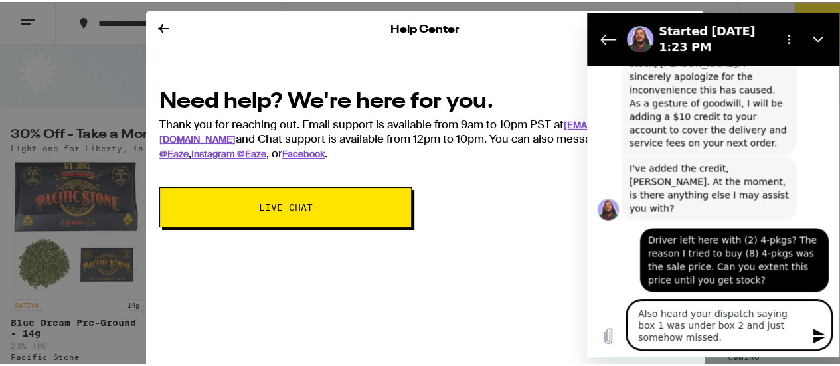
scroll to position [1045, 0]
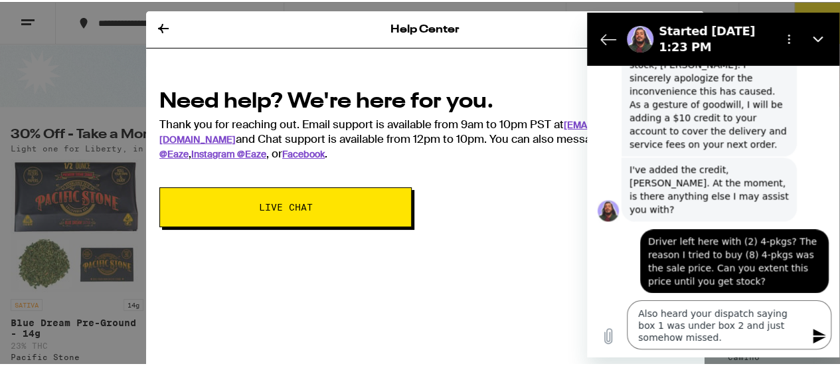
click at [772, 333] on icon "Send message" at bounding box center [819, 336] width 13 height 15
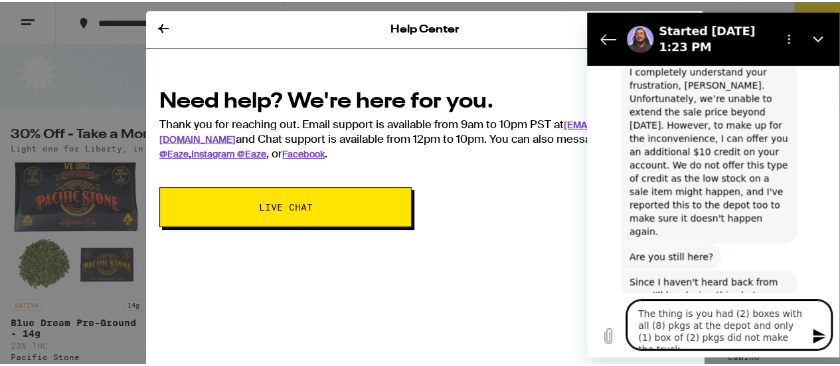
scroll to position [1352, 0]
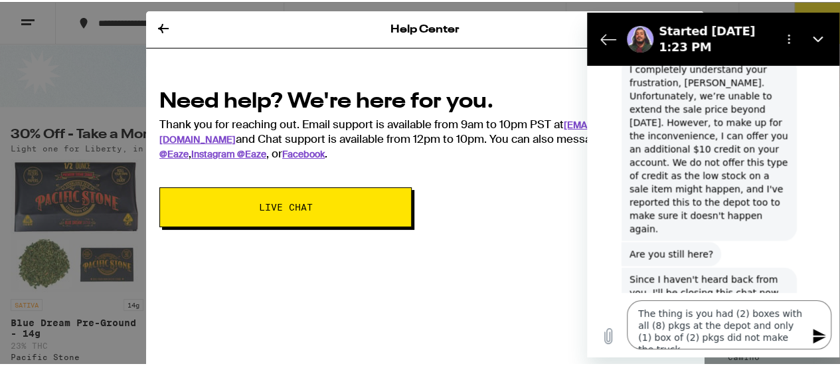
click at [772, 335] on icon "Send message" at bounding box center [819, 336] width 13 height 15
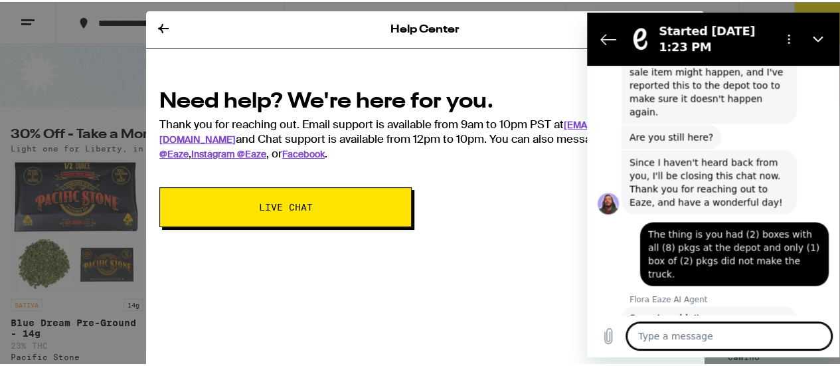
scroll to position [1472, 0]
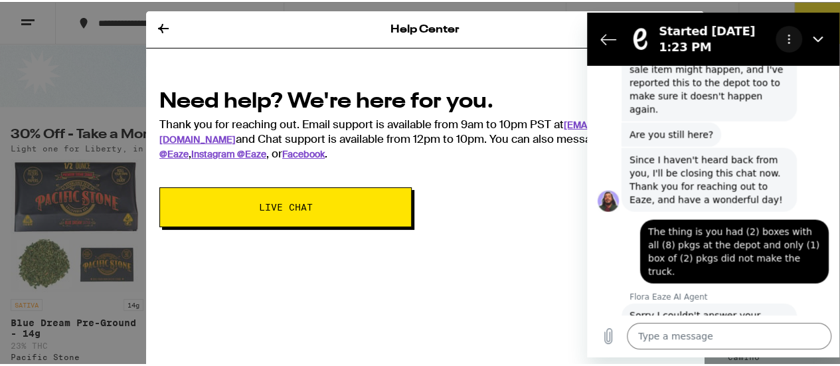
click at [772, 37] on icon "Options menu" at bounding box center [789, 39] width 11 height 11
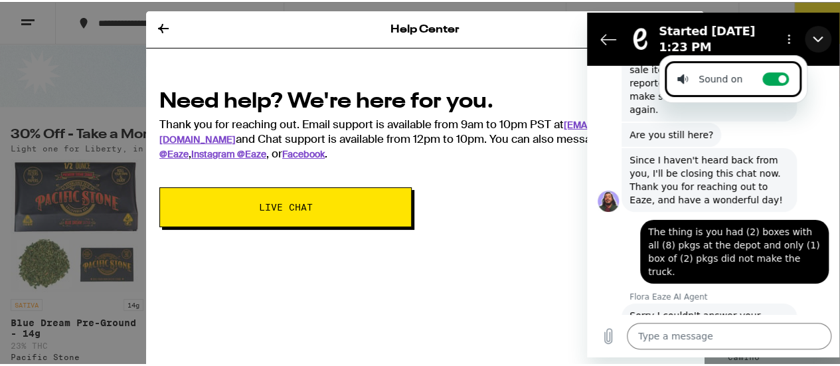
click at [772, 37] on button "Close" at bounding box center [818, 39] width 27 height 27
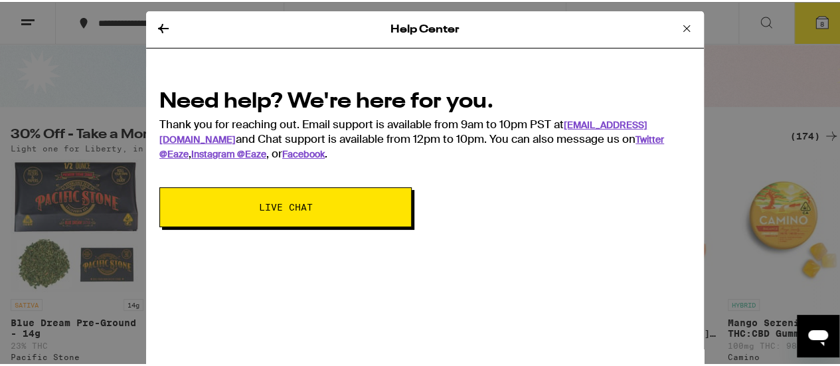
click at [281, 209] on span "Live Chat" at bounding box center [286, 205] width 54 height 9
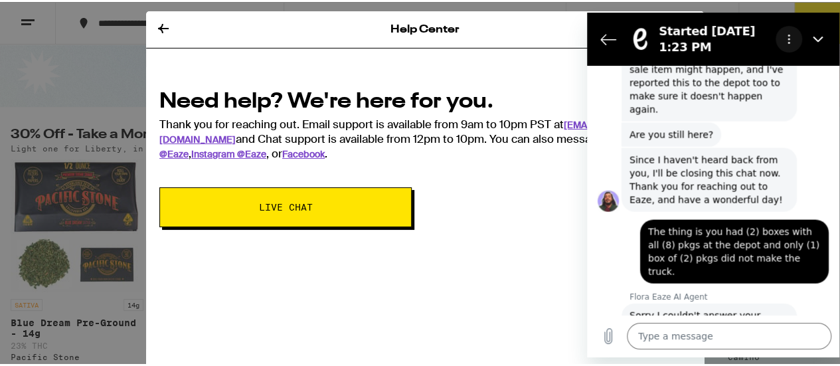
click at [772, 38] on button "Options menu" at bounding box center [789, 39] width 27 height 27
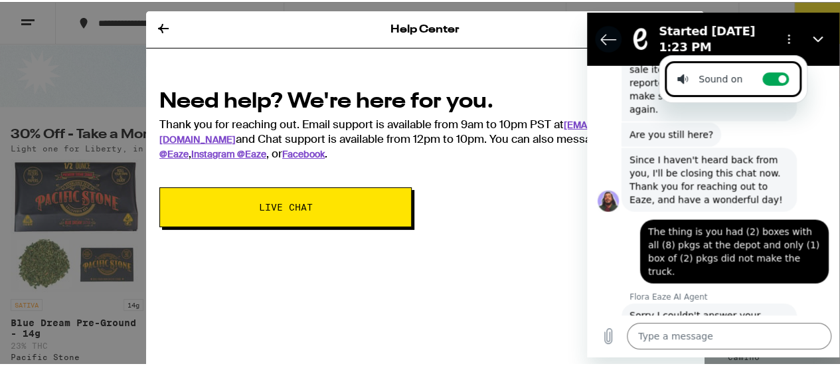
click at [603, 32] on icon "Back to the conversation list" at bounding box center [608, 39] width 16 height 16
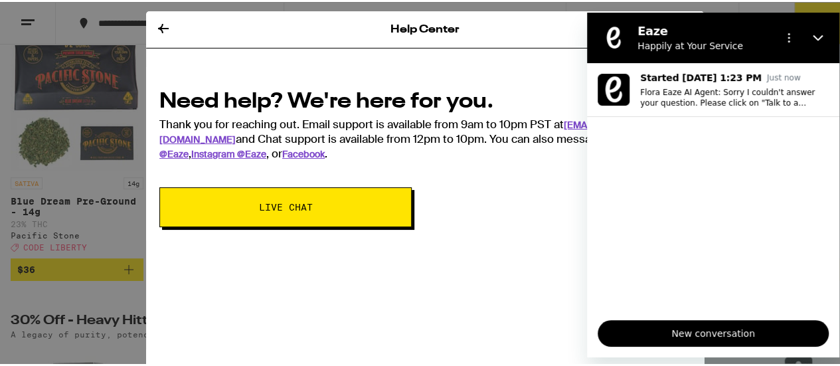
scroll to position [199, 0]
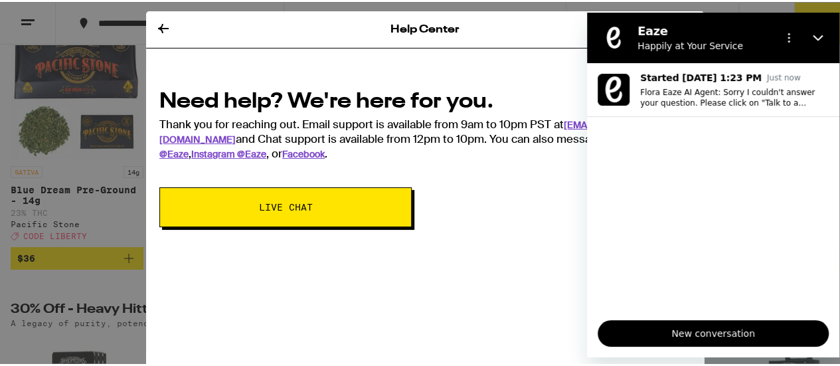
click at [733, 335] on span "New conversation" at bounding box center [713, 333] width 209 height 16
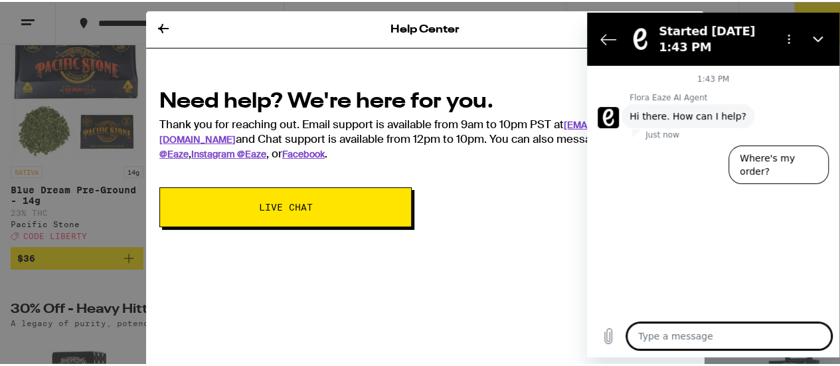
click at [604, 120] on figure at bounding box center [608, 117] width 21 height 21
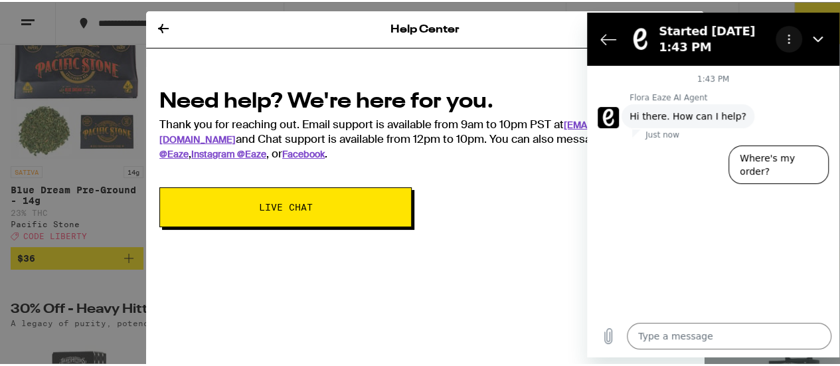
click at [772, 37] on icon "Options menu" at bounding box center [789, 39] width 11 height 11
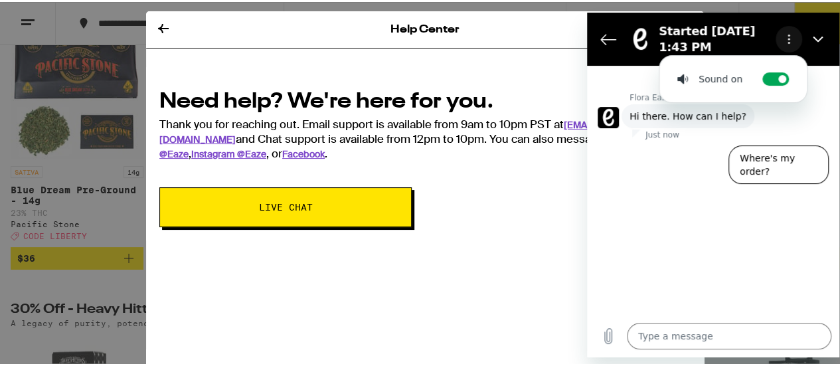
click at [772, 37] on icon "Options menu" at bounding box center [789, 39] width 11 height 11
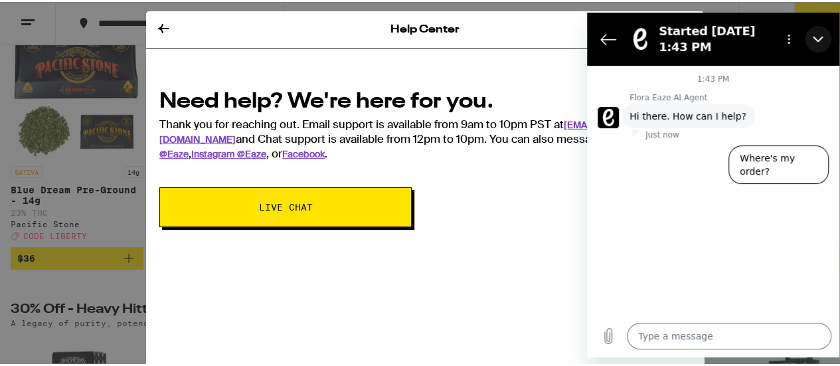
click at [772, 35] on icon "Close" at bounding box center [818, 39] width 11 height 11
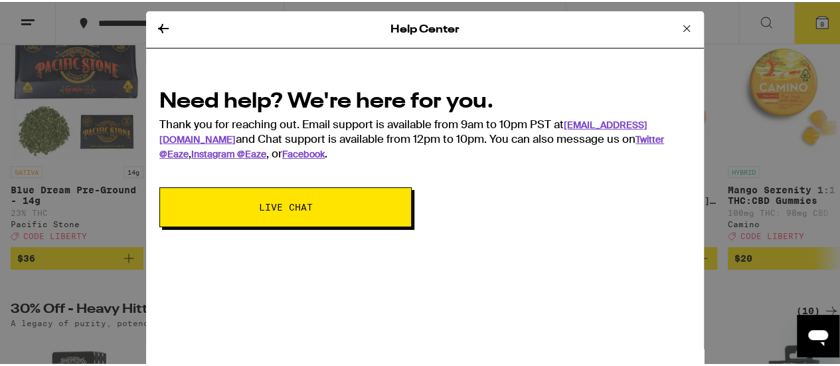
click at [679, 23] on icon at bounding box center [687, 27] width 16 height 16
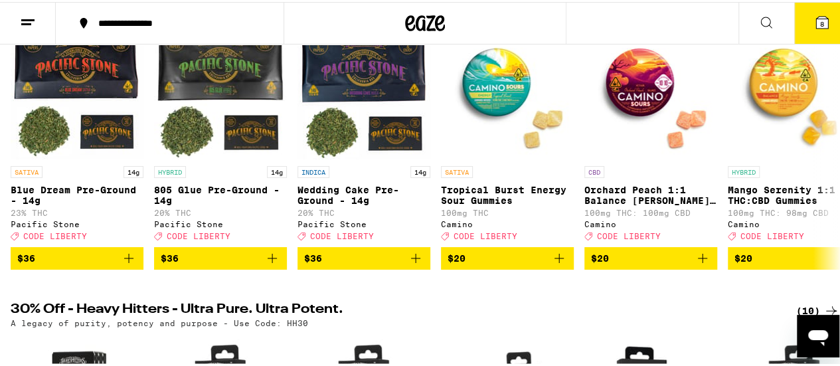
click at [772, 26] on button "8" at bounding box center [822, 21] width 56 height 41
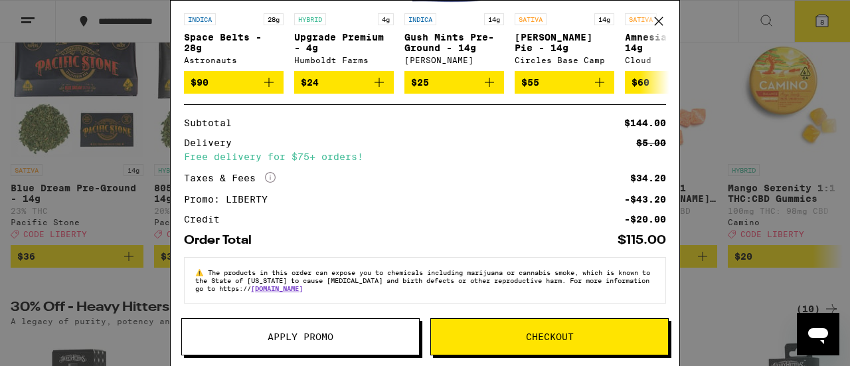
scroll to position [225, 0]
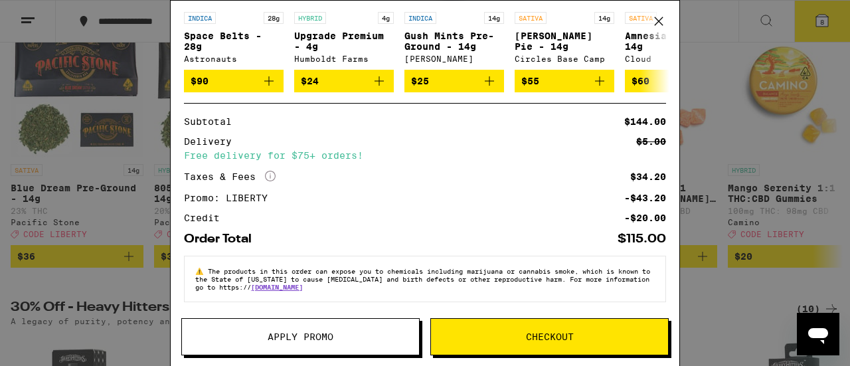
click at [552, 341] on span "Checkout" at bounding box center [550, 336] width 48 height 9
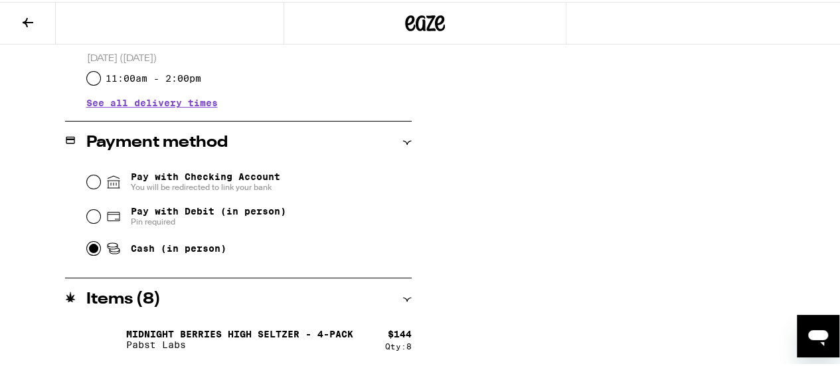
scroll to position [99, 0]
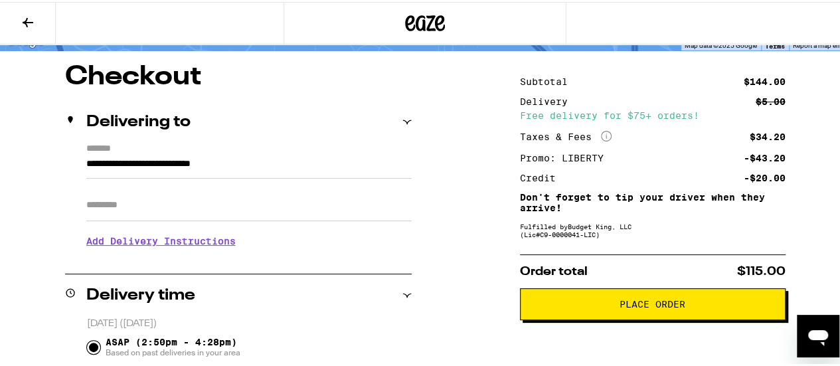
click at [672, 305] on span "Place Order" at bounding box center [653, 302] width 66 height 9
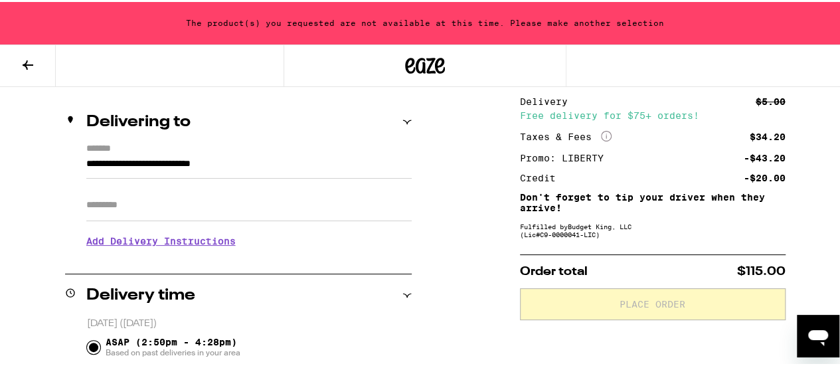
scroll to position [0, 0]
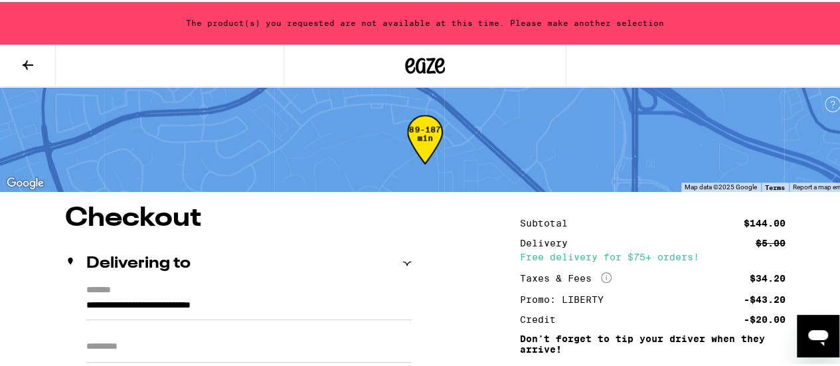
click at [31, 59] on icon at bounding box center [28, 63] width 16 height 16
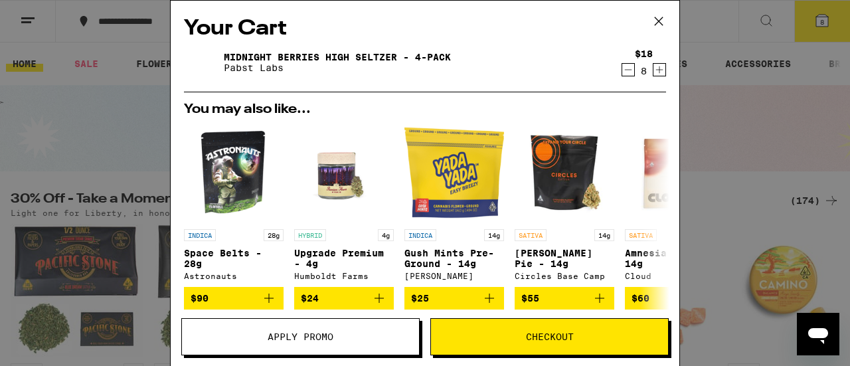
click at [659, 19] on icon at bounding box center [659, 21] width 20 height 20
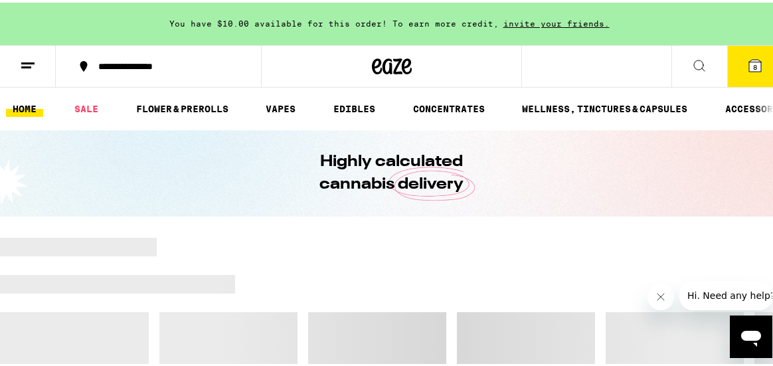
click at [751, 75] on button "8" at bounding box center [755, 63] width 56 height 41
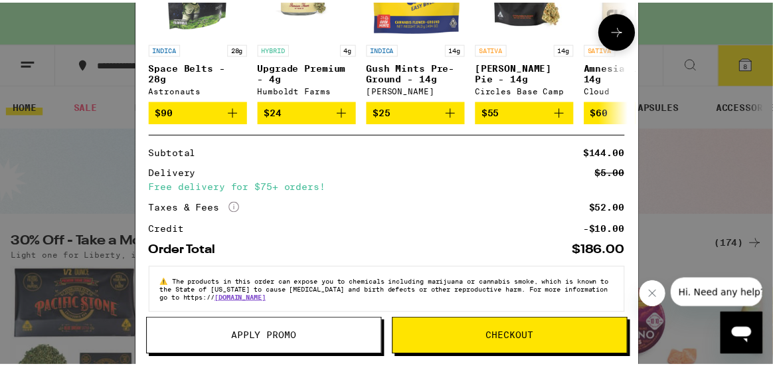
scroll to position [251, 0]
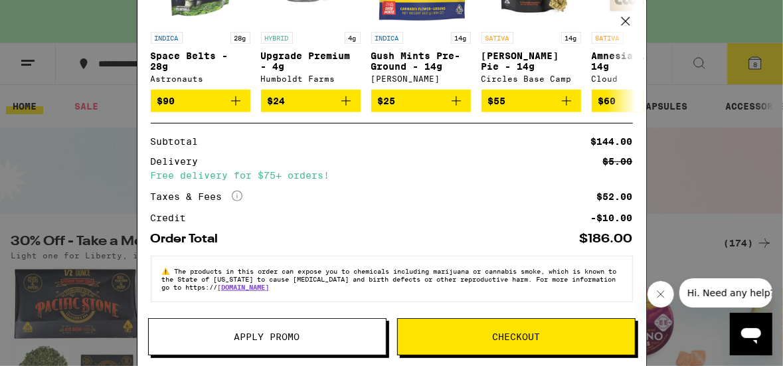
click at [308, 330] on button "Apply Promo" at bounding box center [267, 336] width 238 height 37
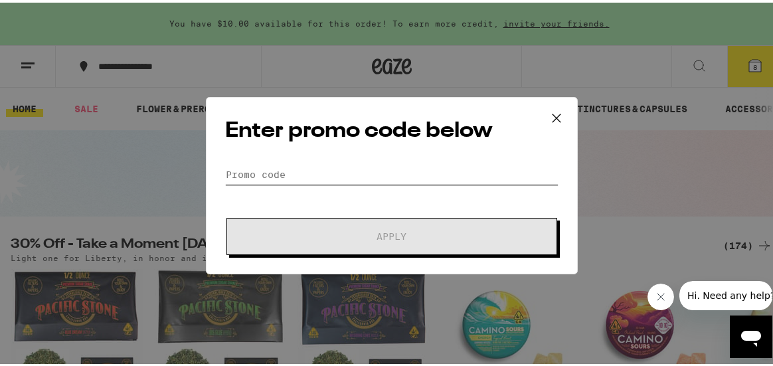
click at [287, 171] on input "Promo Code" at bounding box center [391, 172] width 333 height 20
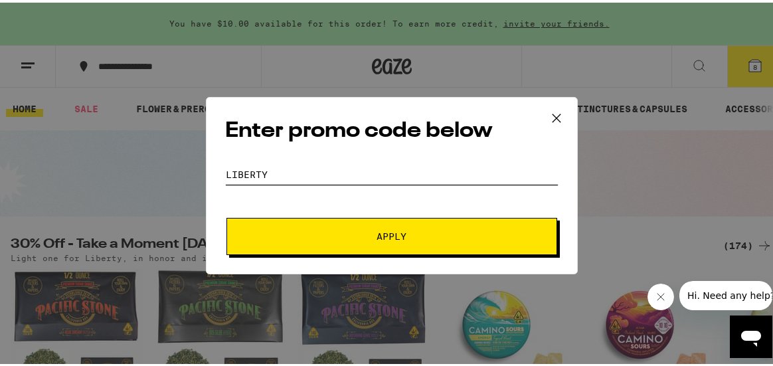
type input "LIBERTY"
click at [388, 231] on span "Apply" at bounding box center [392, 233] width 30 height 9
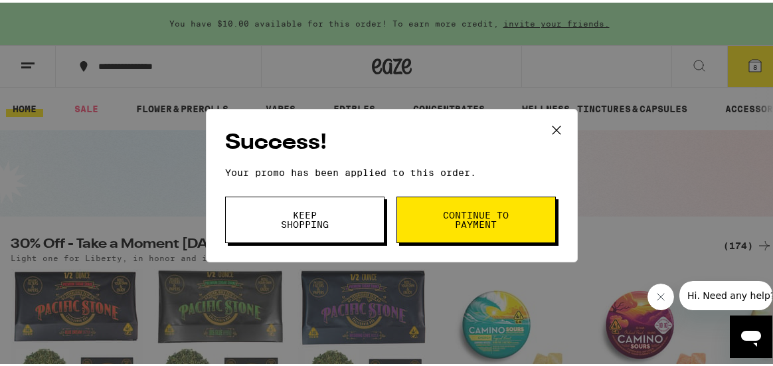
click at [494, 213] on span "Continue to payment" at bounding box center [476, 217] width 68 height 19
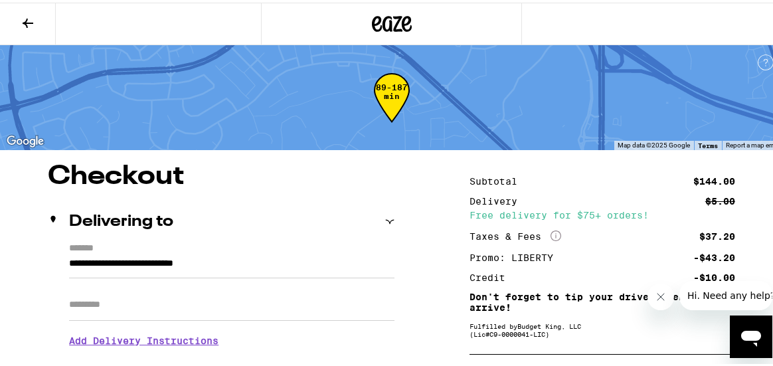
click at [32, 21] on icon at bounding box center [28, 21] width 16 height 16
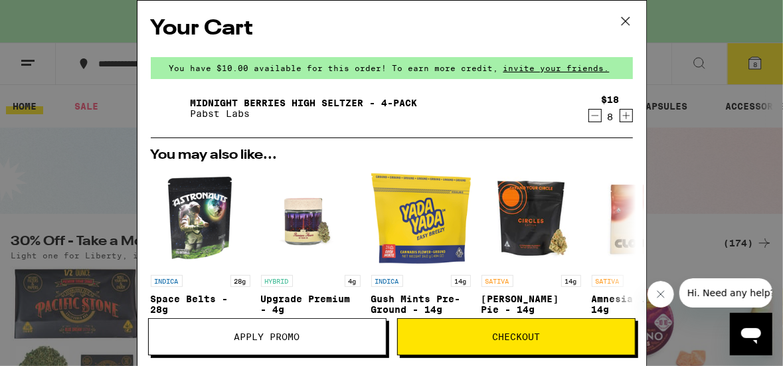
click at [628, 17] on icon at bounding box center [626, 21] width 20 height 20
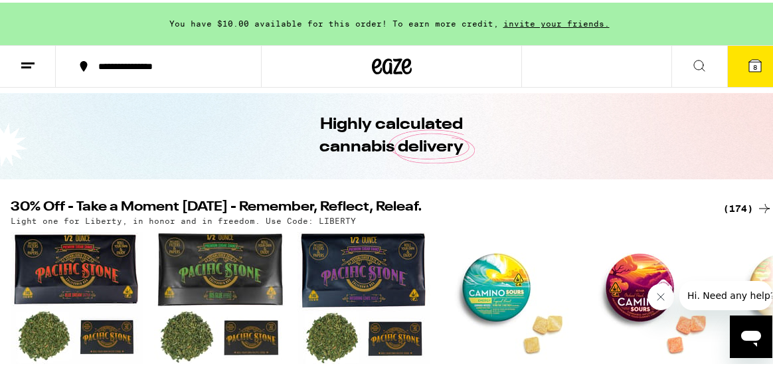
scroll to position [66, 0]
